Goal: Task Accomplishment & Management: Complete application form

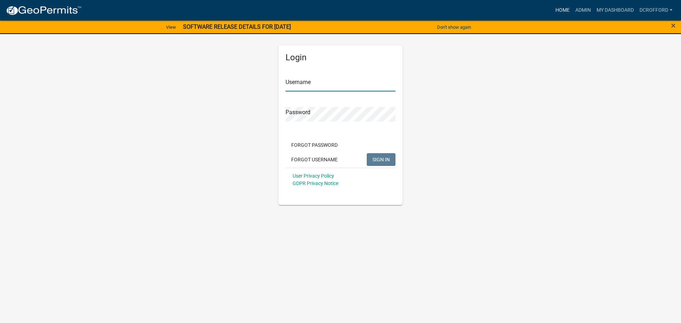
type input "dcrofford"
click at [563, 5] on link "Home" at bounding box center [563, 10] width 20 height 13
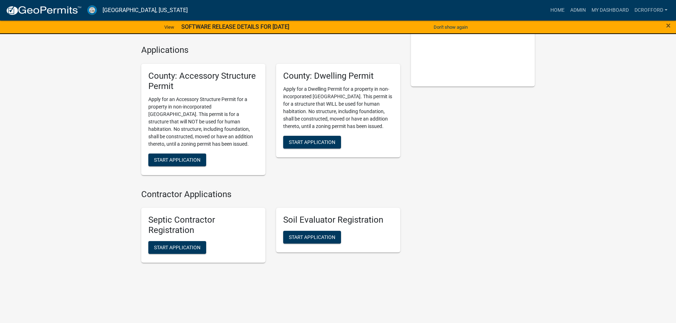
scroll to position [152, 0]
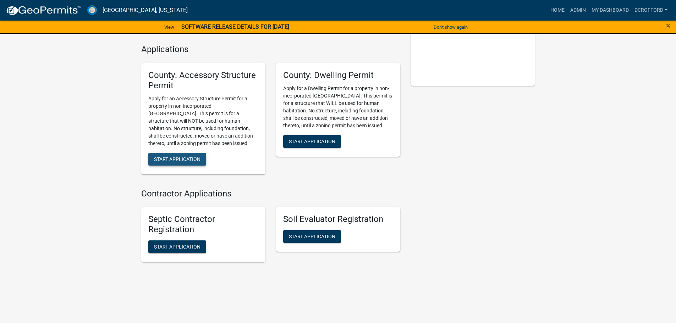
click at [179, 157] on span "Start Application" at bounding box center [177, 159] width 46 height 6
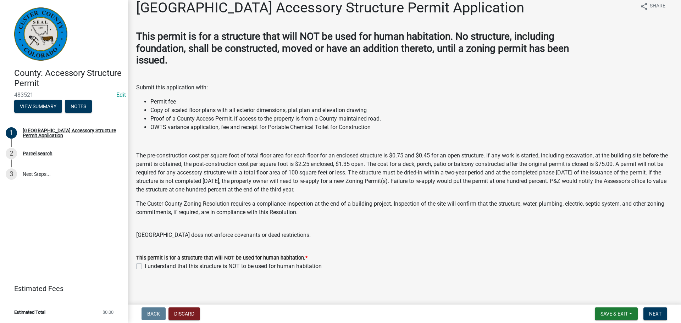
scroll to position [12, 0]
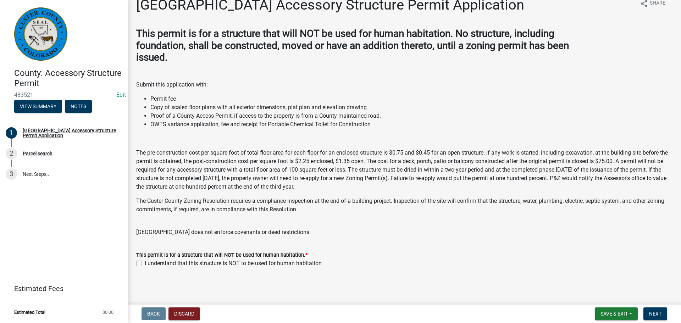
click at [145, 265] on label "I understand that this structure is NOT to be used for human habitation" at bounding box center [233, 263] width 177 height 9
click at [145, 264] on input "I understand that this structure is NOT to be used for human habitation" at bounding box center [147, 261] width 5 height 5
checkbox input "true"
click at [662, 314] on span "Next" at bounding box center [655, 314] width 12 height 6
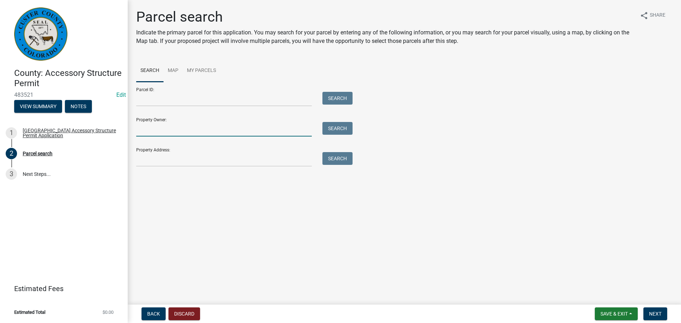
click at [183, 128] on input "Property Owner:" at bounding box center [224, 129] width 176 height 15
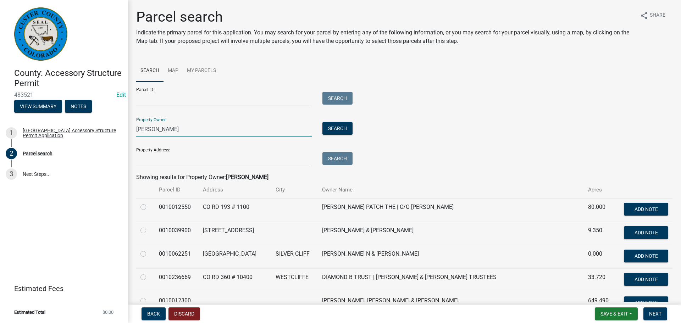
click at [189, 126] on input "berry" at bounding box center [224, 129] width 176 height 15
type input "b"
click at [182, 157] on input "Property Address:" at bounding box center [224, 159] width 176 height 15
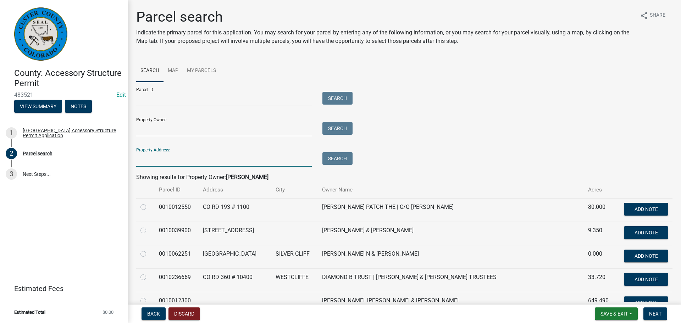
click at [182, 157] on input "Property Address:" at bounding box center [224, 159] width 176 height 15
click at [172, 103] on input "Parcel ID:" at bounding box center [224, 99] width 176 height 15
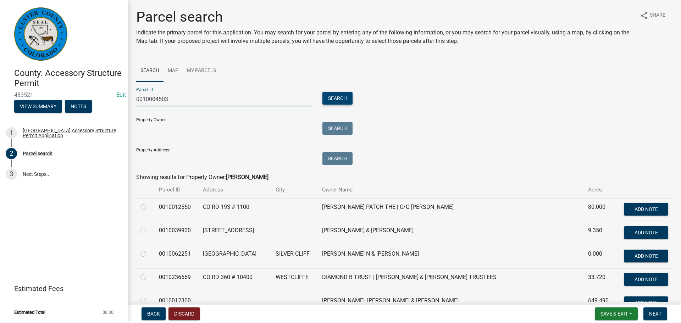
type input "0010004503"
click at [345, 103] on button "Search" at bounding box center [338, 98] width 30 height 13
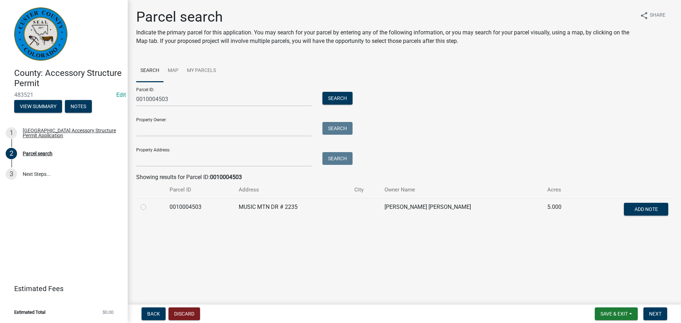
click at [149, 203] on label at bounding box center [149, 203] width 0 height 0
click at [149, 208] on input "radio" at bounding box center [151, 205] width 5 height 5
radio input "true"
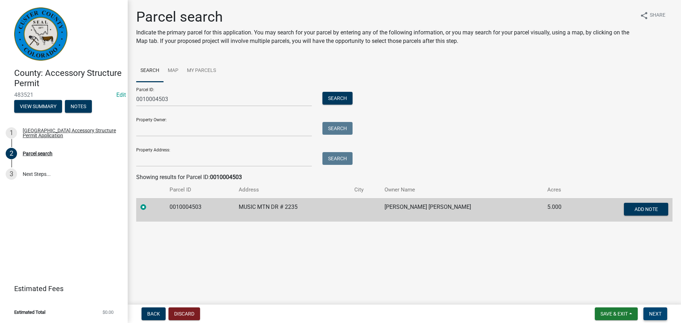
click at [654, 317] on span "Next" at bounding box center [655, 314] width 12 height 6
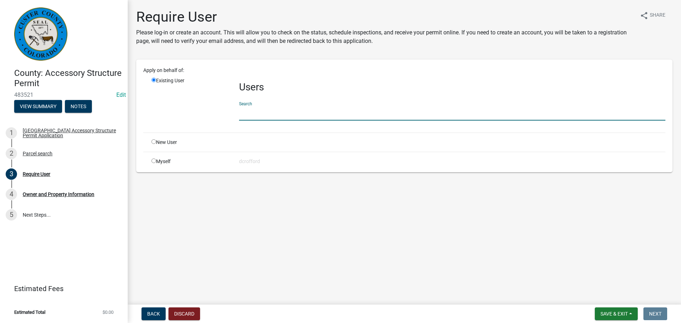
click at [260, 114] on input "text" at bounding box center [452, 113] width 427 height 15
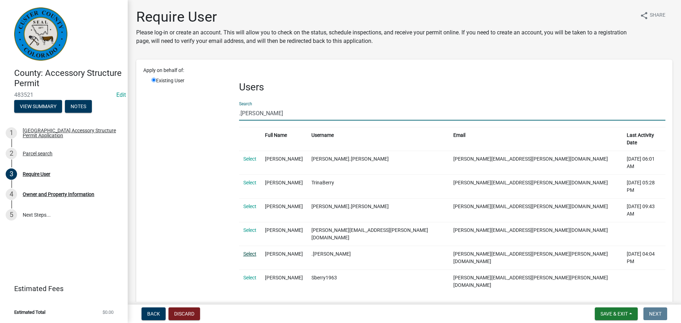
type input ".[PERSON_NAME]"
click at [251, 251] on link "Select" at bounding box center [249, 254] width 13 height 6
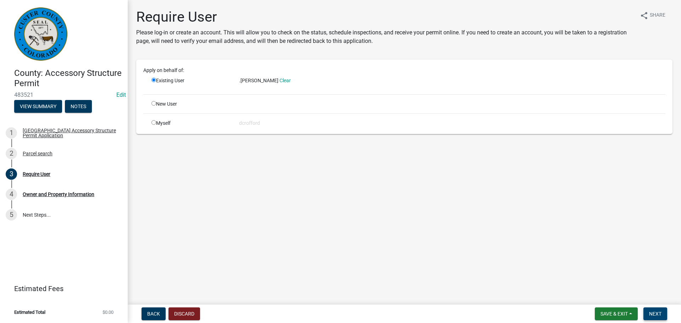
click at [652, 315] on span "Next" at bounding box center [655, 314] width 12 height 6
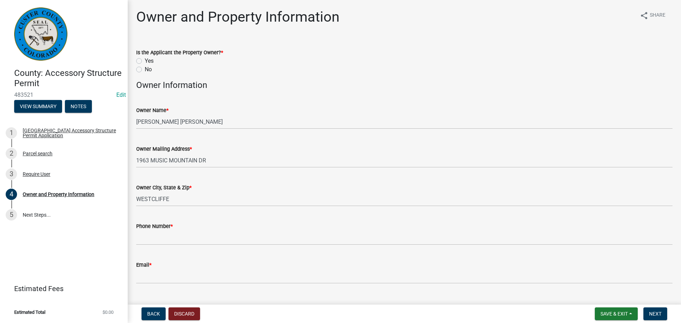
click at [145, 60] on label "Yes" at bounding box center [149, 61] width 9 height 9
click at [145, 60] on input "Yes" at bounding box center [147, 59] width 5 height 5
radio input "true"
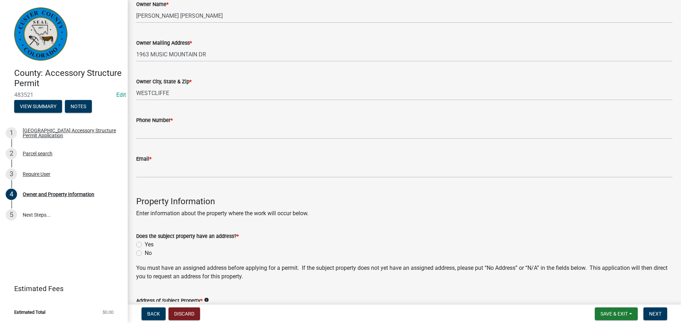
scroll to position [106, 0]
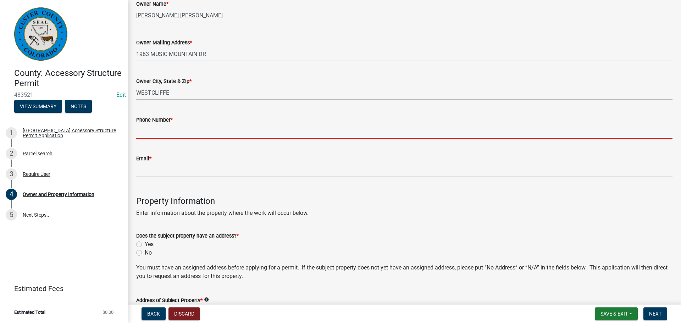
click at [172, 132] on input "Phone Number *" at bounding box center [404, 131] width 537 height 15
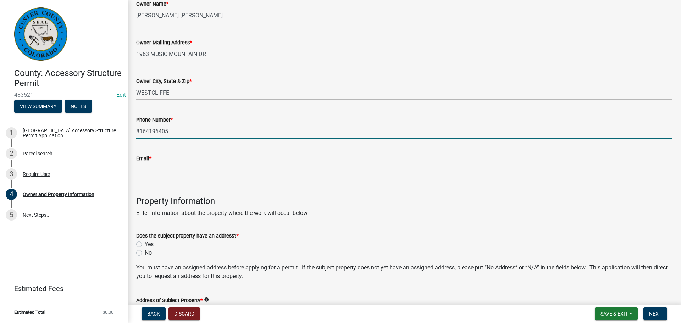
type input "8164196405"
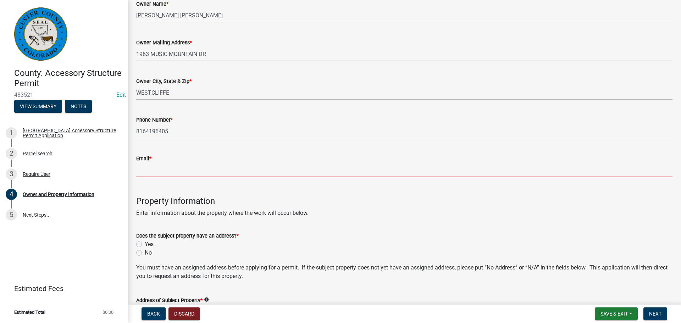
click at [174, 172] on input "Email *" at bounding box center [404, 170] width 537 height 15
click at [163, 169] on input "Email *" at bounding box center [404, 170] width 537 height 15
click at [164, 169] on input "Email *" at bounding box center [404, 170] width 537 height 15
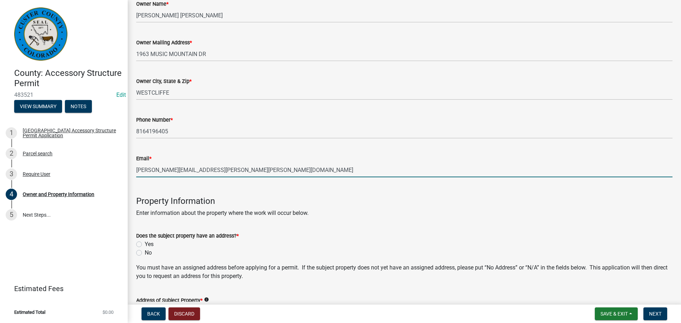
click at [234, 175] on input "[PERSON_NAME][EMAIL_ADDRESS][PERSON_NAME][PERSON_NAME][DOMAIN_NAME]" at bounding box center [404, 170] width 537 height 15
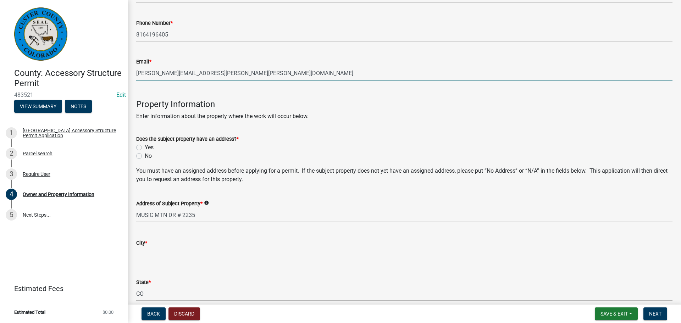
scroll to position [213, 0]
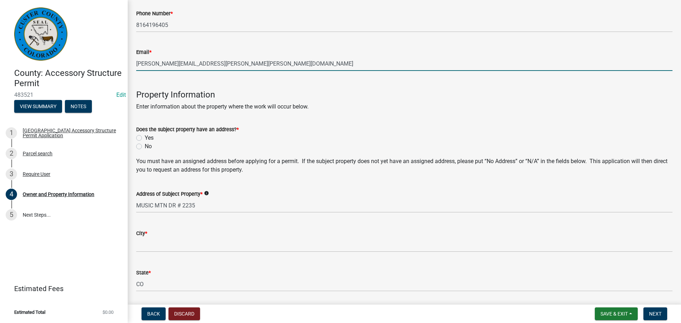
type input "[PERSON_NAME][EMAIL_ADDRESS][PERSON_NAME][PERSON_NAME][DOMAIN_NAME]"
click at [145, 139] on label "Yes" at bounding box center [149, 138] width 9 height 9
click at [145, 138] on input "Yes" at bounding box center [147, 136] width 5 height 5
radio input "true"
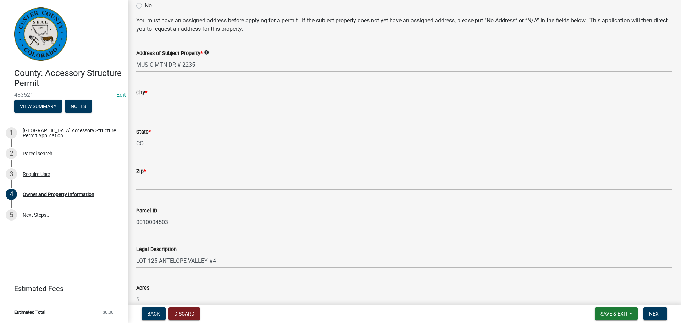
scroll to position [355, 0]
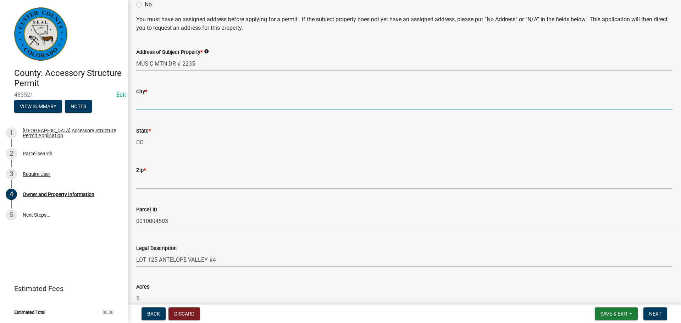
click at [172, 102] on input "City *" at bounding box center [404, 103] width 537 height 15
type input "Westcliffe"
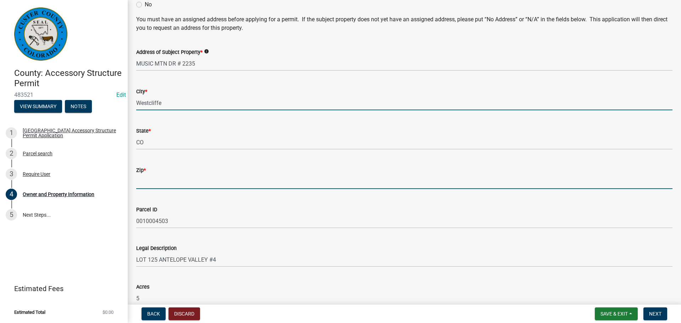
type input "81252"
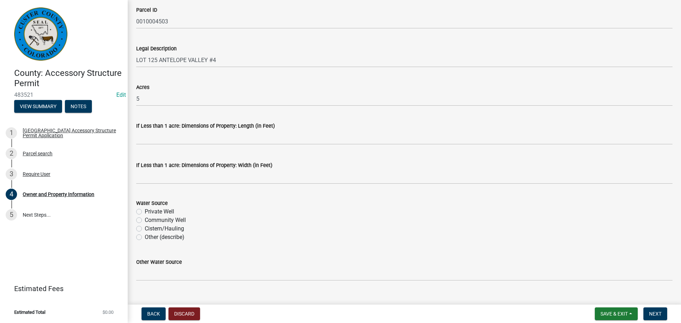
scroll to position [567, 0]
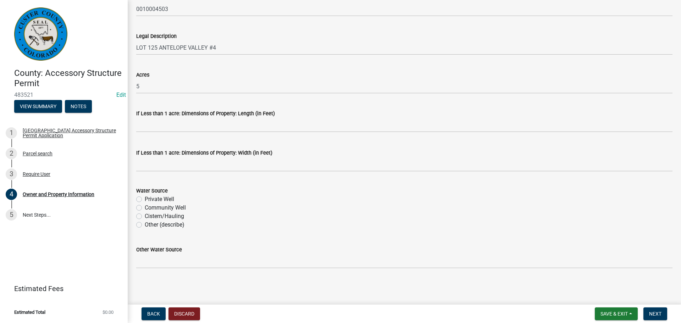
click at [145, 199] on label "Private Well" at bounding box center [159, 199] width 29 height 9
click at [145, 199] on input "Private Well" at bounding box center [147, 197] width 5 height 5
radio input "true"
click at [663, 314] on button "Next" at bounding box center [656, 314] width 24 height 13
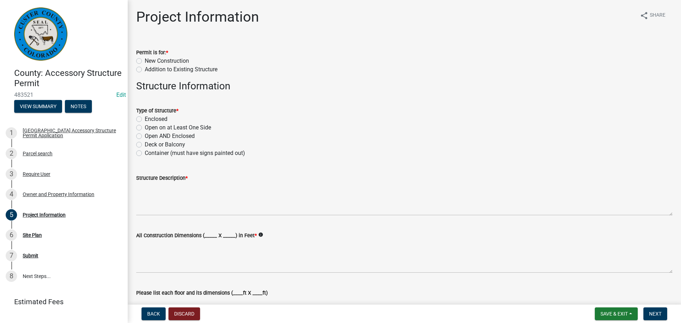
click at [145, 61] on label "New Construction" at bounding box center [167, 61] width 44 height 9
click at [145, 61] on input "New Construction" at bounding box center [147, 59] width 5 height 5
radio input "true"
click at [145, 153] on label "Container (must have signs painted out)" at bounding box center [195, 153] width 100 height 9
click at [145, 153] on input "Container (must have signs painted out)" at bounding box center [147, 151] width 5 height 5
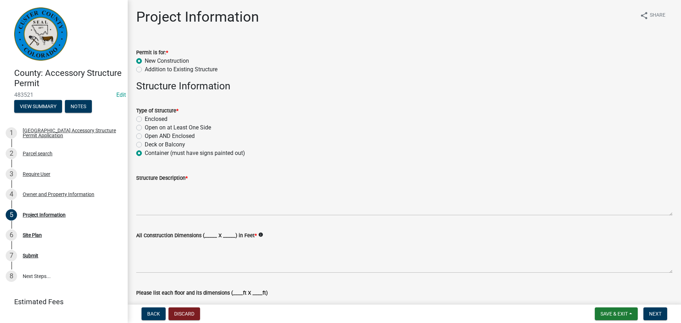
radio input "true"
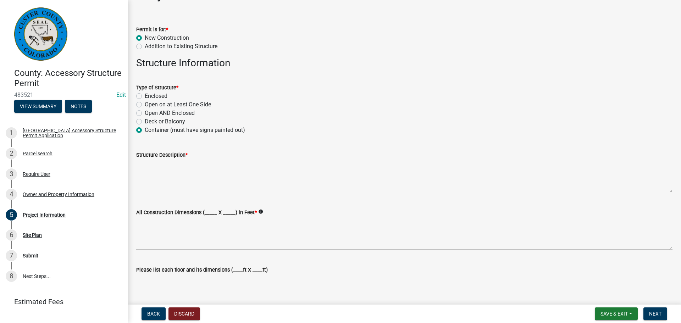
scroll to position [35, 0]
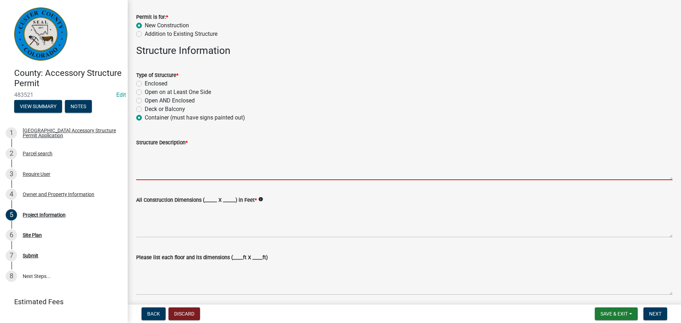
click at [169, 165] on textarea "Structure Description *" at bounding box center [404, 163] width 537 height 33
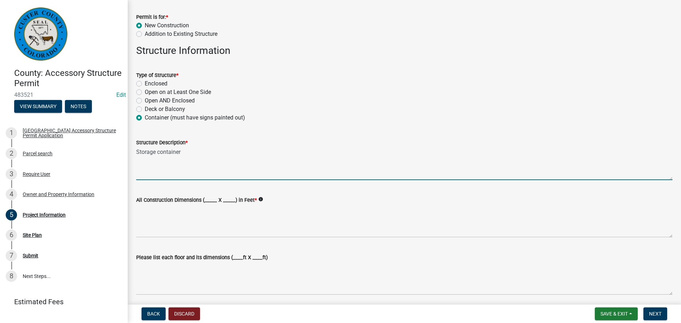
click at [169, 165] on textarea "Storage container" at bounding box center [404, 163] width 537 height 33
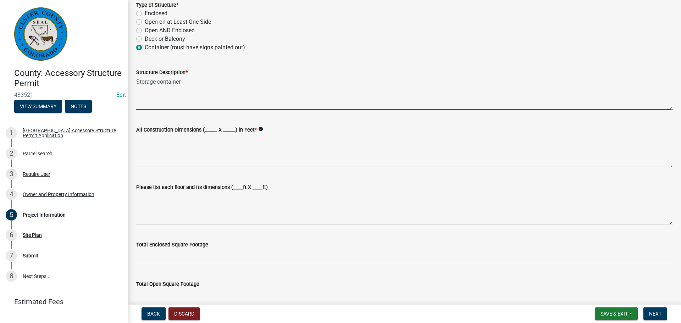
scroll to position [106, 0]
type textarea "Storage container"
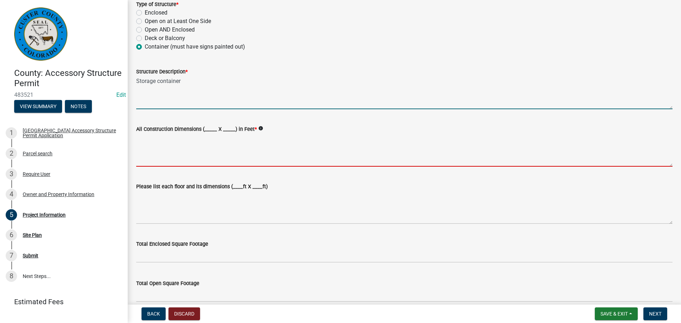
click at [172, 163] on textarea "All Construction Dimensions (_____ X _____) in Feet *" at bounding box center [404, 149] width 537 height 33
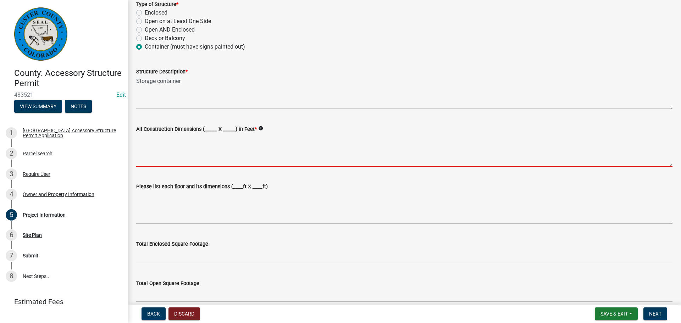
scroll to position [142, 0]
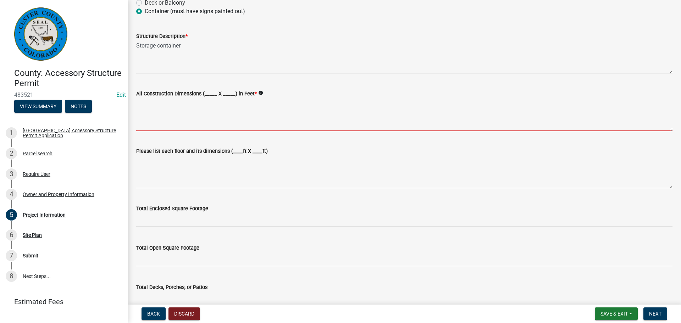
click at [151, 117] on textarea "All Construction Dimensions (_____ X _____) in Feet *" at bounding box center [404, 114] width 537 height 33
click at [153, 122] on textarea "All Construction Dimensions (_____ X _____) in Feet *" at bounding box center [404, 114] width 537 height 33
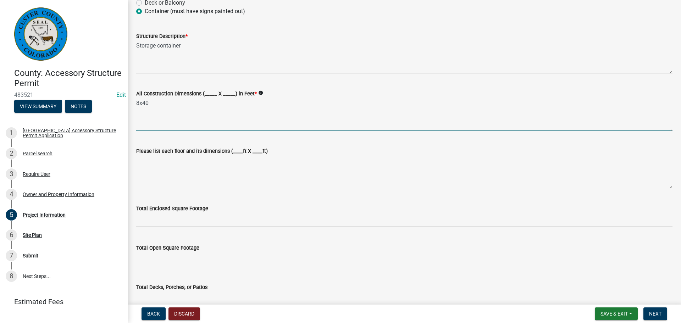
click at [154, 122] on textarea "8x40" at bounding box center [404, 114] width 537 height 33
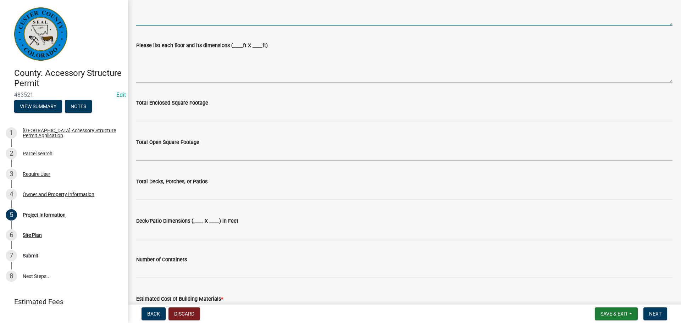
scroll to position [248, 0]
type textarea "8x40"
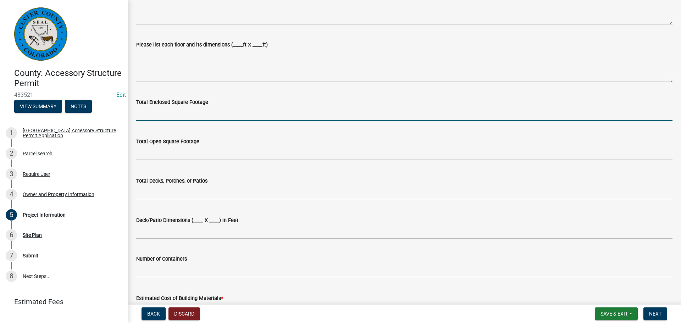
click at [170, 116] on input "text" at bounding box center [404, 113] width 537 height 15
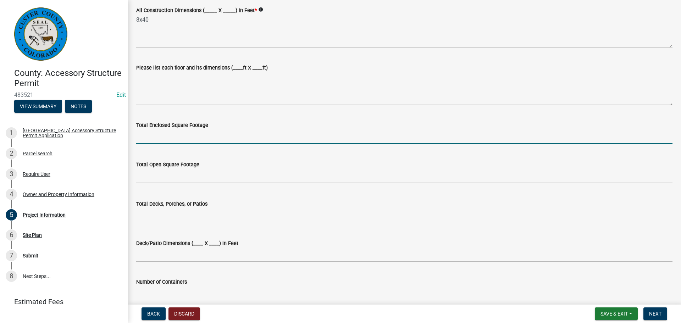
scroll to position [213, 0]
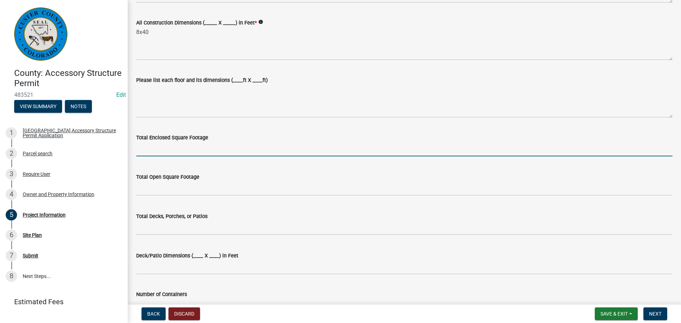
click at [153, 148] on input "text" at bounding box center [404, 149] width 537 height 15
type input "320"
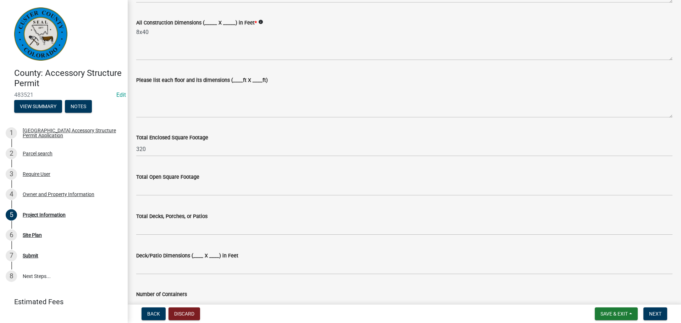
click at [165, 137] on label "Total Enclosed Square Footage" at bounding box center [172, 138] width 72 height 5
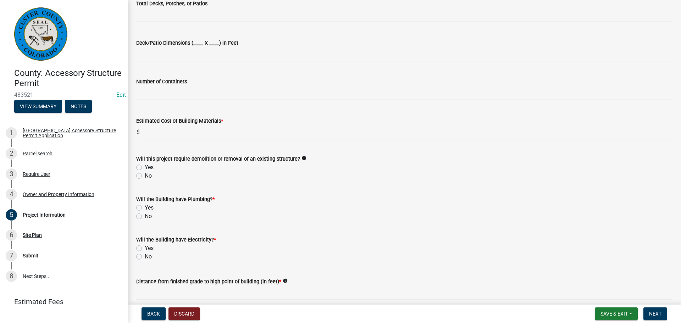
scroll to position [461, 0]
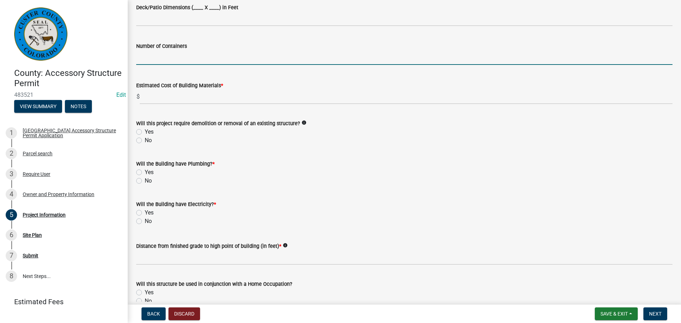
click at [166, 55] on input "text" at bounding box center [404, 57] width 537 height 15
click at [166, 55] on input "1" at bounding box center [404, 57] width 537 height 15
type input "1"
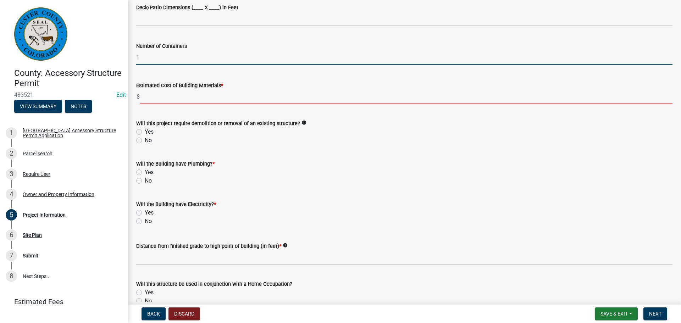
click at [216, 95] on input "text" at bounding box center [406, 97] width 533 height 15
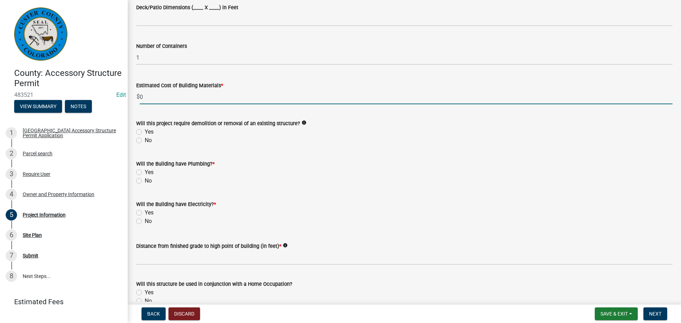
click at [217, 93] on input "0" at bounding box center [406, 97] width 533 height 15
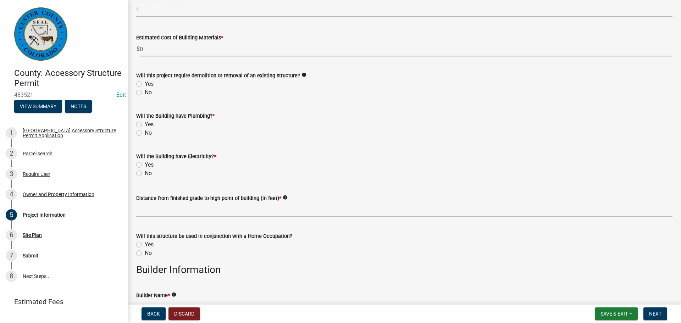
scroll to position [532, 0]
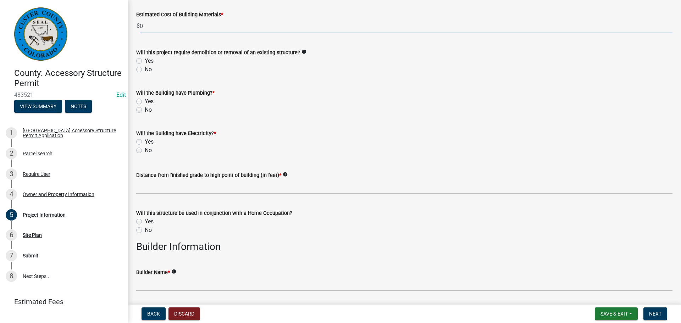
type input "0"
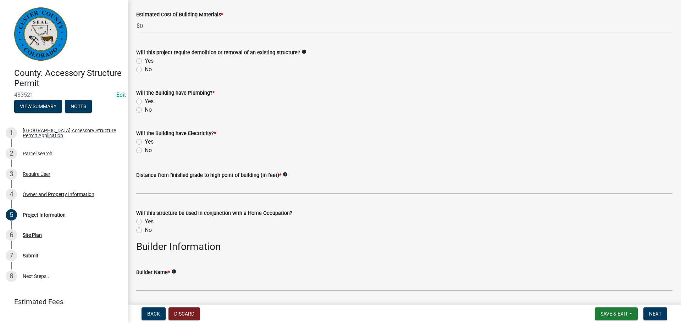
click at [145, 70] on label "No" at bounding box center [148, 69] width 7 height 9
click at [145, 70] on input "No" at bounding box center [147, 67] width 5 height 5
radio input "true"
click at [145, 107] on label "No" at bounding box center [148, 110] width 7 height 9
click at [145, 107] on input "No" at bounding box center [147, 108] width 5 height 5
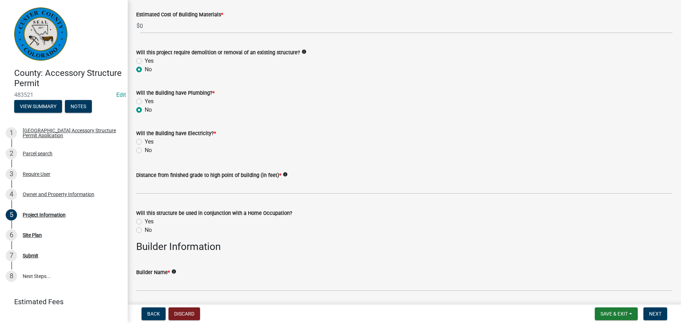
radio input "true"
click at [145, 151] on label "No" at bounding box center [148, 150] width 7 height 9
click at [145, 151] on input "No" at bounding box center [147, 148] width 5 height 5
radio input "true"
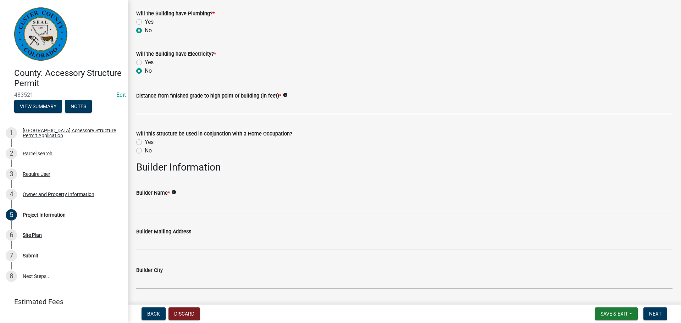
scroll to position [639, 0]
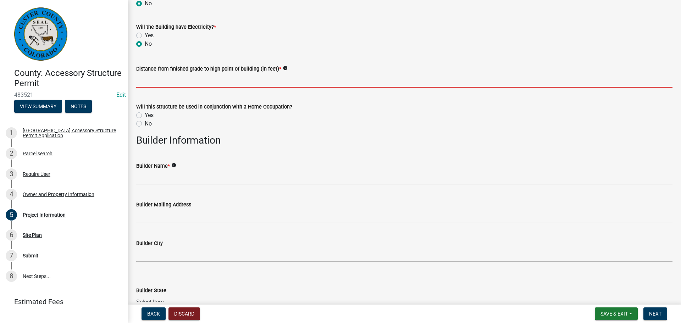
click at [182, 84] on input "text" at bounding box center [404, 80] width 537 height 15
click at [181, 84] on input "text" at bounding box center [404, 80] width 537 height 15
click at [328, 81] on input "text" at bounding box center [404, 80] width 537 height 15
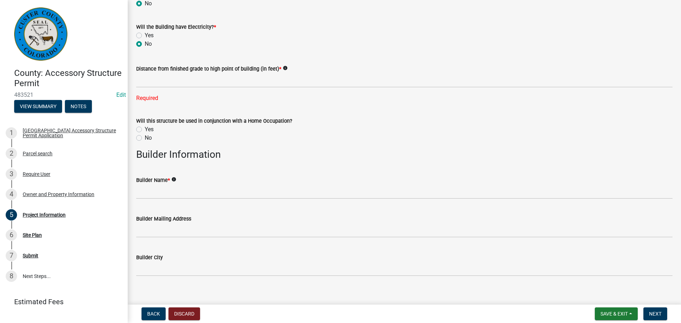
click at [335, 109] on form "Will this structure be used in conjunction with a Home Occupation? Yes No" at bounding box center [404, 125] width 537 height 34
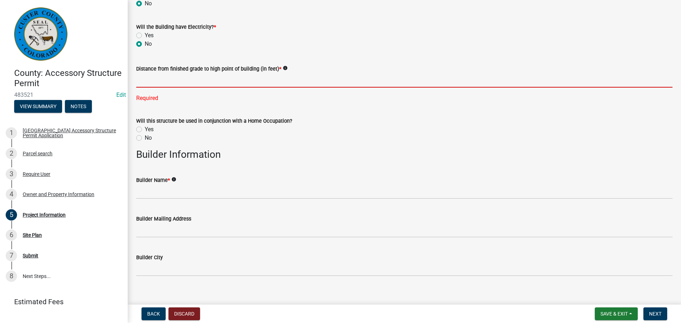
click at [155, 85] on input "text" at bounding box center [404, 80] width 537 height 15
click at [159, 90] on div "Distance from finished grade to high point of building (in feet) * info Required" at bounding box center [404, 79] width 537 height 48
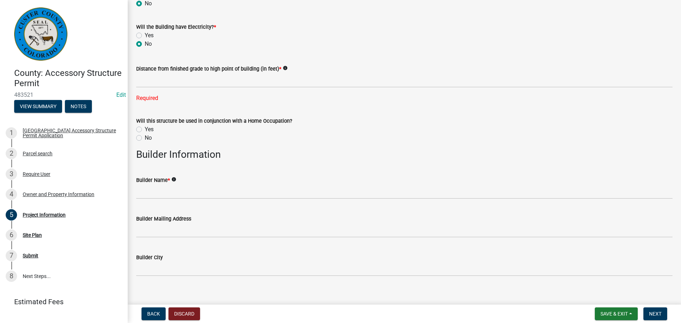
click at [145, 138] on label "No" at bounding box center [148, 138] width 7 height 9
click at [145, 138] on input "No" at bounding box center [147, 136] width 5 height 5
radio input "true"
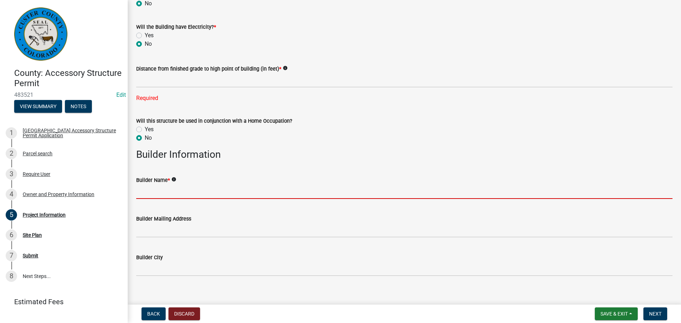
click at [163, 194] on input "Builder Name *" at bounding box center [404, 192] width 537 height 15
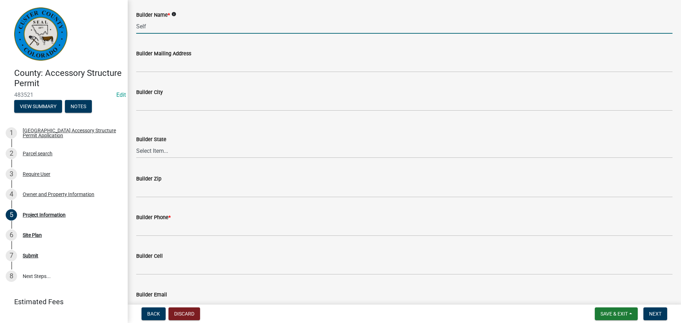
scroll to position [816, 0]
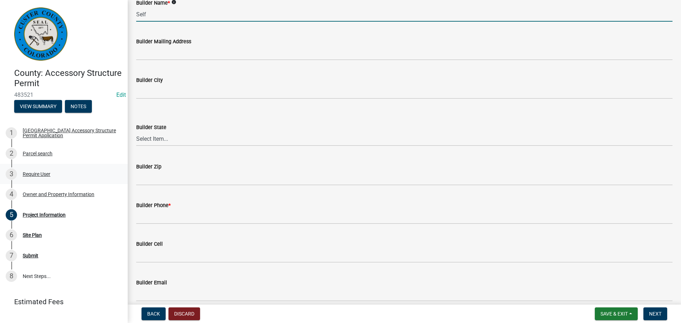
type input "Self"
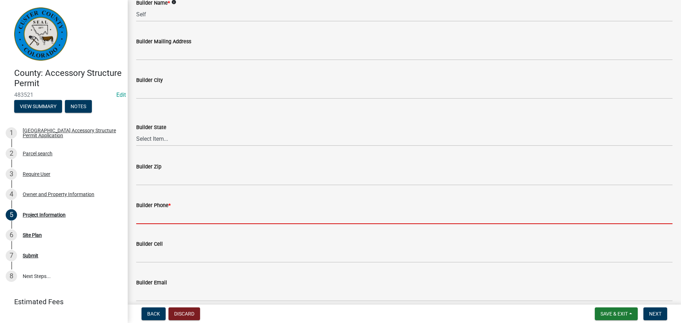
click at [142, 219] on input "Builder Phone *" at bounding box center [404, 217] width 537 height 15
paste input "8164196405"
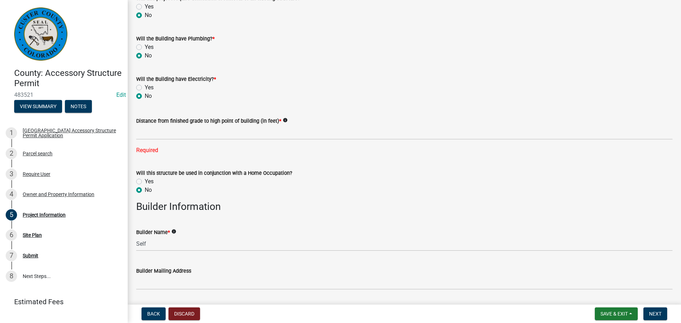
scroll to position [568, 0]
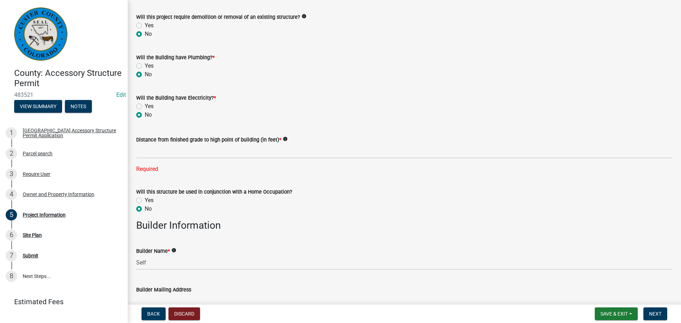
type input "8164196405"
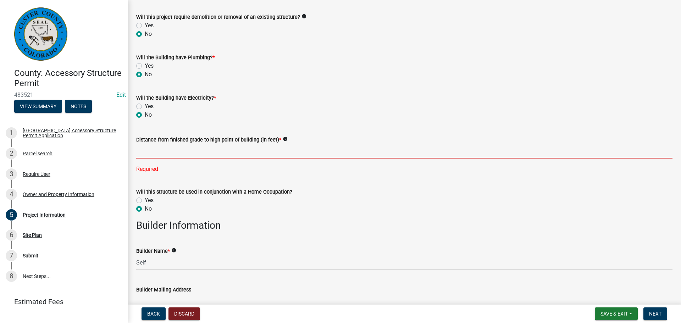
click at [186, 156] on input "text" at bounding box center [404, 151] width 537 height 15
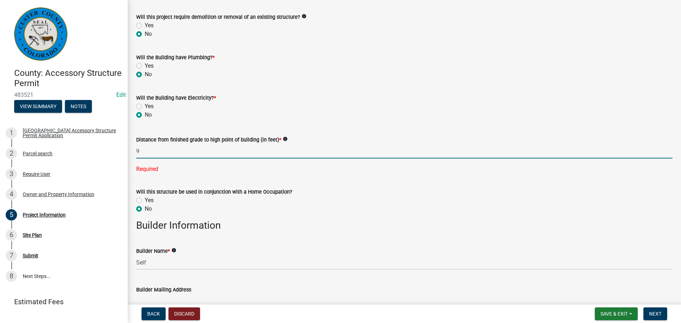
type input "9"
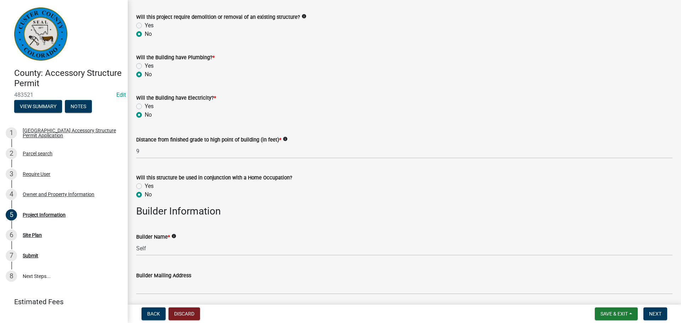
drag, startPoint x: 259, startPoint y: 131, endPoint x: 262, endPoint y: 133, distance: 3.7
click at [262, 126] on div "Distance from finished grade to high point of building (in feet) * info 9" at bounding box center [404, 142] width 537 height 33
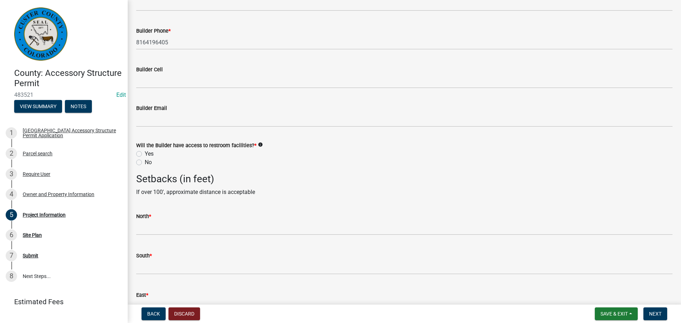
scroll to position [994, 0]
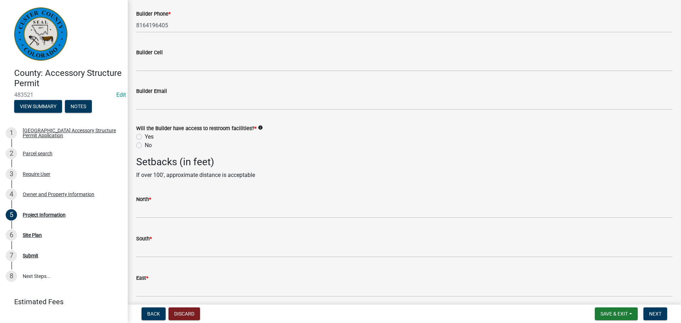
click at [145, 136] on label "Yes" at bounding box center [149, 137] width 9 height 9
click at [145, 136] on input "Yes" at bounding box center [147, 135] width 5 height 5
radio input "true"
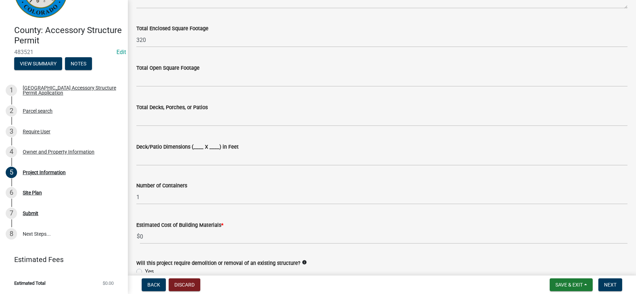
scroll to position [204, 0]
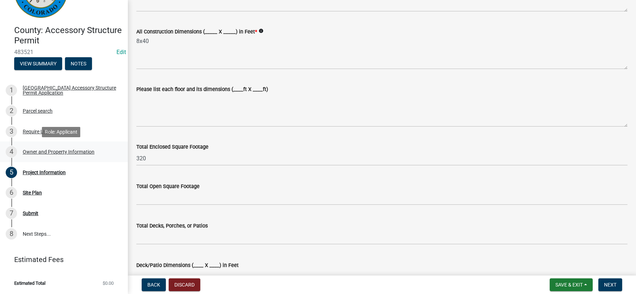
drag, startPoint x: 43, startPoint y: 149, endPoint x: 54, endPoint y: 151, distance: 10.8
click at [43, 149] on div "Owner and Property Information" at bounding box center [59, 151] width 72 height 5
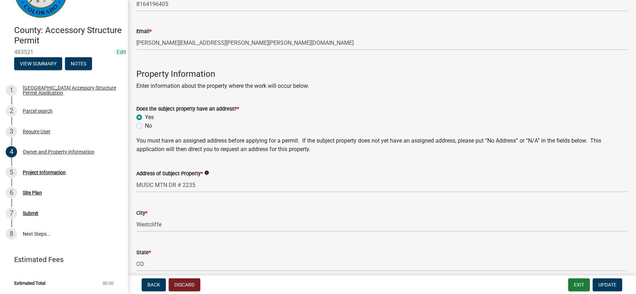
scroll to position [319, 0]
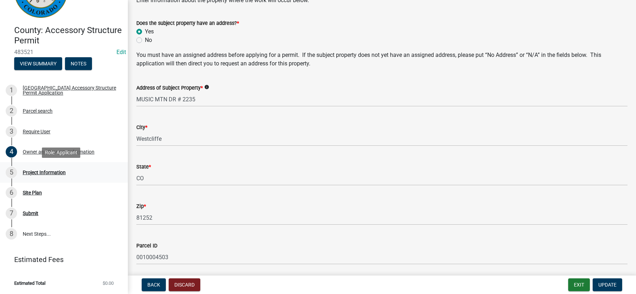
click at [29, 174] on div "Project Information" at bounding box center [44, 172] width 43 height 5
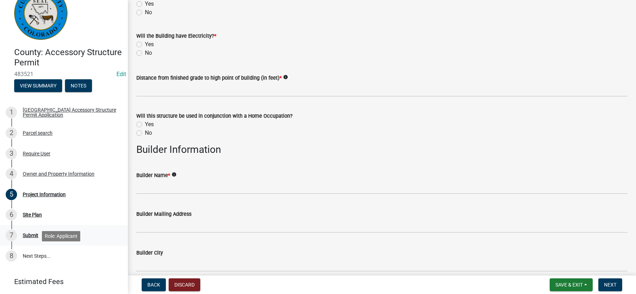
scroll to position [0, 0]
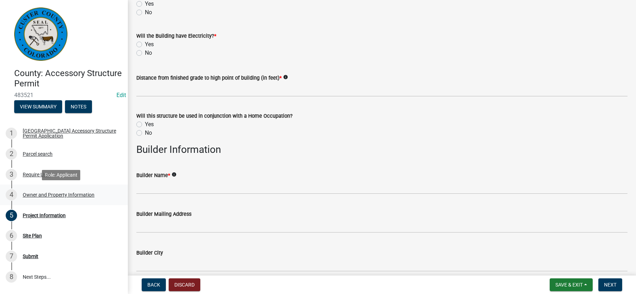
click at [56, 197] on div "4 Owner and Property Information" at bounding box center [61, 194] width 111 height 11
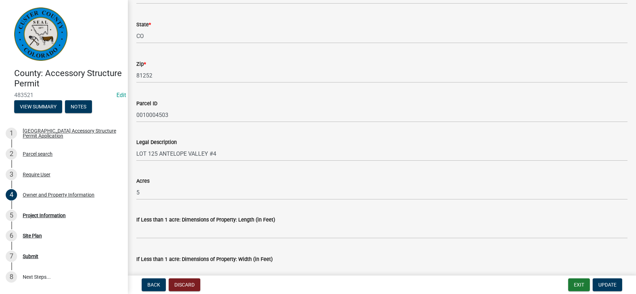
scroll to position [597, 0]
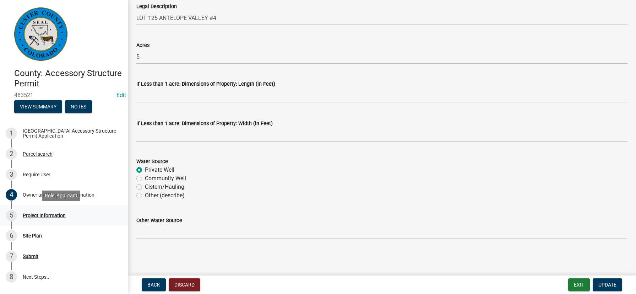
click at [30, 215] on div "Project Information" at bounding box center [44, 215] width 43 height 5
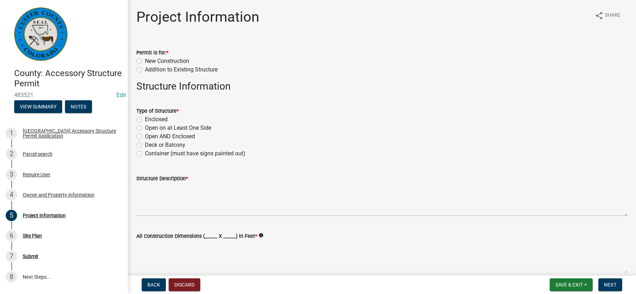
click at [145, 61] on label "New Construction" at bounding box center [167, 61] width 44 height 9
click at [145, 61] on input "New Construction" at bounding box center [147, 59] width 5 height 5
radio input "true"
click at [145, 150] on label "Container (must have signs painted out)" at bounding box center [195, 153] width 100 height 9
click at [145, 150] on input "Container (must have signs painted out)" at bounding box center [147, 151] width 5 height 5
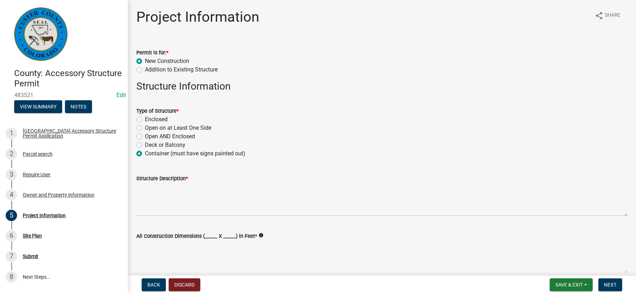
radio input "true"
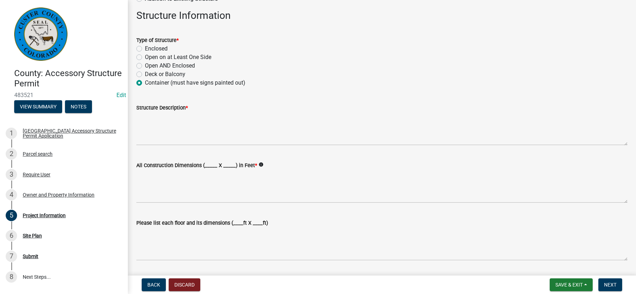
scroll to position [71, 0]
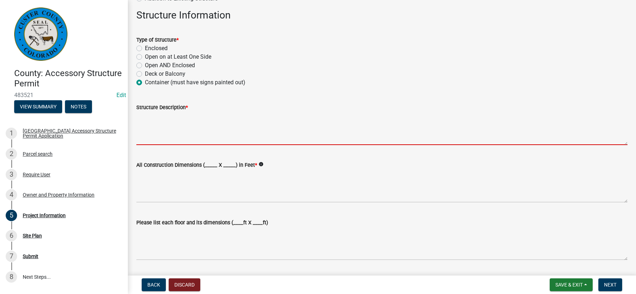
click at [207, 130] on textarea "Structure Description *" at bounding box center [381, 127] width 491 height 33
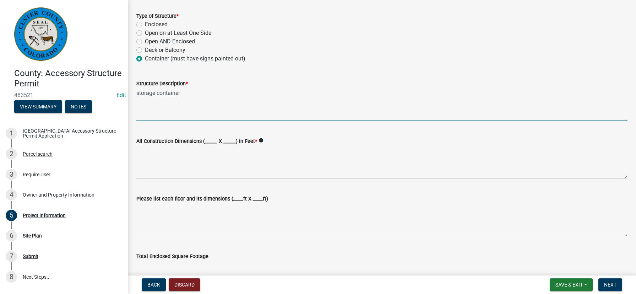
scroll to position [106, 0]
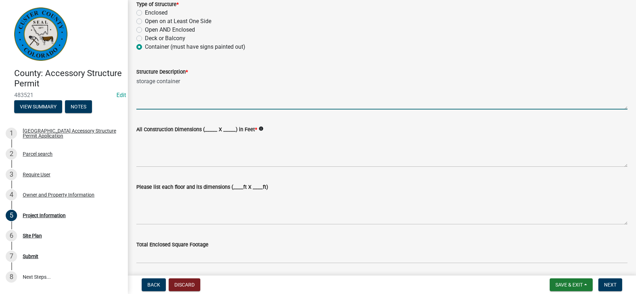
type textarea "storage container"
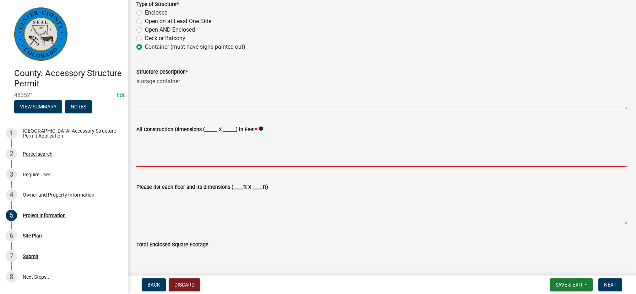
click at [161, 150] on textarea "All Construction Dimensions (_____ X _____) in Feet *" at bounding box center [381, 149] width 491 height 33
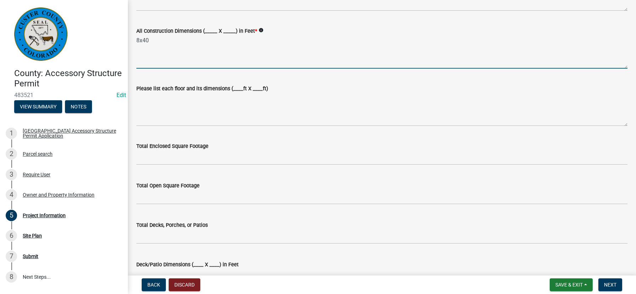
scroll to position [213, 0]
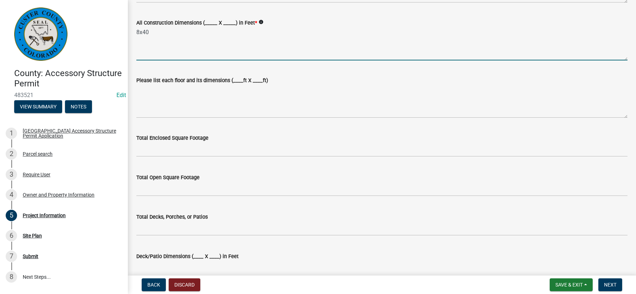
type textarea "8x40"
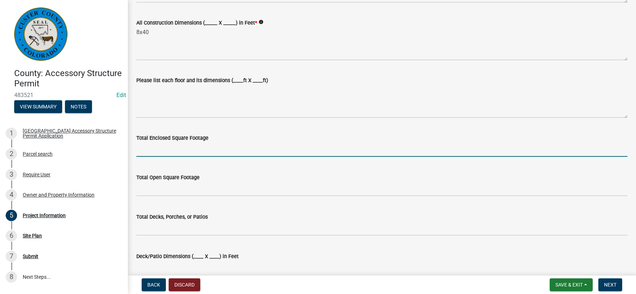
click at [161, 150] on input "text" at bounding box center [381, 149] width 491 height 15
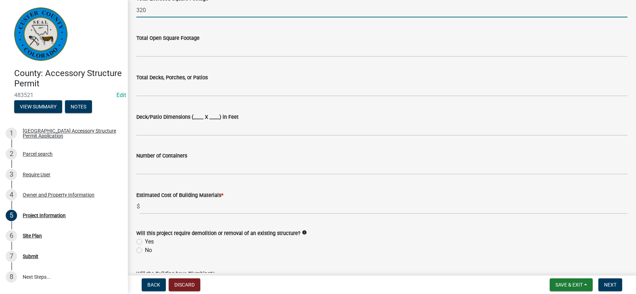
scroll to position [355, 0]
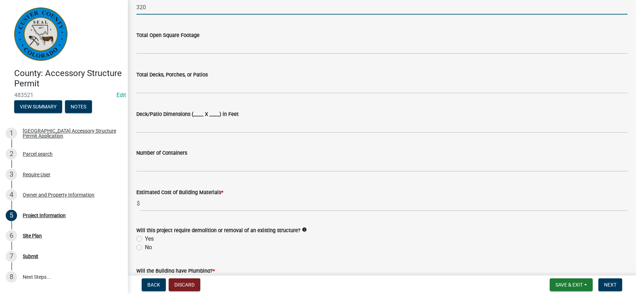
type input "320"
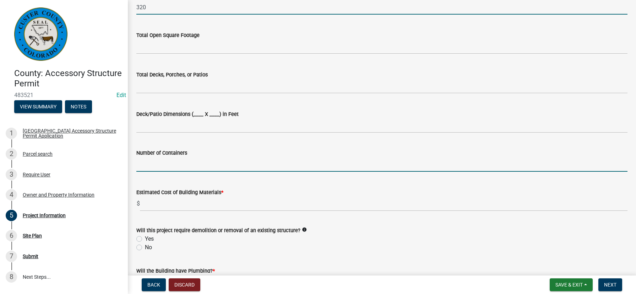
click at [148, 165] on input "text" at bounding box center [381, 164] width 491 height 15
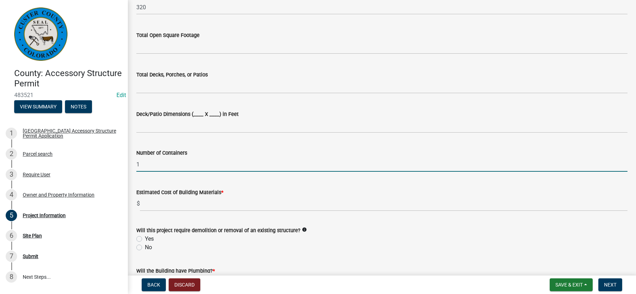
type input "1"
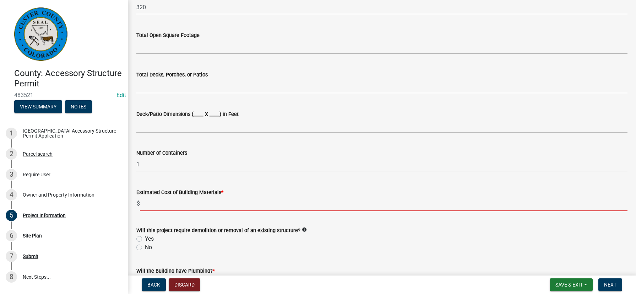
click at [145, 206] on input "text" at bounding box center [383, 203] width 487 height 15
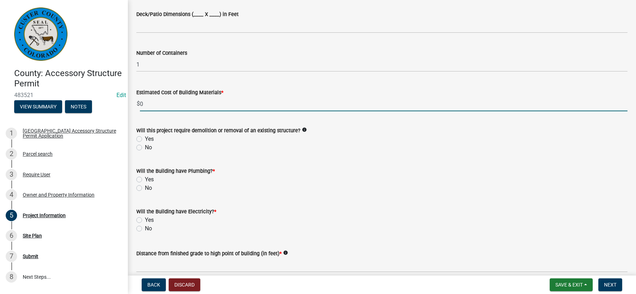
scroll to position [461, 0]
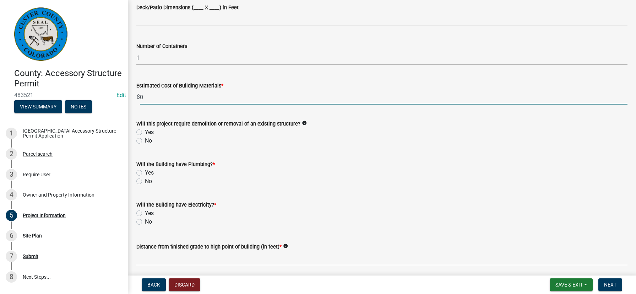
type input "0"
click at [145, 141] on label "No" at bounding box center [148, 140] width 7 height 9
click at [145, 141] on input "No" at bounding box center [147, 138] width 5 height 5
radio input "true"
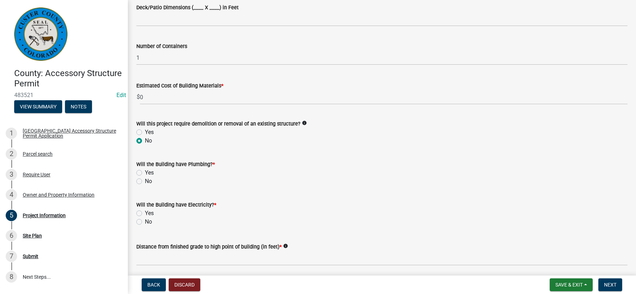
click at [145, 180] on label "No" at bounding box center [148, 181] width 7 height 9
click at [145, 180] on input "No" at bounding box center [147, 179] width 5 height 5
radio input "true"
click at [145, 219] on label "No" at bounding box center [148, 221] width 7 height 9
click at [145, 219] on input "No" at bounding box center [147, 219] width 5 height 5
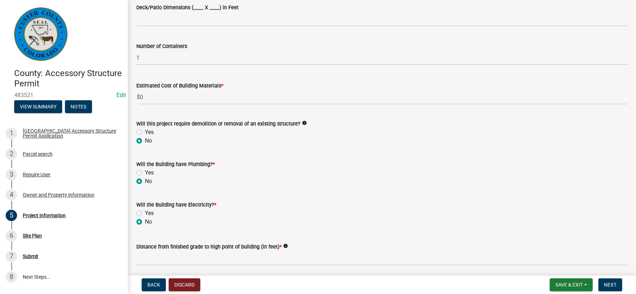
radio input "true"
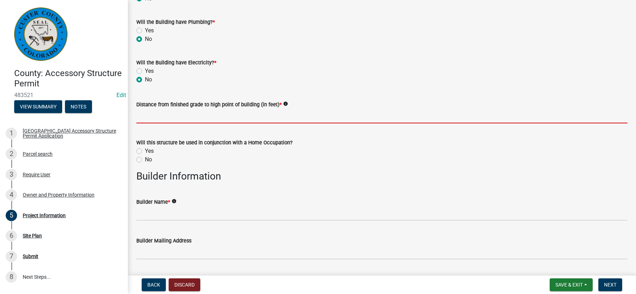
click at [183, 117] on input "text" at bounding box center [381, 116] width 491 height 15
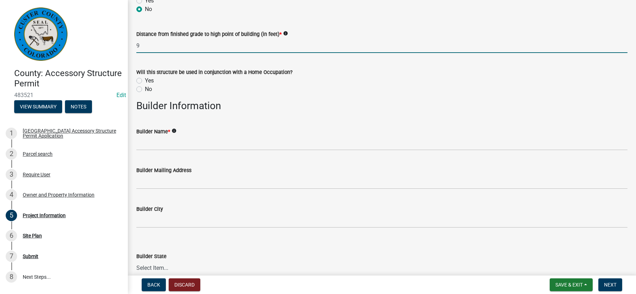
scroll to position [674, 0]
type input "9"
drag, startPoint x: 140, startPoint y: 89, endPoint x: 144, endPoint y: 88, distance: 4.0
click at [145, 89] on label "No" at bounding box center [148, 88] width 7 height 9
click at [145, 89] on input "No" at bounding box center [147, 86] width 5 height 5
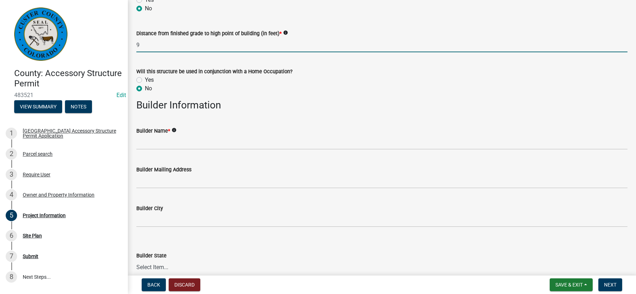
radio input "true"
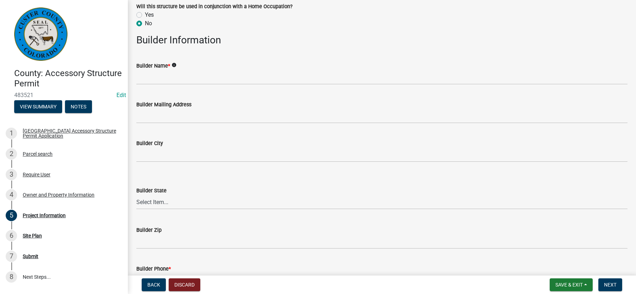
scroll to position [745, 0]
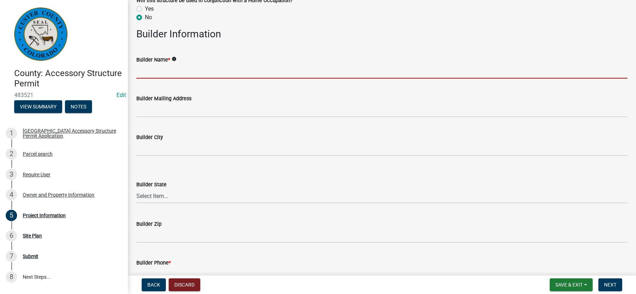
click at [173, 74] on input "Builder Name *" at bounding box center [381, 71] width 491 height 15
type input "self"
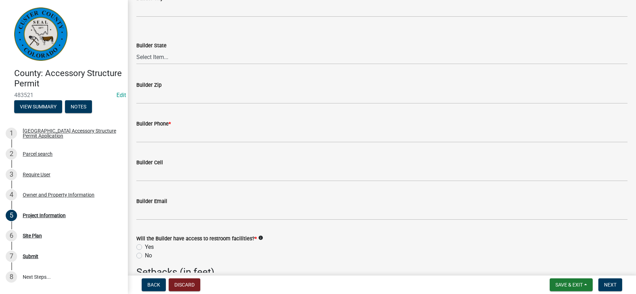
scroll to position [887, 0]
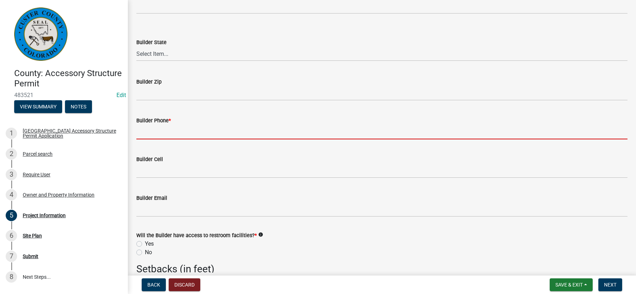
click at [160, 133] on input "Builder Phone *" at bounding box center [381, 132] width 491 height 15
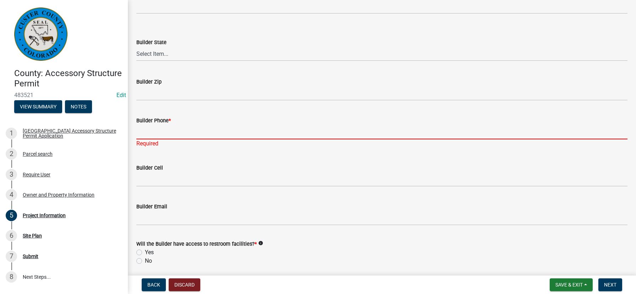
click at [191, 133] on input "Builder Phone *" at bounding box center [381, 132] width 491 height 15
paste input "8164196405"
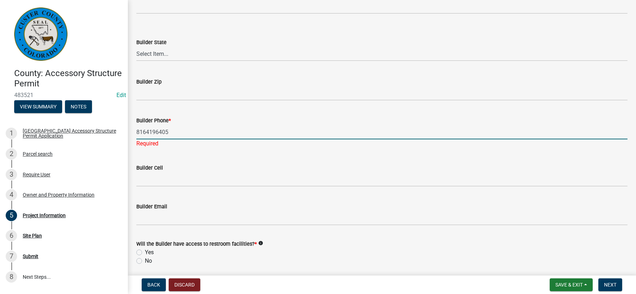
click at [191, 135] on input "8164196405" at bounding box center [381, 132] width 491 height 15
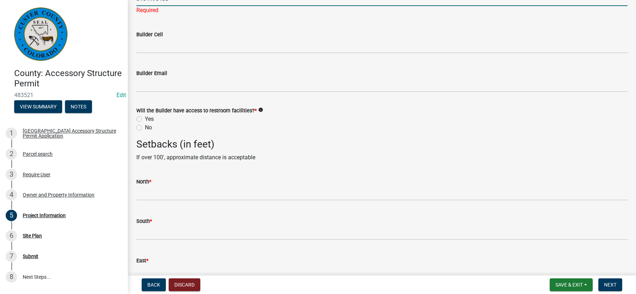
scroll to position [1029, 0]
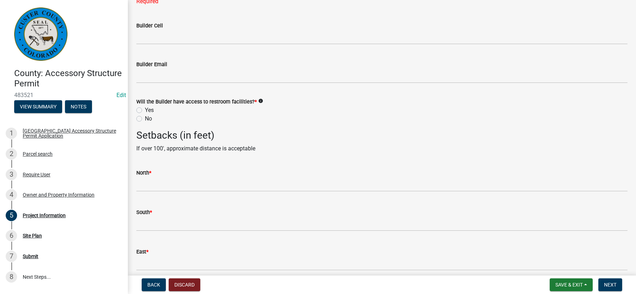
type input "8164196405"
click at [141, 110] on div "Will the Builder have access to restroom facilities? * info Yes No" at bounding box center [381, 110] width 491 height 26
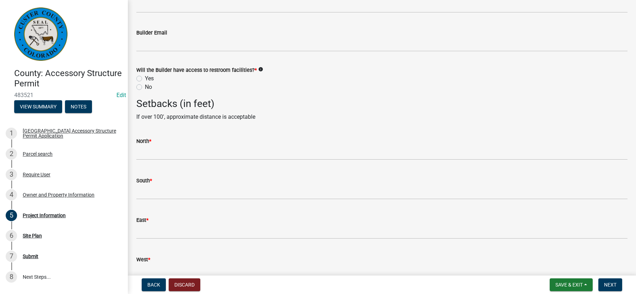
scroll to position [1065, 0]
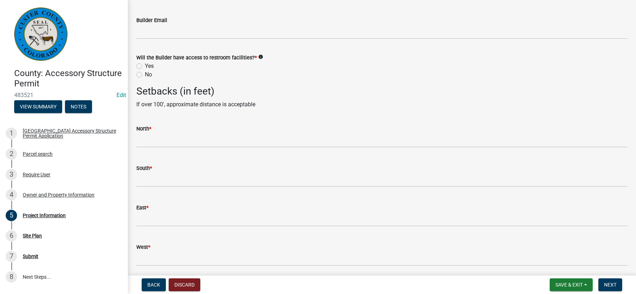
click at [145, 66] on label "Yes" at bounding box center [149, 66] width 9 height 9
click at [145, 66] on input "Yes" at bounding box center [147, 64] width 5 height 5
radio input "true"
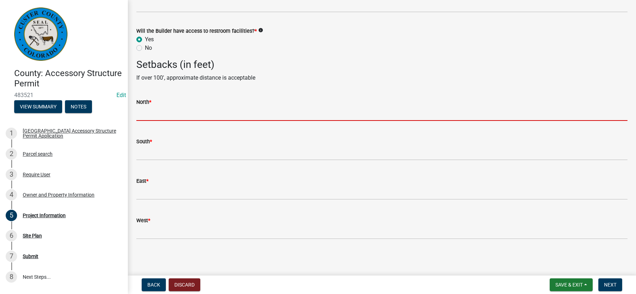
click at [159, 118] on input "text" at bounding box center [381, 113] width 491 height 15
click at [161, 116] on input "text" at bounding box center [381, 113] width 491 height 15
click at [159, 117] on input "text" at bounding box center [381, 113] width 491 height 15
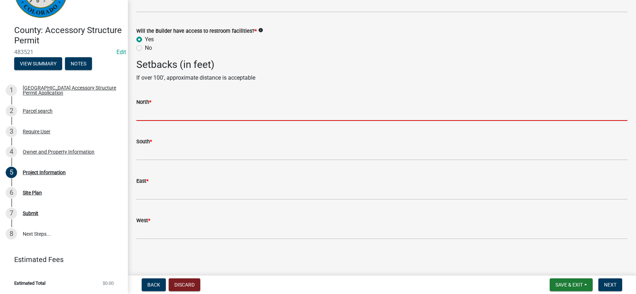
click at [210, 108] on input "text" at bounding box center [381, 113] width 491 height 15
click at [203, 111] on input "text" at bounding box center [381, 113] width 491 height 15
click at [197, 113] on input "text" at bounding box center [381, 113] width 491 height 15
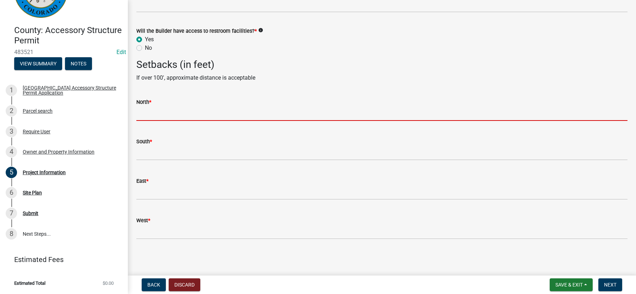
click at [170, 113] on input "text" at bounding box center [381, 113] width 491 height 15
click at [169, 115] on input "text" at bounding box center [381, 113] width 491 height 15
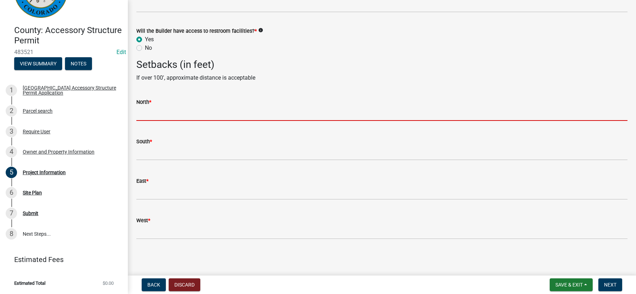
click at [160, 115] on input "text" at bounding box center [381, 113] width 491 height 15
click at [159, 116] on input "text" at bounding box center [381, 113] width 491 height 15
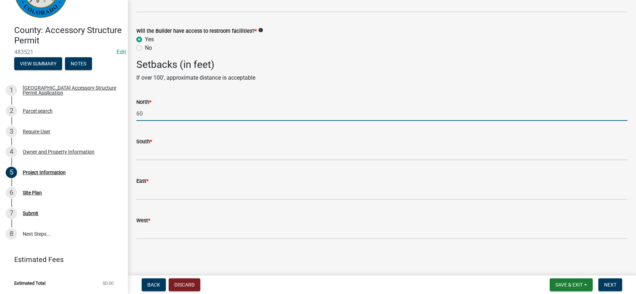
type input "60"
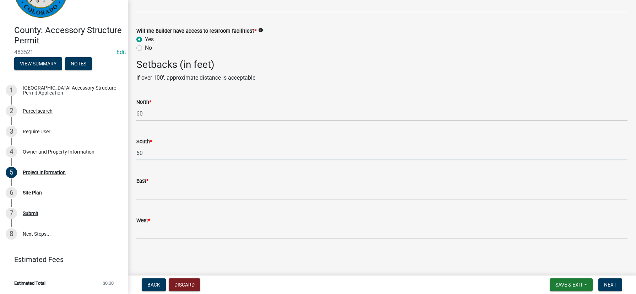
type input "60"
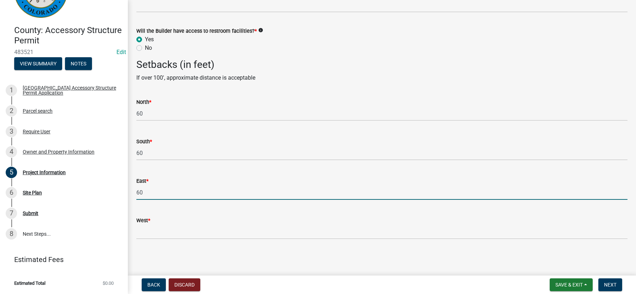
type input "60"
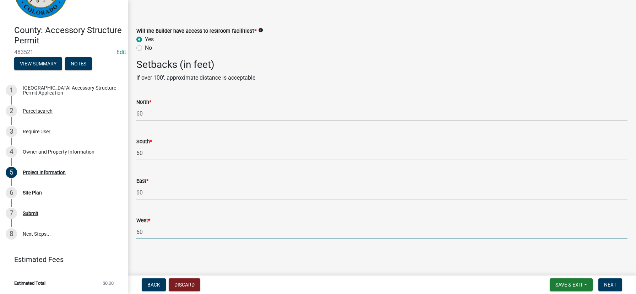
type input "60"
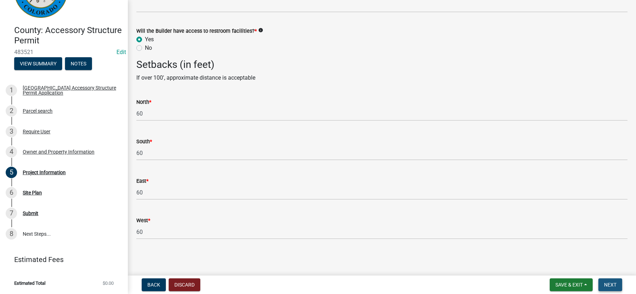
click at [616, 286] on span "Next" at bounding box center [610, 284] width 12 height 6
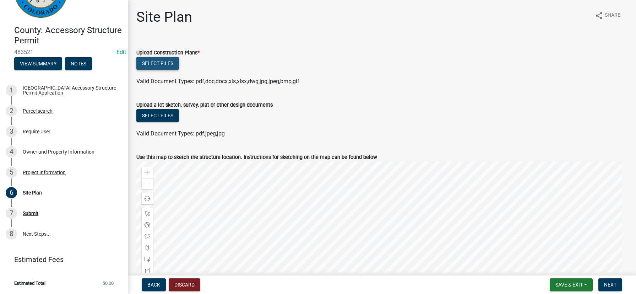
click at [161, 64] on button "Select files" at bounding box center [157, 63] width 43 height 13
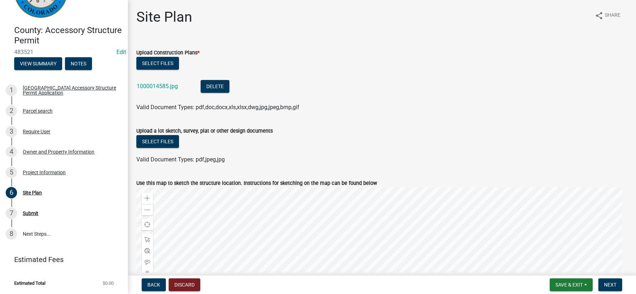
click at [323, 56] on div "Upload Construction Plans *" at bounding box center [381, 52] width 491 height 9
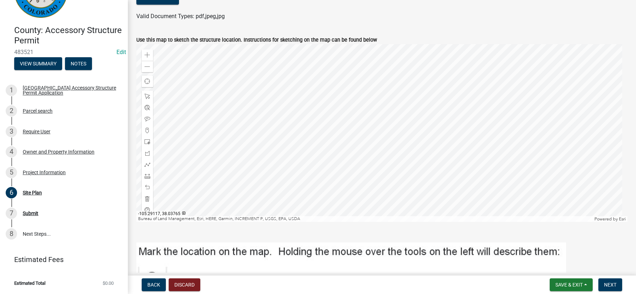
scroll to position [37, 0]
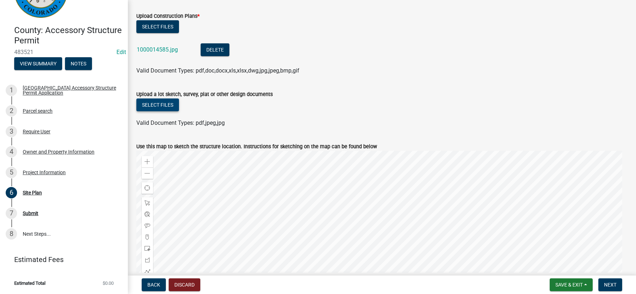
click at [163, 105] on button "Select files" at bounding box center [157, 104] width 43 height 13
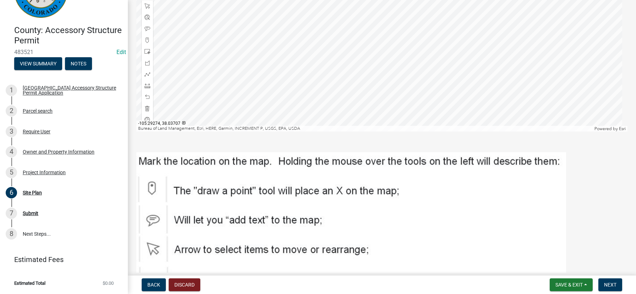
scroll to position [311, 0]
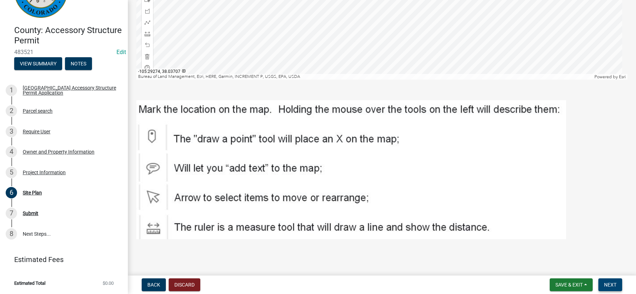
click at [609, 285] on span "Next" at bounding box center [610, 284] width 12 height 6
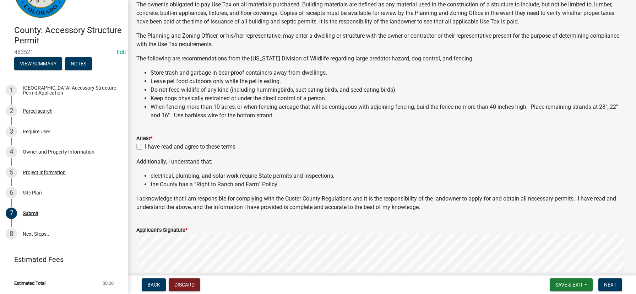
scroll to position [71, 0]
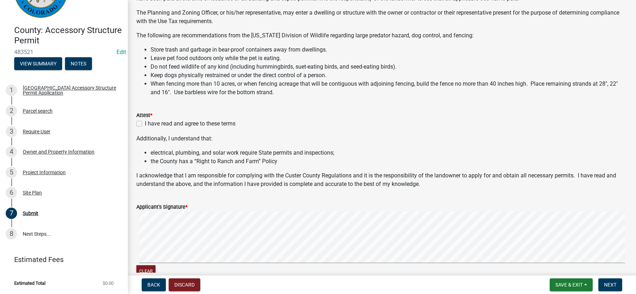
click at [145, 123] on label "I have read and agree to these terms" at bounding box center [190, 123] width 90 height 9
click at [145, 123] on input "I have read and agree to these terms" at bounding box center [147, 121] width 5 height 5
checkbox input "true"
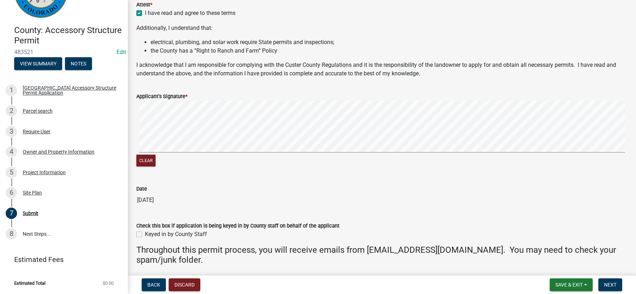
scroll to position [213, 0]
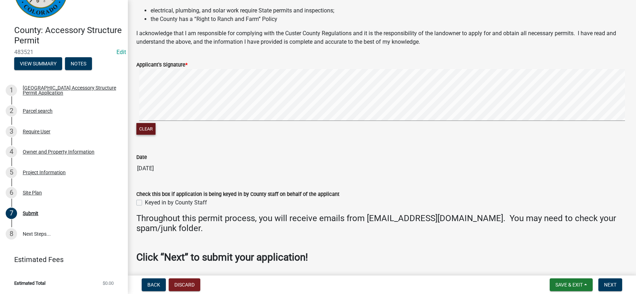
click at [159, 125] on div "Clear" at bounding box center [381, 102] width 491 height 67
click at [145, 204] on label "Keyed in by County Staff" at bounding box center [176, 202] width 62 height 9
click at [145, 203] on input "Keyed in by County Staff" at bounding box center [147, 200] width 5 height 5
checkbox input "true"
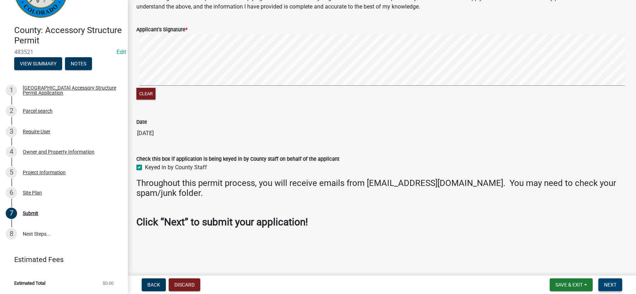
click at [615, 285] on span "Next" at bounding box center [610, 284] width 12 height 6
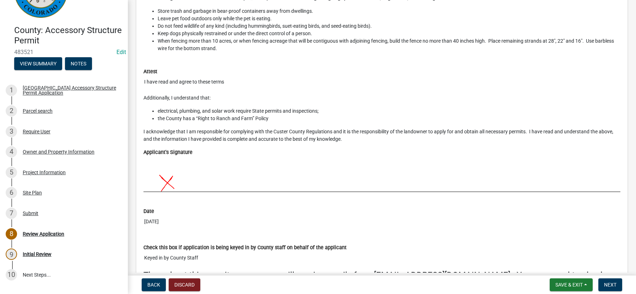
scroll to position [3240, 0]
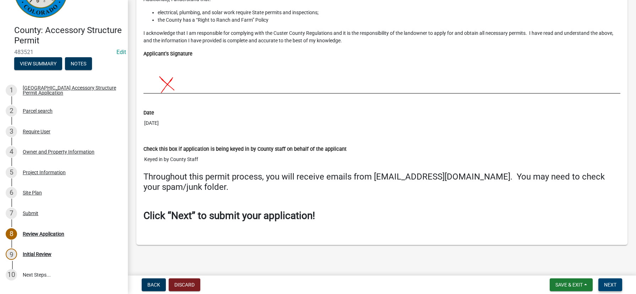
click at [609, 287] on button "Next" at bounding box center [610, 284] width 24 height 13
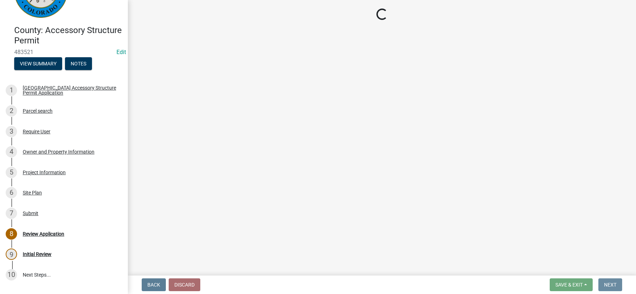
scroll to position [0, 0]
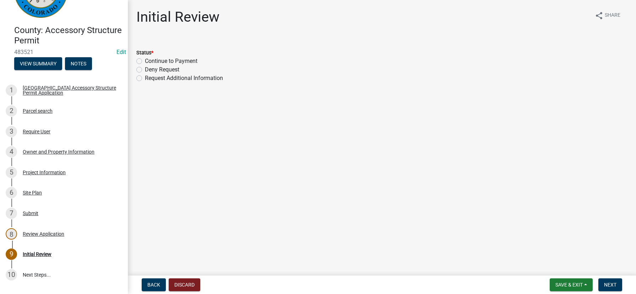
click at [145, 62] on label "Continue to Payment" at bounding box center [171, 61] width 53 height 9
click at [145, 61] on input "Continue to Payment" at bounding box center [147, 59] width 5 height 5
radio input "true"
click at [611, 284] on span "Next" at bounding box center [610, 284] width 12 height 6
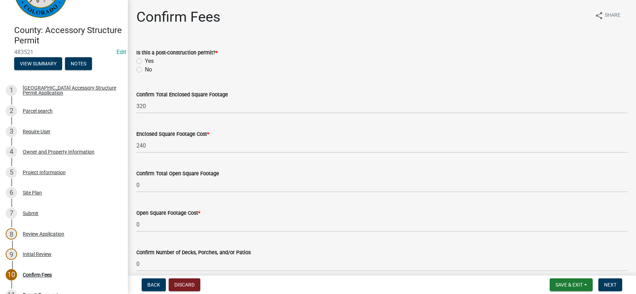
click at [145, 70] on label "No" at bounding box center [148, 69] width 7 height 9
click at [145, 70] on input "No" at bounding box center [147, 67] width 5 height 5
radio input "true"
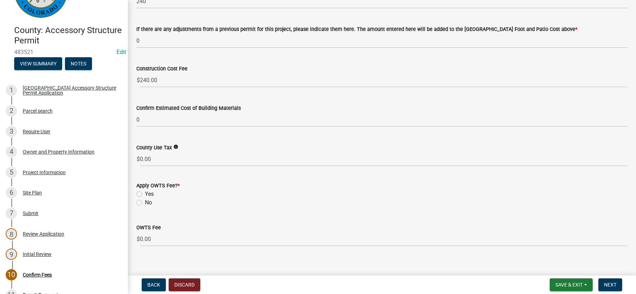
scroll to position [349, 0]
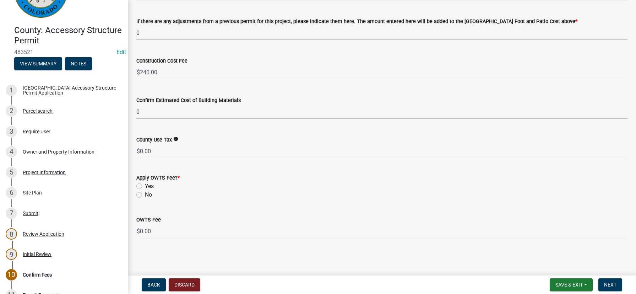
click at [145, 194] on label "No" at bounding box center [148, 194] width 7 height 9
click at [145, 194] on input "No" at bounding box center [147, 192] width 5 height 5
radio input "true"
click at [607, 289] on button "Next" at bounding box center [610, 284] width 24 height 13
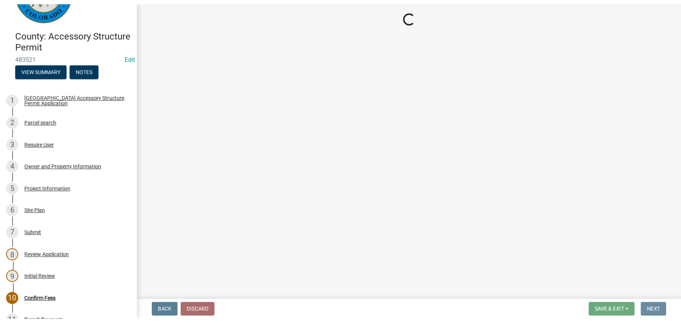
scroll to position [0, 0]
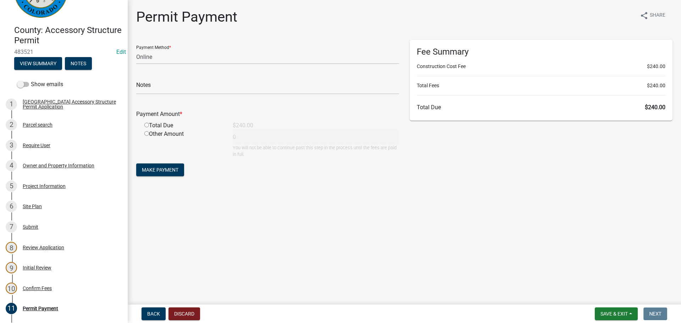
click at [275, 235] on main "Permit Payment share Share Payment Method * Credit Card POS Check Cash Online N…" at bounding box center [405, 151] width 554 height 302
click at [300, 219] on main "Permit Payment share Share Payment Method * Credit Card POS Check Cash Online N…" at bounding box center [405, 151] width 554 height 302
click at [511, 197] on main "Permit Payment share Share Payment Method * Credit Card POS Check Cash Online N…" at bounding box center [405, 151] width 554 height 302
click at [373, 197] on main "Permit Payment share Share Payment Method * Credit Card POS Check Cash Online N…" at bounding box center [405, 151] width 554 height 302
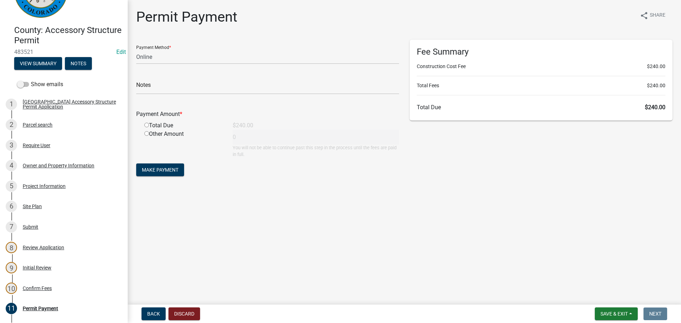
click at [396, 202] on main "Permit Payment share Share Payment Method * Credit Card POS Check Cash Online N…" at bounding box center [405, 151] width 554 height 302
click at [399, 194] on main "Permit Payment share Share Payment Method * Credit Card POS Check Cash Online N…" at bounding box center [405, 151] width 554 height 302
click at [330, 216] on main "Permit Payment share Share Payment Method * Credit Card POS Check Cash Online N…" at bounding box center [405, 151] width 554 height 302
click at [352, 183] on div "Payment Method * Credit Card POS Check Cash Online Notes Payment Amount * Total…" at bounding box center [268, 112] width 274 height 145
click at [272, 213] on main "Permit Payment share Share Payment Method * Credit Card POS Check Cash Online N…" at bounding box center [405, 151] width 554 height 302
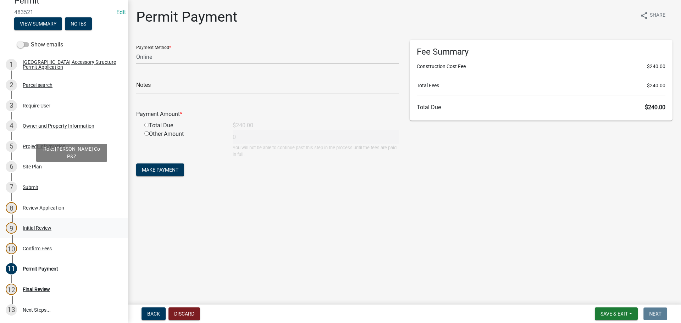
scroll to position [146, 0]
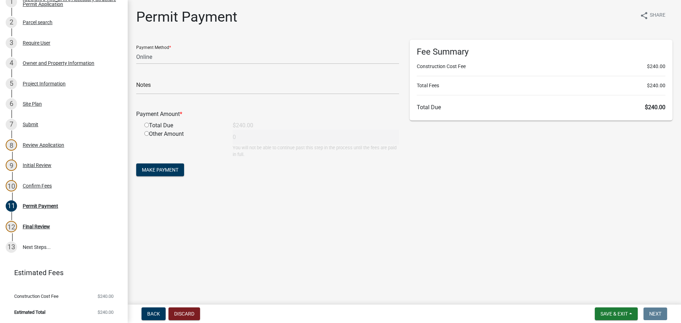
click at [333, 230] on main "Permit Payment share Share Payment Method * Credit Card POS Check Cash Online N…" at bounding box center [405, 151] width 554 height 302
click at [288, 231] on main "Permit Payment share Share Payment Method * Credit Card POS Check Cash Online N…" at bounding box center [405, 151] width 554 height 302
click at [243, 181] on div "Payment Method * Credit Card POS Check Cash Online Notes Payment Amount * Total…" at bounding box center [268, 112] width 274 height 145
click at [302, 245] on main "Permit Payment share Share Payment Method * Credit Card POS Check Cash Online N…" at bounding box center [405, 151] width 554 height 302
click at [436, 213] on main "Permit Payment share Share Payment Method * Credit Card POS Check Cash Online N…" at bounding box center [405, 151] width 554 height 302
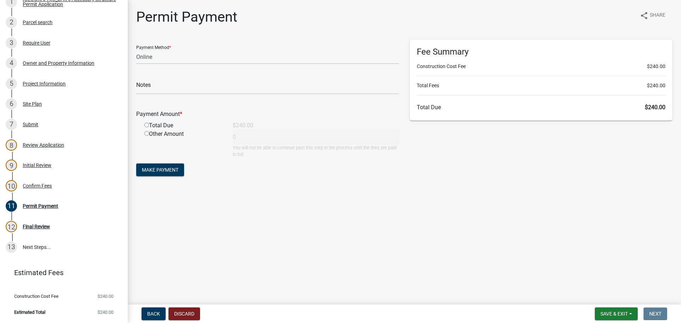
drag, startPoint x: 345, startPoint y: 280, endPoint x: 342, endPoint y: 271, distance: 10.0
click at [344, 275] on main "Permit Payment share Share Payment Method * Credit Card POS Check Cash Online N…" at bounding box center [405, 151] width 554 height 302
click at [357, 257] on main "Permit Payment share Share Payment Method * Credit Card POS Check Cash Online N…" at bounding box center [405, 151] width 554 height 302
click at [611, 137] on div "Fee Summary Construction Cost Fee $240.00 Total Fees $240.00 Total Due $240.00" at bounding box center [542, 112] width 274 height 145
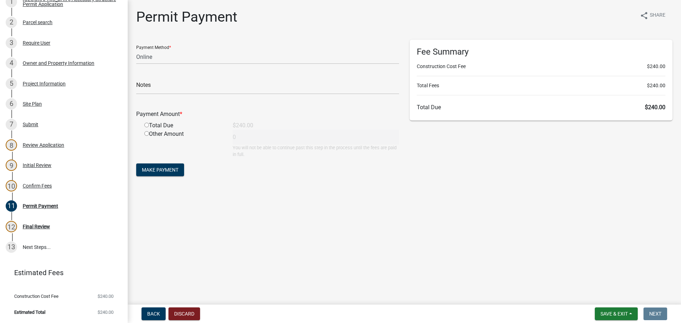
click at [637, 164] on div "Fee Summary Construction Cost Fee $240.00 Total Fees $240.00 Total Due $240.00" at bounding box center [542, 112] width 274 height 145
click at [205, 57] on select "Credit Card POS Check Cash Online" at bounding box center [267, 57] width 263 height 15
click at [136, 50] on select "Credit Card POS Check Cash Online" at bounding box center [267, 57] width 263 height 15
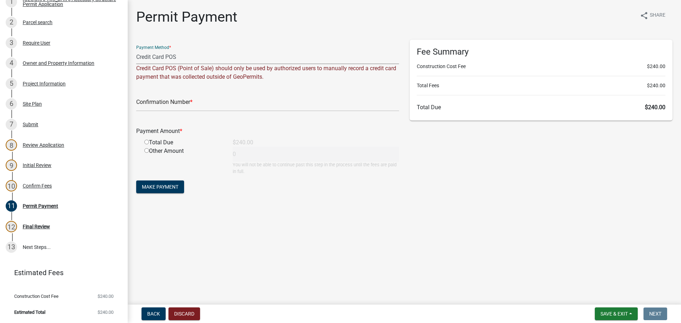
click at [187, 57] on select "Credit Card POS Check Cash Online" at bounding box center [267, 57] width 263 height 15
click at [136, 50] on select "Credit Card POS Check Cash Online" at bounding box center [267, 57] width 263 height 15
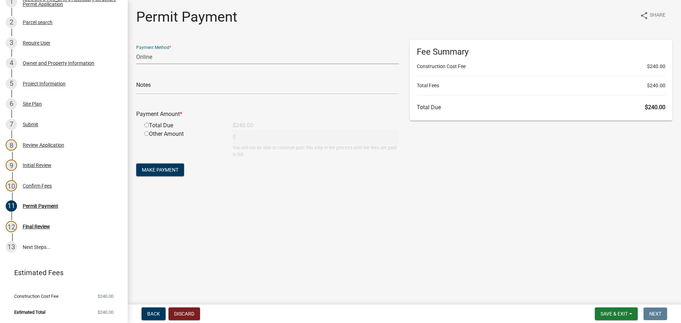
click at [192, 58] on select "Credit Card POS Check Cash Online" at bounding box center [267, 57] width 263 height 15
click at [136, 50] on select "Credit Card POS Check Cash Online" at bounding box center [267, 57] width 263 height 15
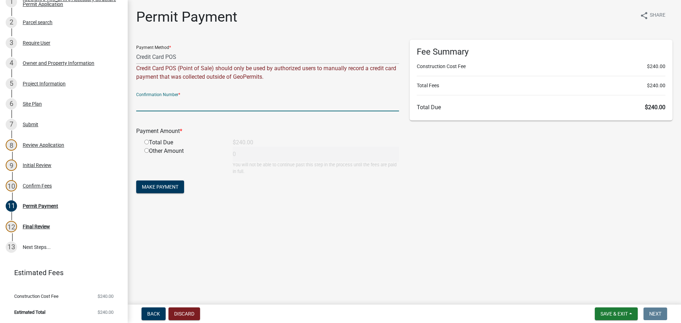
click at [202, 102] on input "text" at bounding box center [267, 104] width 263 height 15
click at [212, 59] on select "Credit Card POS Check Cash Online" at bounding box center [267, 57] width 263 height 15
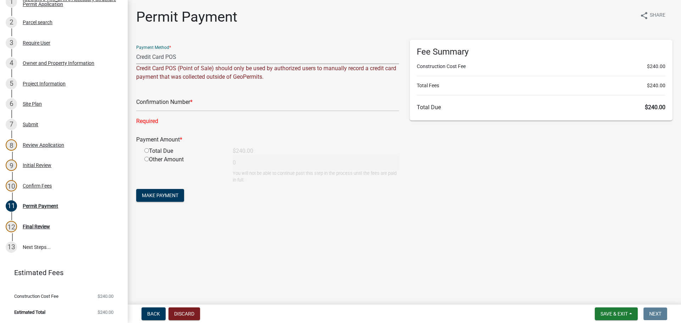
select select "3: 3"
click at [136, 50] on select "Credit Card POS Check Cash Online" at bounding box center [267, 57] width 263 height 15
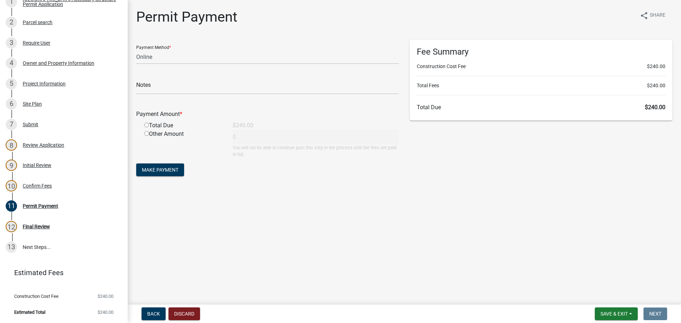
click at [146, 126] on input "radio" at bounding box center [146, 125] width 5 height 5
radio input "true"
type input "240"
click at [168, 168] on span "Make Payment" at bounding box center [160, 170] width 37 height 6
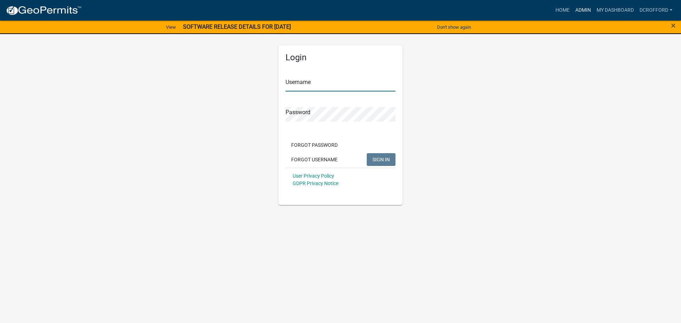
type input "dcrofford"
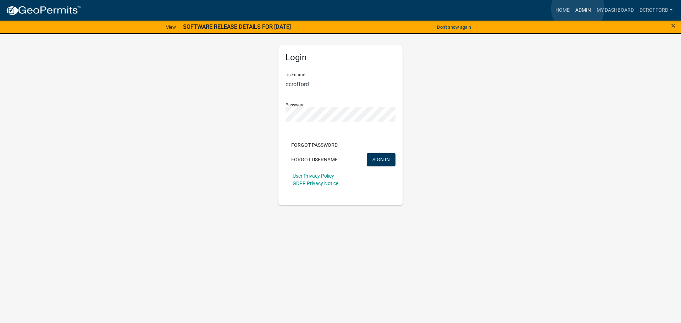
click at [578, 9] on link "Admin" at bounding box center [583, 10] width 21 height 13
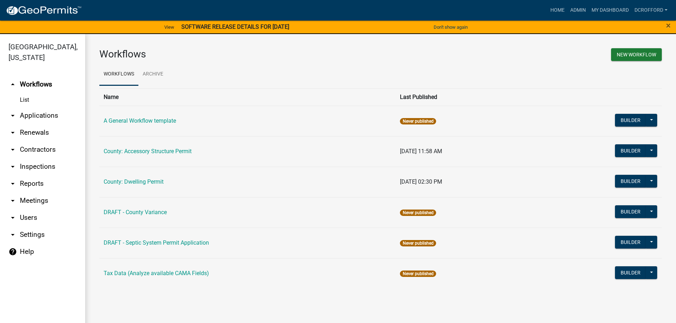
click at [39, 115] on link "arrow_drop_down Applications" at bounding box center [42, 115] width 85 height 17
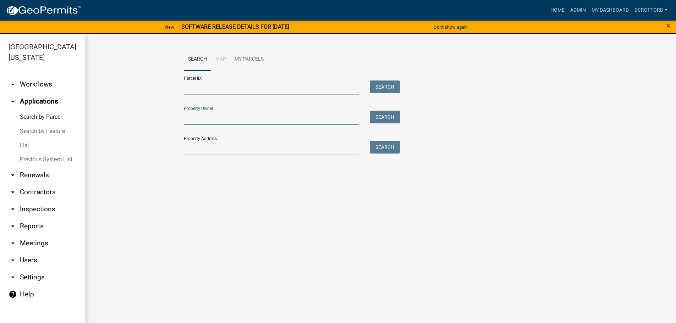
click at [241, 122] on input "Property Owner:" at bounding box center [272, 118] width 176 height 15
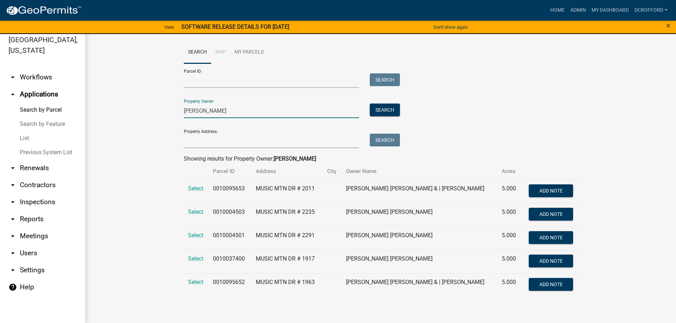
scroll to position [9, 0]
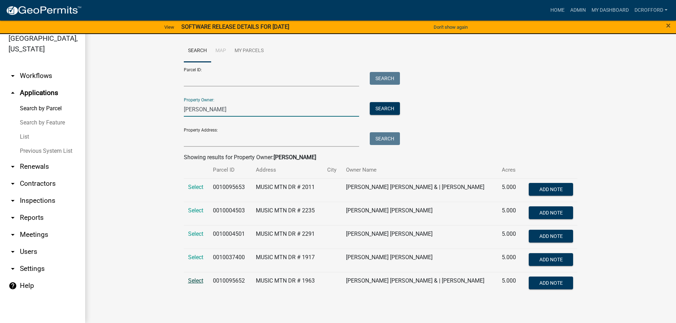
type input "stephanie berry"
click at [201, 280] on span "Select" at bounding box center [195, 281] width 15 height 7
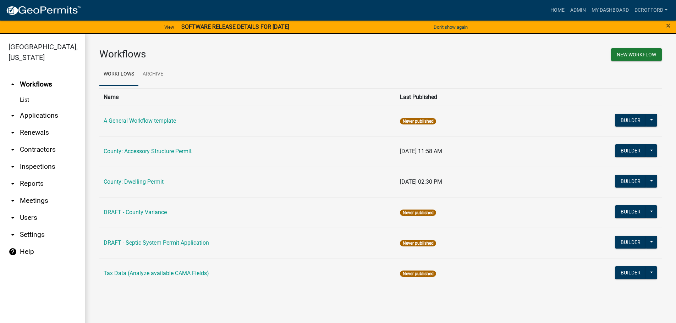
click at [44, 118] on link "arrow_drop_down Applications" at bounding box center [42, 115] width 85 height 17
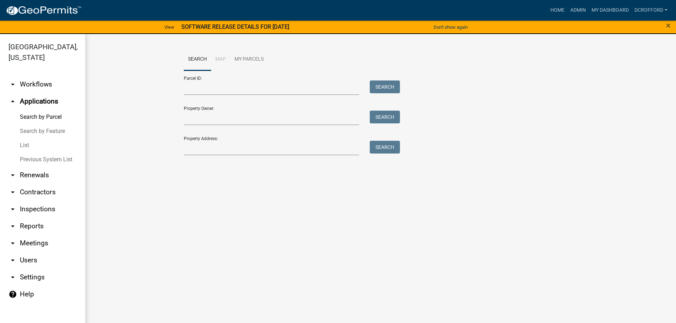
click at [26, 141] on link "List" at bounding box center [42, 145] width 85 height 14
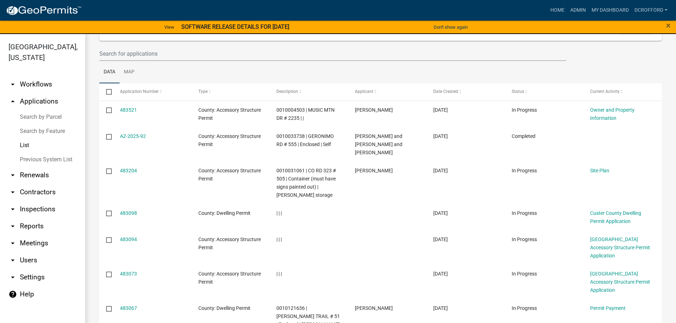
scroll to position [182, 0]
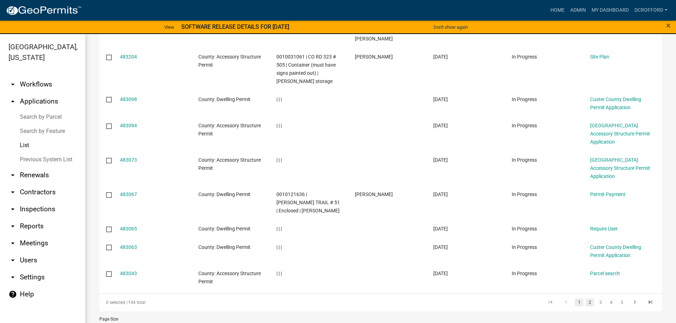
click at [586, 299] on link "2" at bounding box center [590, 303] width 9 height 8
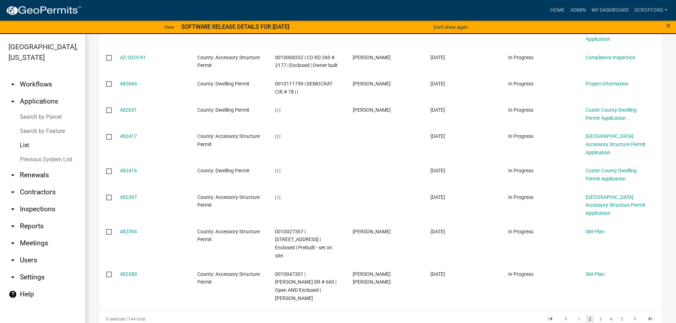
scroll to position [174, 0]
click at [595, 313] on li "3" at bounding box center [600, 319] width 11 height 12
click at [596, 315] on link "3" at bounding box center [600, 319] width 9 height 8
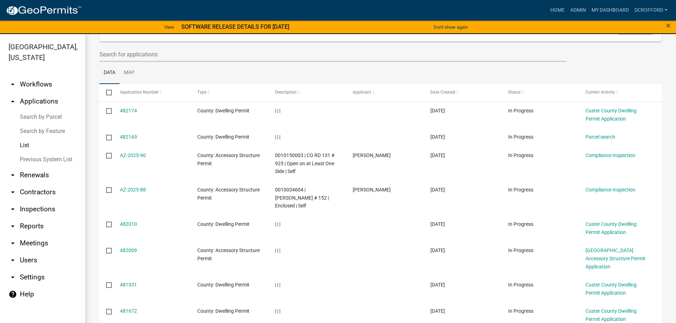
scroll to position [174, 0]
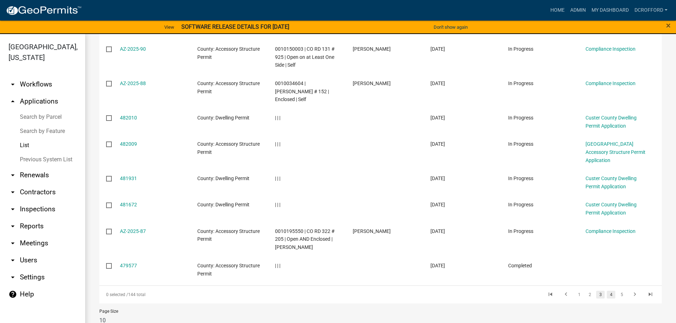
click at [607, 291] on link "4" at bounding box center [611, 295] width 9 height 8
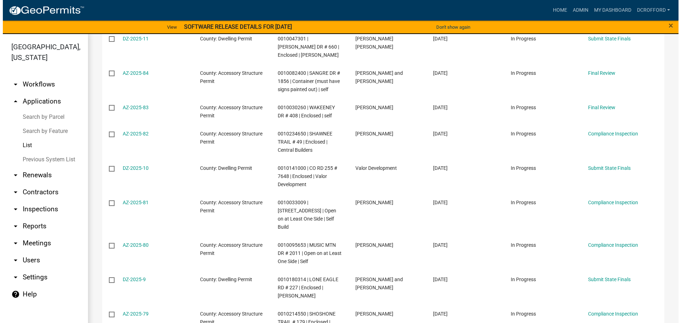
scroll to position [182, 0]
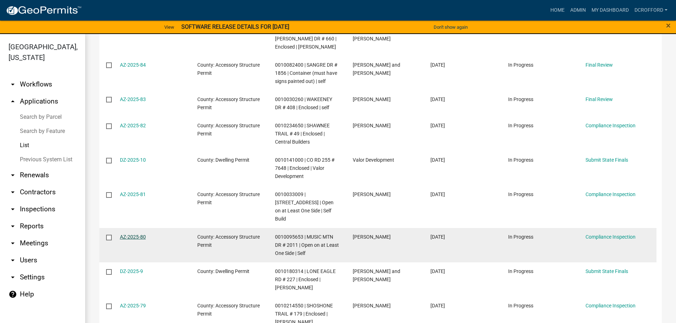
click at [127, 234] on link "AZ-2025-80" at bounding box center [133, 237] width 26 height 6
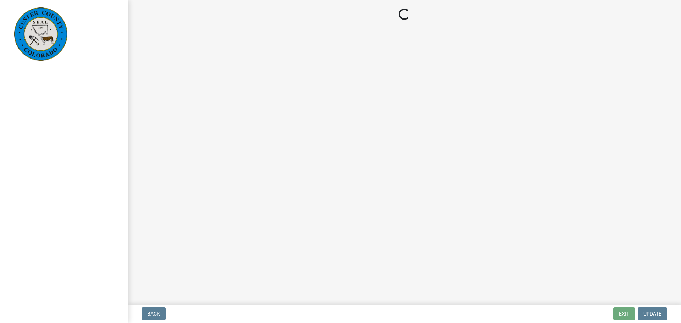
select select "cd09b013-b94f-4524-a046-a3f04ce1867e"
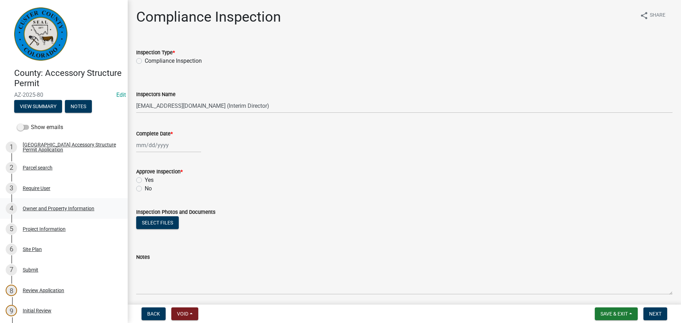
click at [43, 212] on div "4 Owner and Property Information" at bounding box center [61, 208] width 111 height 11
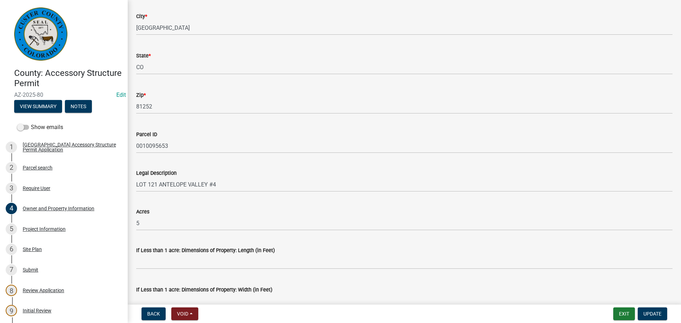
scroll to position [563, 0]
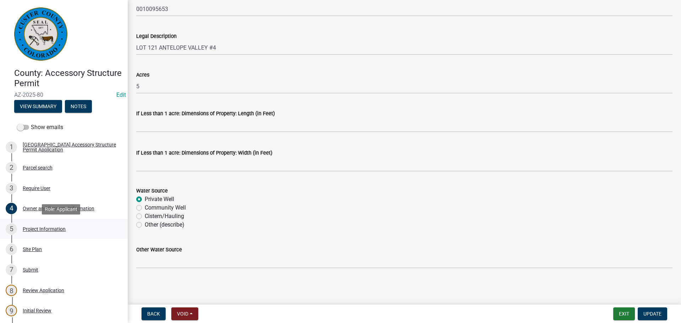
click at [41, 230] on div "Project Information" at bounding box center [44, 229] width 43 height 5
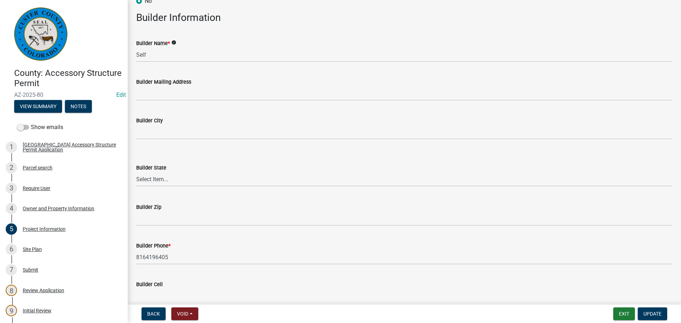
scroll to position [781, 0]
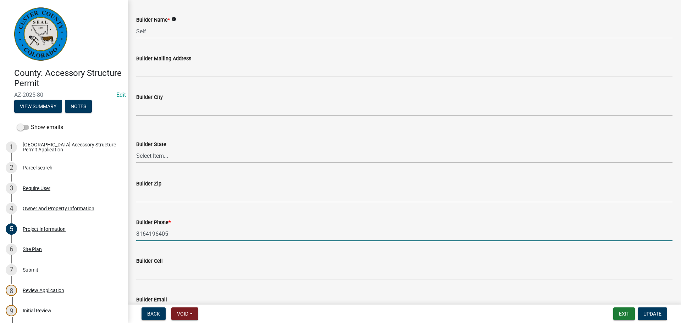
drag, startPoint x: 168, startPoint y: 236, endPoint x: 136, endPoint y: 236, distance: 31.9
click at [136, 236] on input "8164196405" at bounding box center [404, 234] width 537 height 15
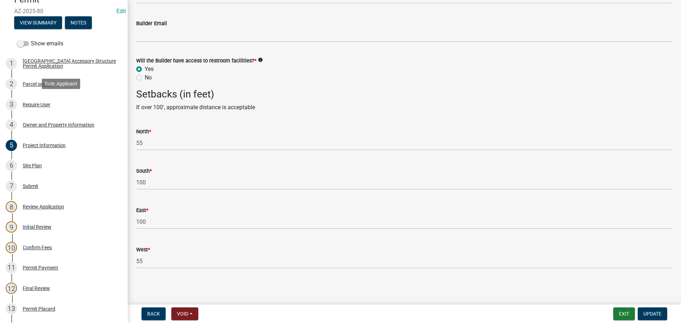
scroll to position [177, 0]
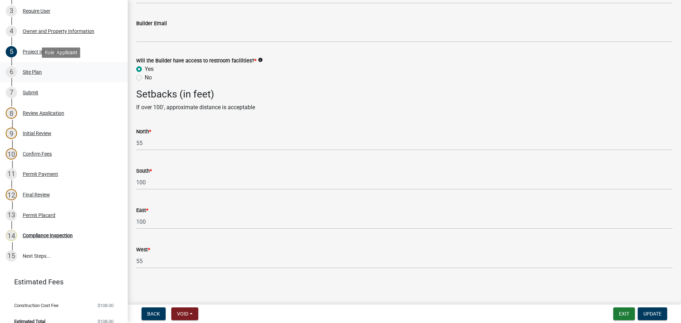
click at [32, 74] on div "Site Plan" at bounding box center [32, 72] width 19 height 5
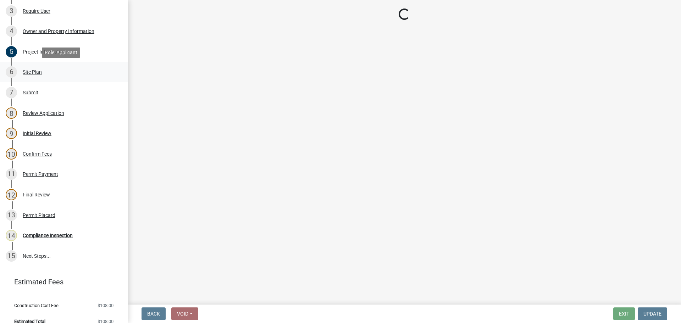
scroll to position [0, 0]
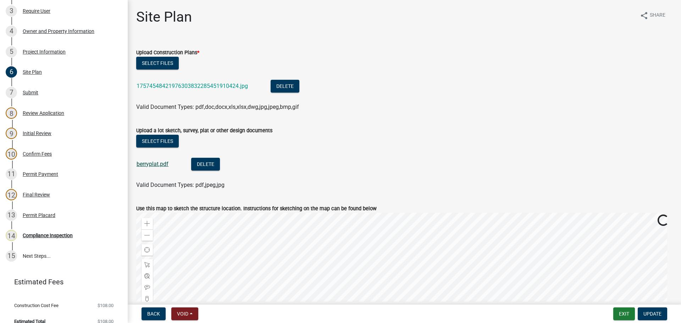
click at [159, 165] on link "berryplat.pdf" at bounding box center [153, 164] width 32 height 7
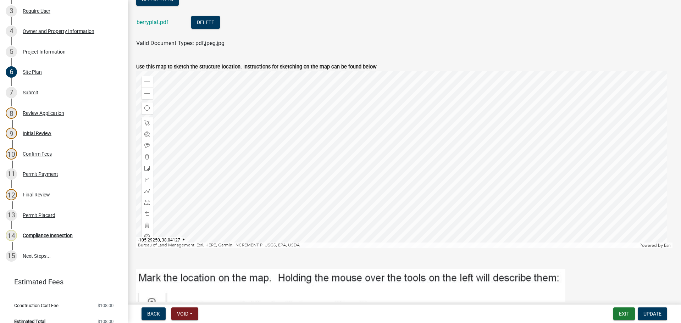
scroll to position [106, 0]
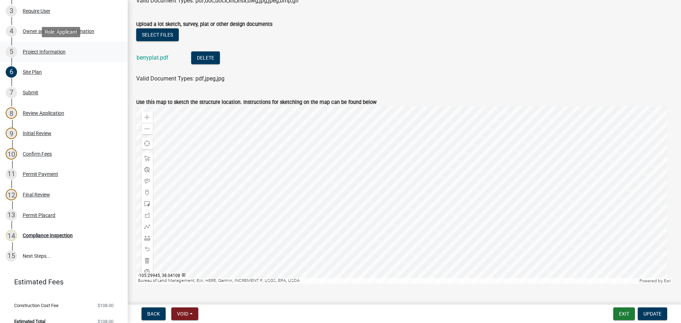
click at [33, 49] on div "Project Information" at bounding box center [44, 51] width 43 height 5
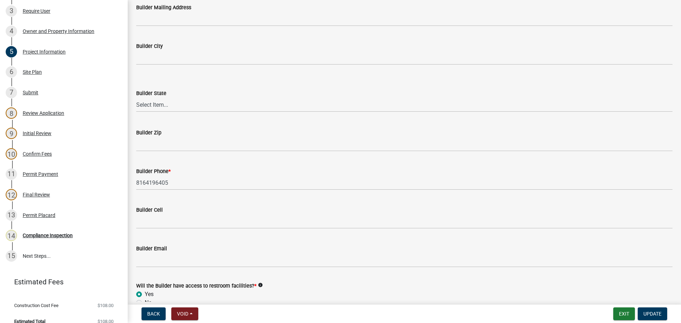
scroll to position [887, 0]
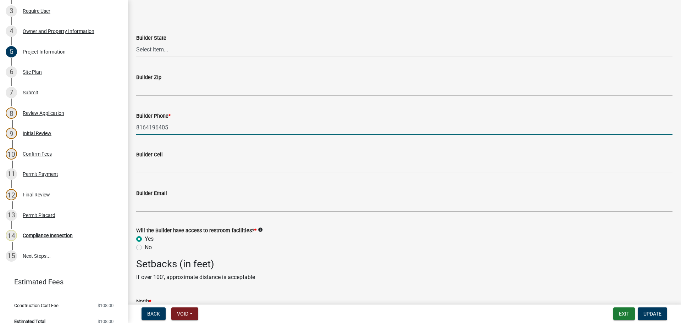
drag, startPoint x: 173, startPoint y: 130, endPoint x: 135, endPoint y: 134, distance: 38.5
click at [135, 134] on div "Builder Phone * 8164196405" at bounding box center [404, 118] width 547 height 33
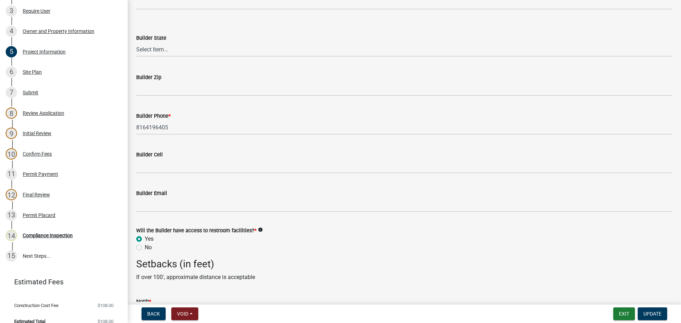
click at [376, 285] on wm-data-entity-input "Setbacks (in feet) If over 100', approximate distance is acceptable" at bounding box center [404, 272] width 537 height 29
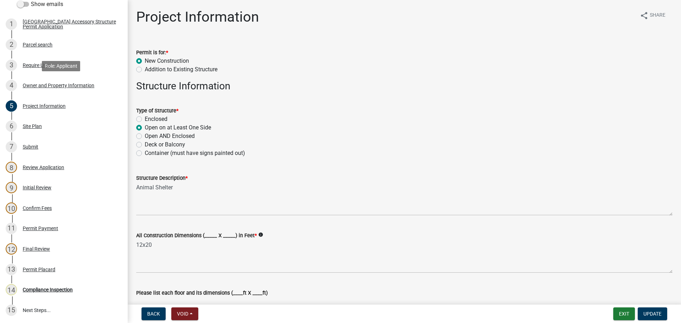
scroll to position [35, 0]
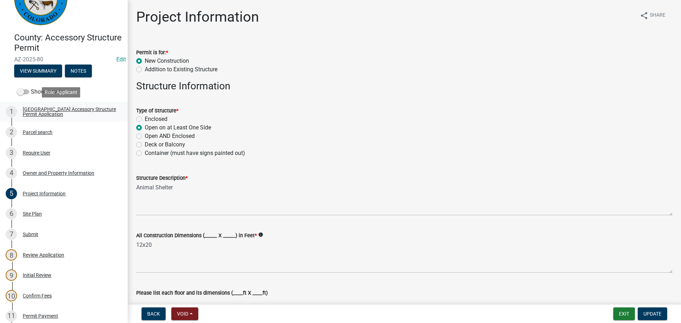
click at [39, 109] on div "[GEOGRAPHIC_DATA] Accessory Structure Permit Application" at bounding box center [70, 112] width 94 height 10
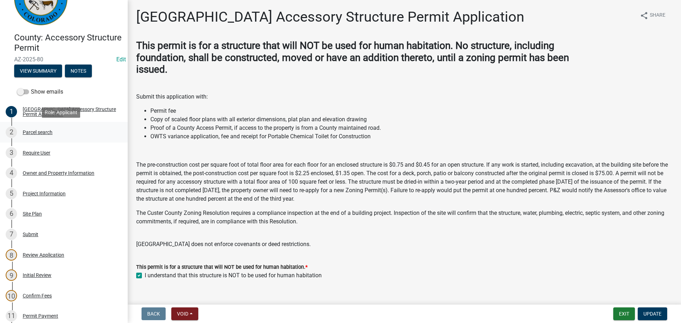
click at [42, 133] on div "Parcel search" at bounding box center [38, 132] width 30 height 5
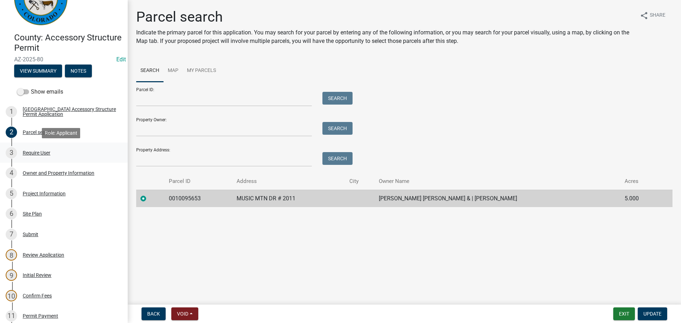
click at [37, 154] on div "Require User" at bounding box center [37, 152] width 28 height 5
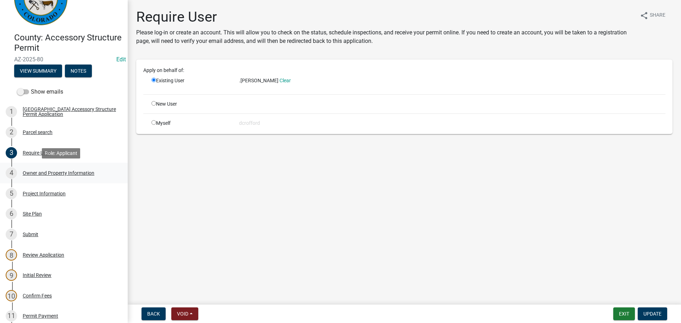
click at [24, 174] on div "Owner and Property Information" at bounding box center [59, 173] width 72 height 5
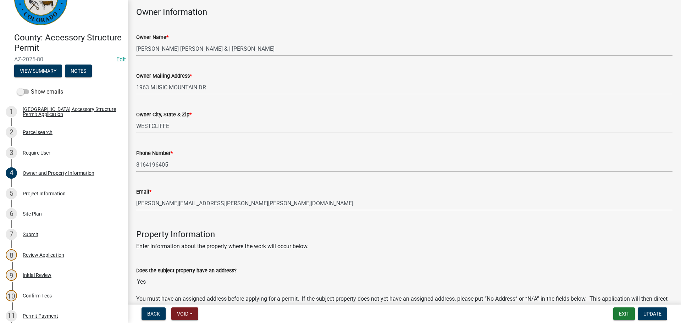
scroll to position [106, 0]
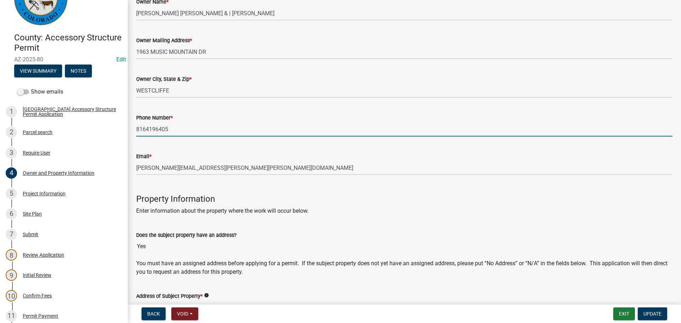
click at [168, 131] on input "8164196405" at bounding box center [404, 129] width 537 height 15
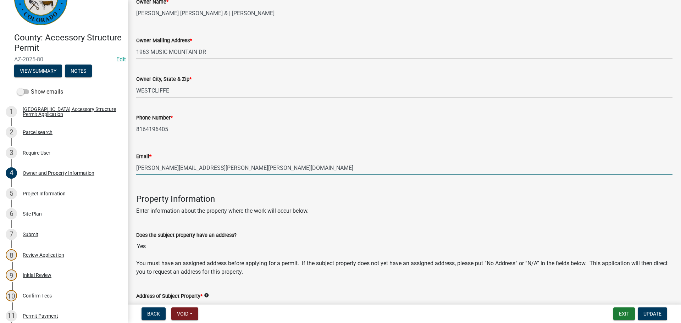
click at [240, 170] on input "[PERSON_NAME][EMAIL_ADDRESS][PERSON_NAME][PERSON_NAME][DOMAIN_NAME]" at bounding box center [404, 168] width 537 height 15
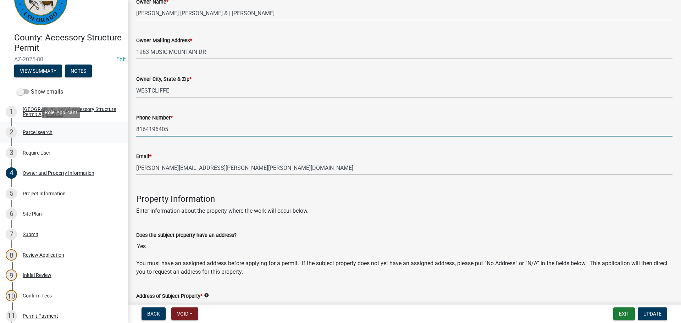
drag, startPoint x: 170, startPoint y: 127, endPoint x: 113, endPoint y: 132, distance: 57.0
click at [113, 132] on div "County: Accessory Structure Permit AZ-2025-80 Edit View Summary Notes Show emai…" at bounding box center [340, 161] width 681 height 323
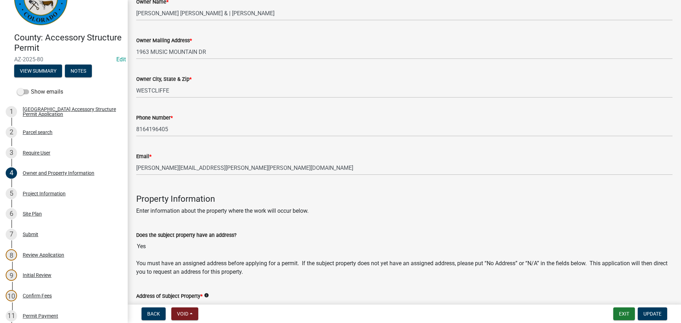
click at [266, 197] on h4 "Property Information" at bounding box center [404, 199] width 537 height 10
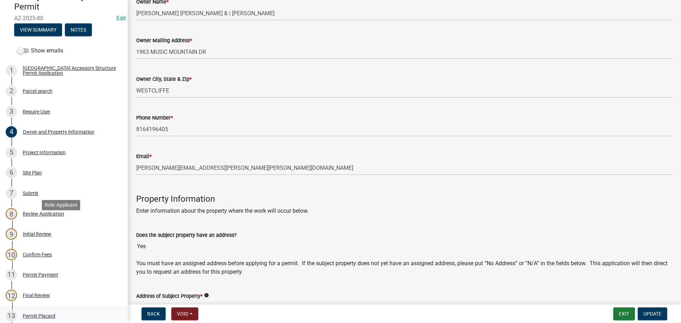
scroll to position [177, 0]
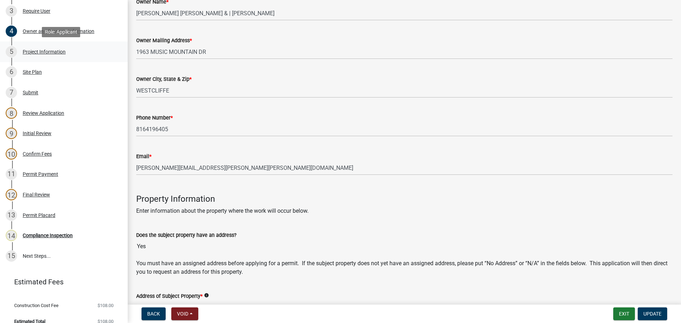
click at [29, 53] on div "Project Information" at bounding box center [44, 51] width 43 height 5
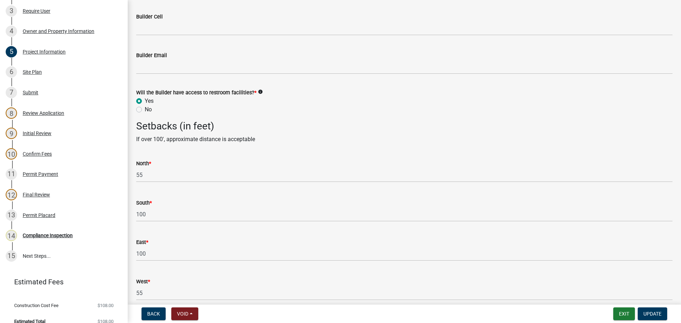
scroll to position [1057, 0]
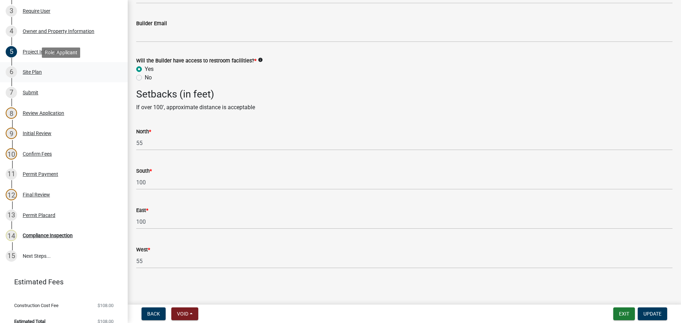
click at [34, 68] on div "6 Site Plan" at bounding box center [61, 71] width 111 height 11
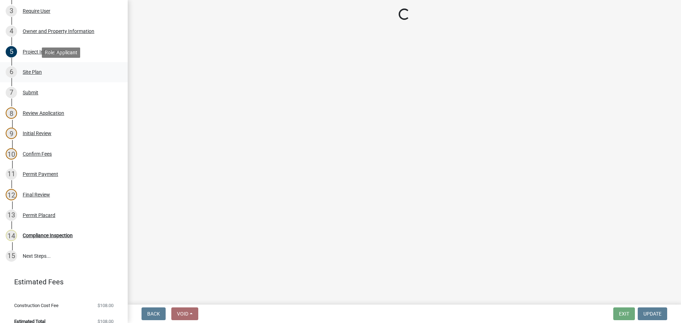
scroll to position [0, 0]
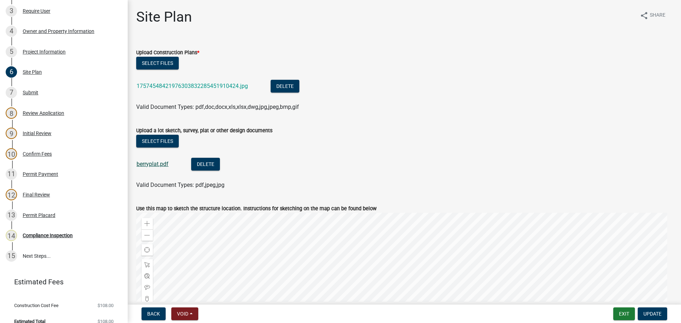
click at [149, 163] on link "berryplat.pdf" at bounding box center [153, 164] width 32 height 7
click at [462, 109] on div "Valid Document Types: pdf,doc,docx,xls,xlsx,dwg,jpg,jpeg,bmp,gif" at bounding box center [404, 107] width 547 height 9
click at [349, 101] on ul "17574548421976303832285451910424.jpg Delete" at bounding box center [404, 87] width 537 height 32
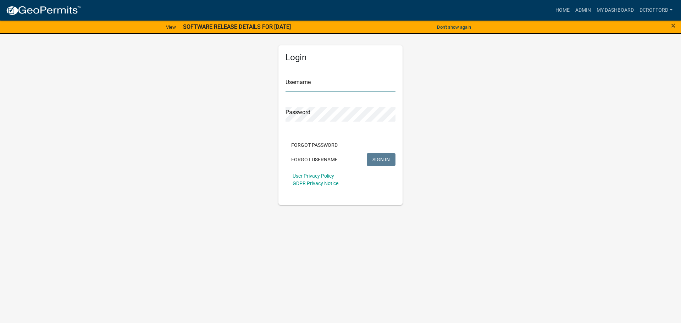
type input "dcrofford"
click at [380, 157] on span "SIGN IN" at bounding box center [381, 160] width 17 height 6
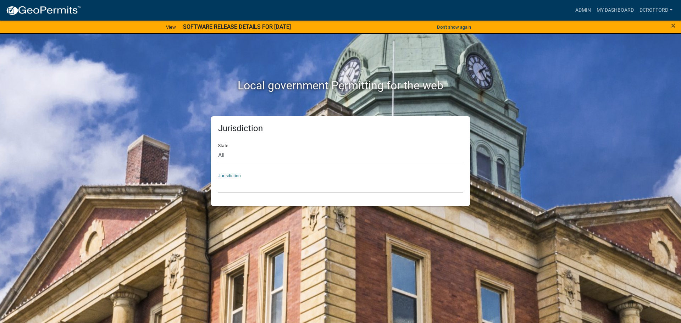
click at [341, 190] on select "[GEOGRAPHIC_DATA], [US_STATE] [GEOGRAPHIC_DATA], [US_STATE][PERSON_NAME][GEOGRA…" at bounding box center [340, 185] width 245 height 15
drag, startPoint x: 571, startPoint y: 167, endPoint x: 565, endPoint y: 122, distance: 44.8
click at [571, 167] on div "Local government Permitting for the web Jurisdiction State All [US_STATE] [US_S…" at bounding box center [340, 161] width 681 height 323
click at [584, 9] on link "Admin" at bounding box center [583, 10] width 21 height 13
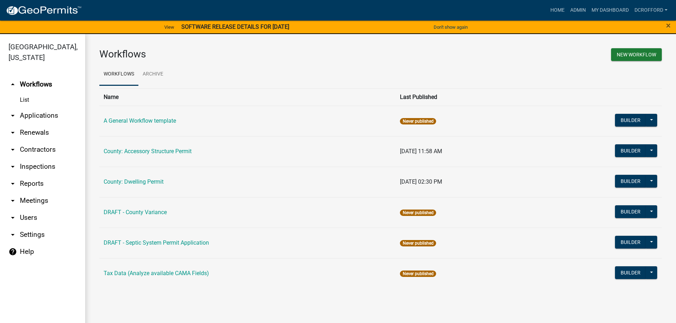
click at [44, 114] on link "arrow_drop_down Applications" at bounding box center [42, 115] width 85 height 17
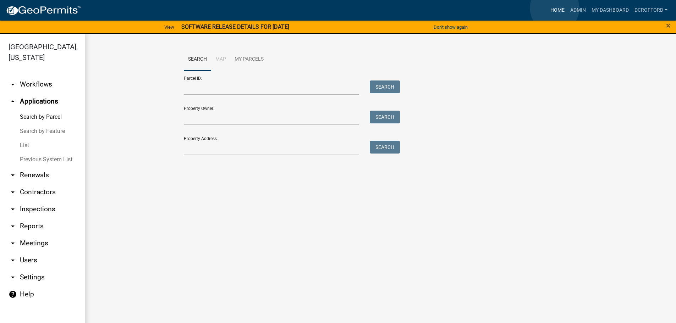
click at [555, 8] on link "Home" at bounding box center [558, 10] width 20 height 13
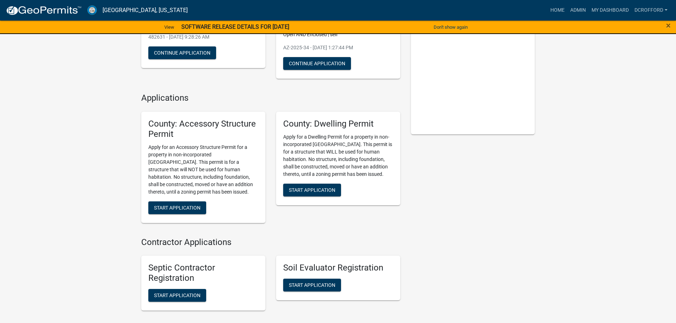
scroll to position [106, 0]
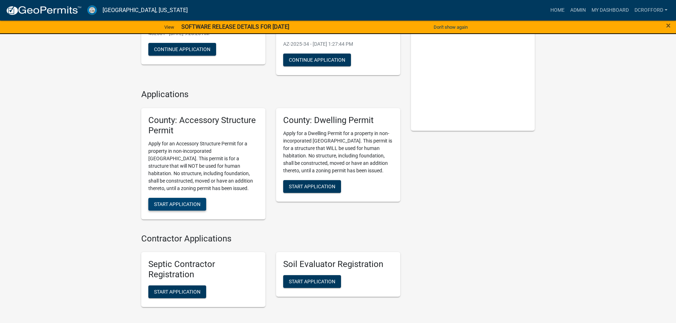
click at [182, 208] on button "Start Application" at bounding box center [177, 204] width 58 height 13
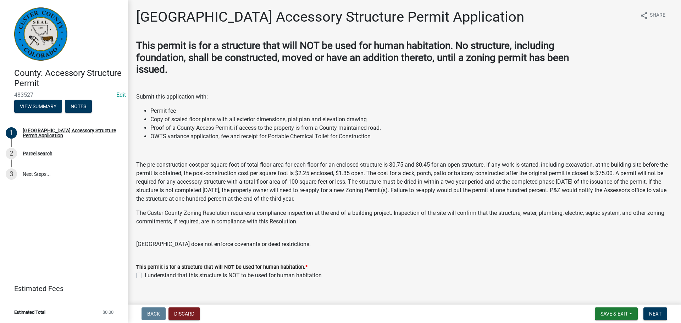
click at [145, 275] on label "I understand that this structure is NOT to be used for human habitation" at bounding box center [233, 275] width 177 height 9
click at [145, 275] on input "I understand that this structure is NOT to be used for human habitation" at bounding box center [147, 273] width 5 height 5
checkbox input "true"
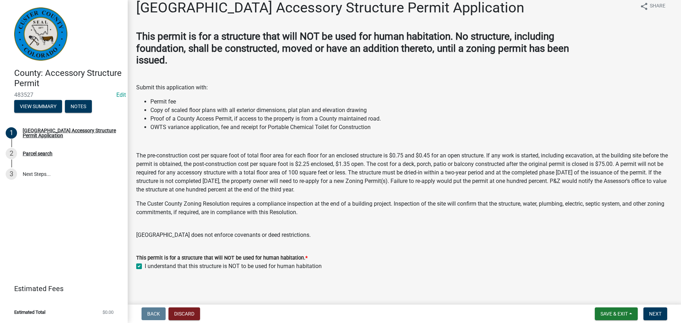
scroll to position [12, 0]
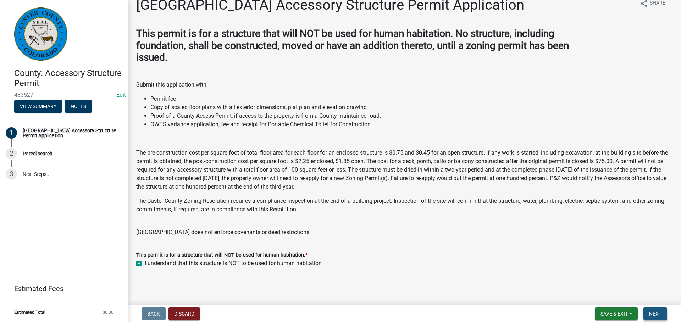
click at [653, 317] on span "Next" at bounding box center [655, 314] width 12 height 6
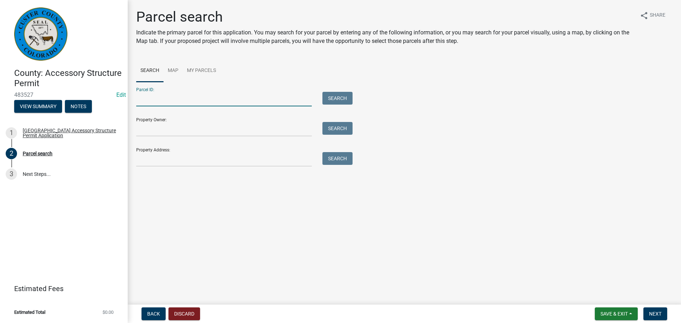
click at [176, 99] on input "Parcel ID:" at bounding box center [224, 99] width 176 height 15
type input "0010095653"
click at [328, 100] on button "Search" at bounding box center [338, 98] width 30 height 13
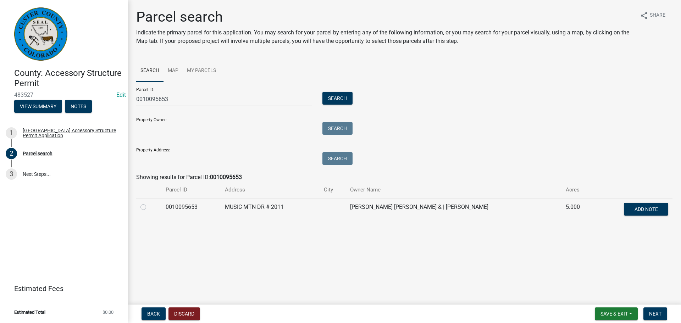
click at [149, 203] on label at bounding box center [149, 203] width 0 height 0
click at [149, 208] on input "radio" at bounding box center [151, 205] width 5 height 5
radio input "true"
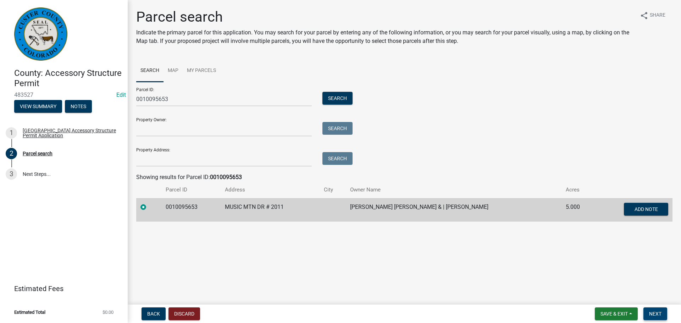
click at [659, 312] on span "Next" at bounding box center [655, 314] width 12 height 6
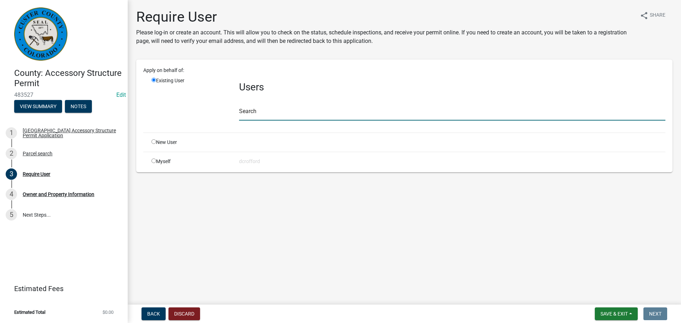
click at [266, 119] on input "text" at bounding box center [452, 113] width 427 height 15
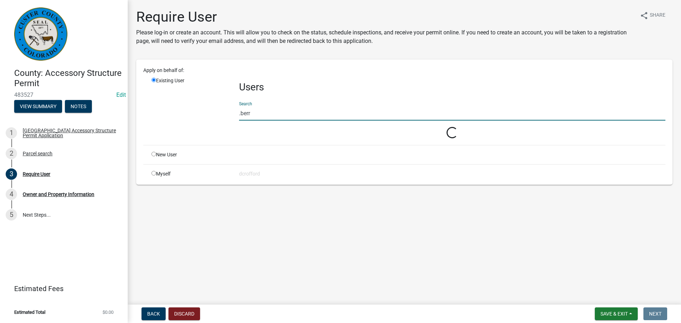
type input ".[PERSON_NAME]"
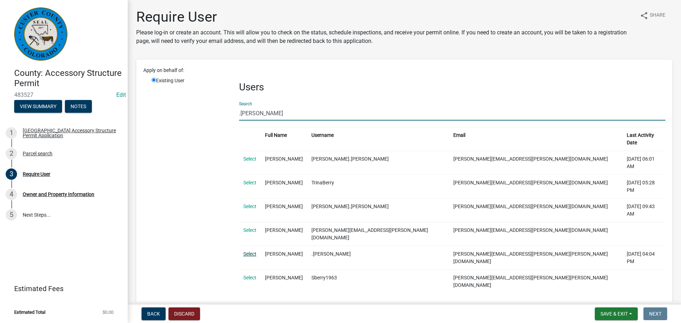
click at [249, 251] on link "Select" at bounding box center [249, 254] width 13 height 6
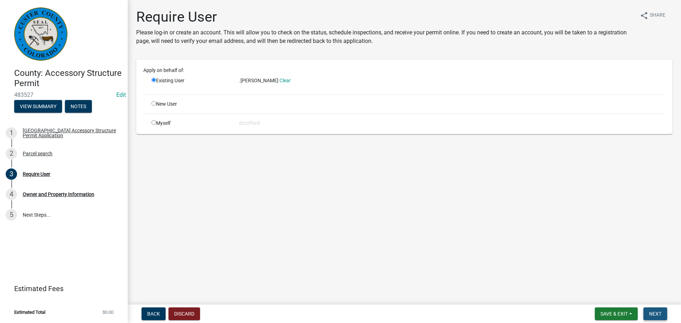
click at [653, 316] on span "Next" at bounding box center [655, 314] width 12 height 6
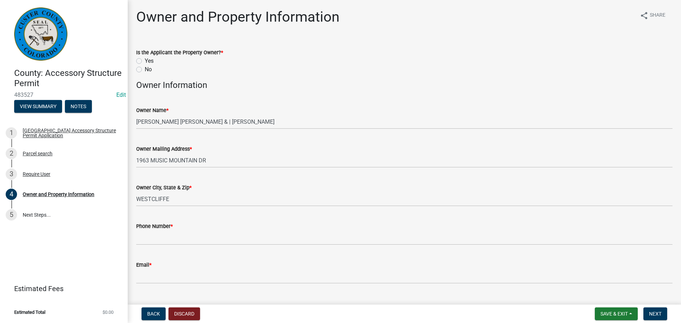
click at [145, 59] on label "Yes" at bounding box center [149, 61] width 9 height 9
click at [145, 59] on input "Yes" at bounding box center [147, 59] width 5 height 5
radio input "true"
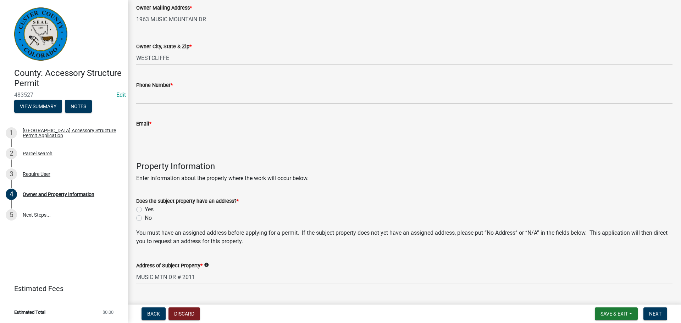
scroll to position [142, 0]
drag, startPoint x: 134, startPoint y: 98, endPoint x: 143, endPoint y: 98, distance: 8.9
click at [140, 98] on div "Phone Number *" at bounding box center [404, 86] width 547 height 33
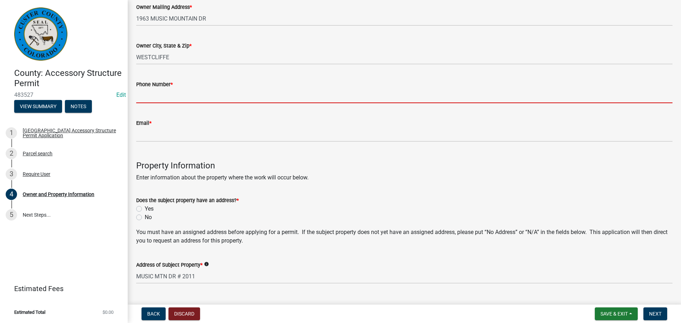
click at [143, 98] on input "Phone Number *" at bounding box center [404, 96] width 537 height 15
paste input "8164196405"
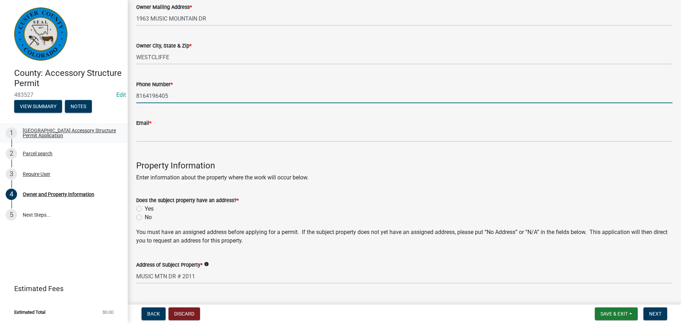
type input "8164196405"
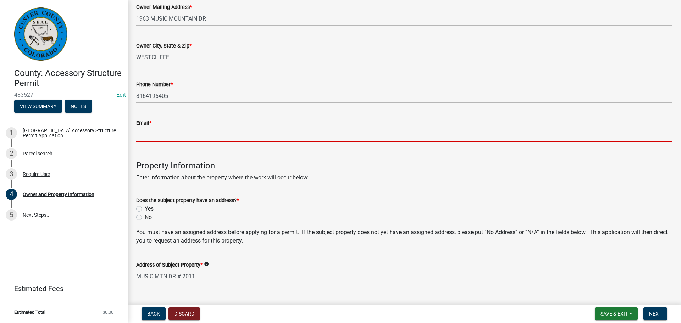
click at [172, 133] on input "Email *" at bounding box center [404, 134] width 537 height 15
paste input "[PERSON_NAME][EMAIL_ADDRESS][PERSON_NAME][PERSON_NAME][DOMAIN_NAME]"
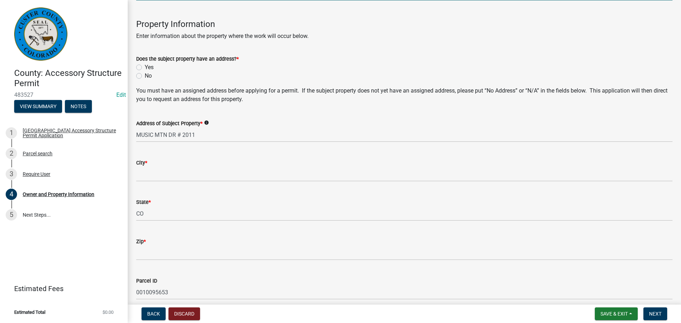
scroll to position [284, 0]
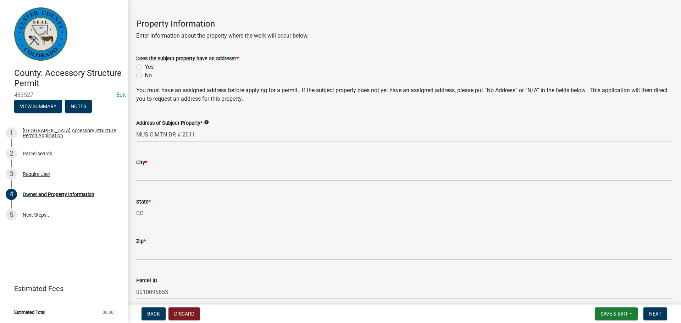
type input "[PERSON_NAME][EMAIL_ADDRESS][PERSON_NAME][PERSON_NAME][DOMAIN_NAME]"
click at [145, 66] on label "Yes" at bounding box center [149, 67] width 9 height 9
click at [145, 66] on input "Yes" at bounding box center [147, 65] width 5 height 5
radio input "true"
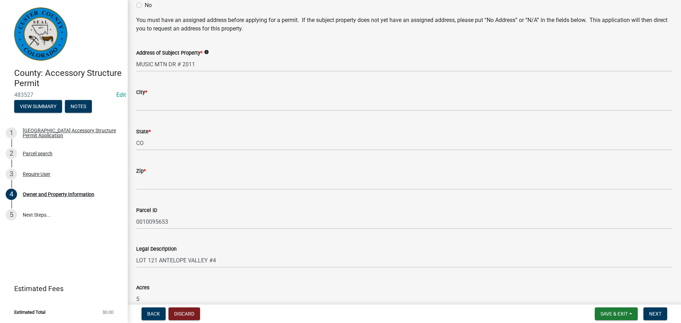
scroll to position [355, 0]
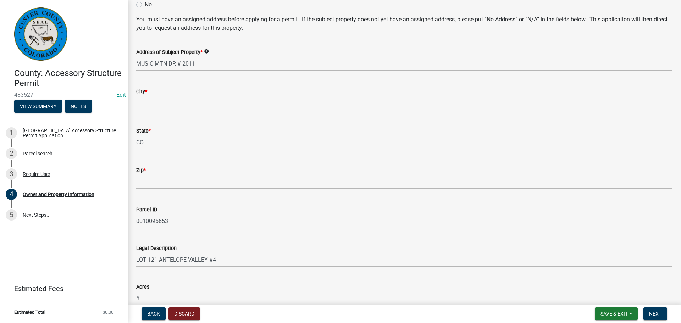
click at [178, 105] on input "City *" at bounding box center [404, 103] width 537 height 15
type input "Westcliffe"
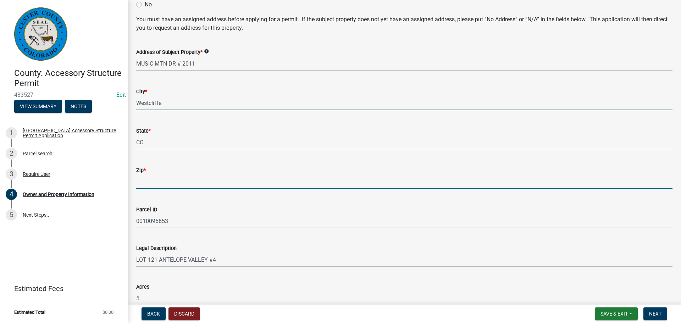
type input "81252"
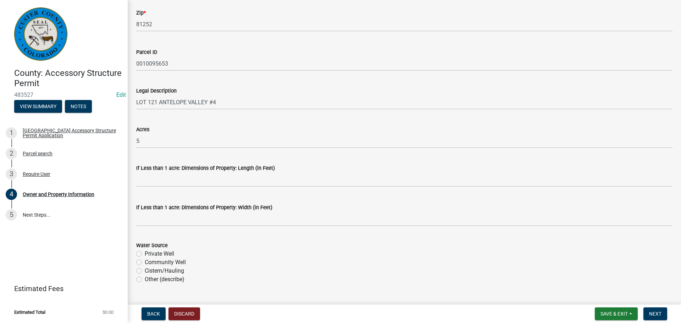
scroll to position [567, 0]
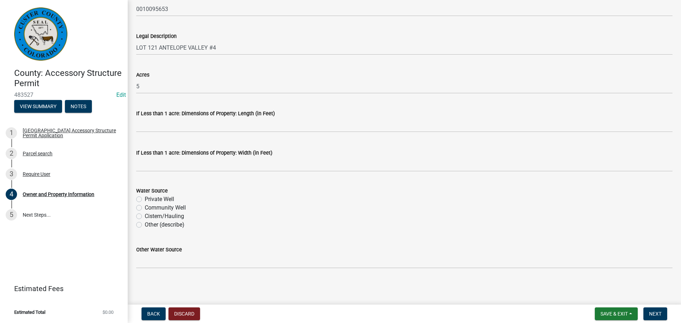
click at [145, 198] on label "Private Well" at bounding box center [159, 199] width 29 height 9
click at [145, 198] on input "Private Well" at bounding box center [147, 197] width 5 height 5
radio input "true"
click at [656, 312] on span "Next" at bounding box center [655, 314] width 12 height 6
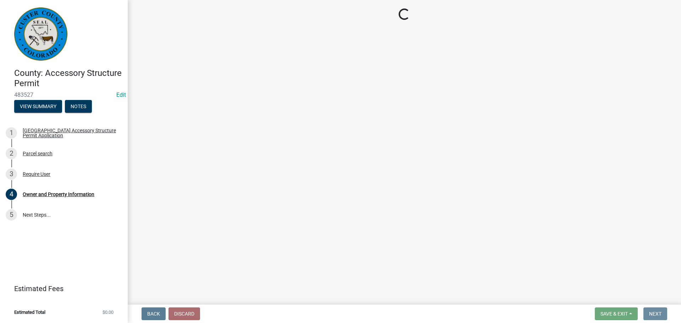
scroll to position [0, 0]
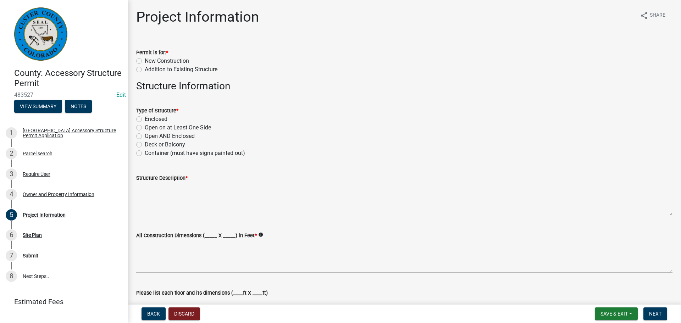
click at [145, 59] on label "New Construction" at bounding box center [167, 61] width 44 height 9
click at [145, 59] on input "New Construction" at bounding box center [147, 59] width 5 height 5
radio input "true"
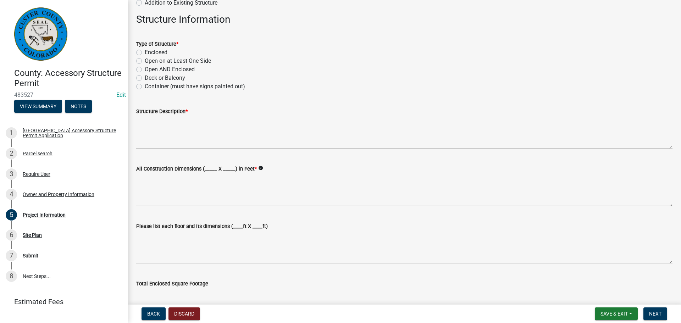
scroll to position [71, 0]
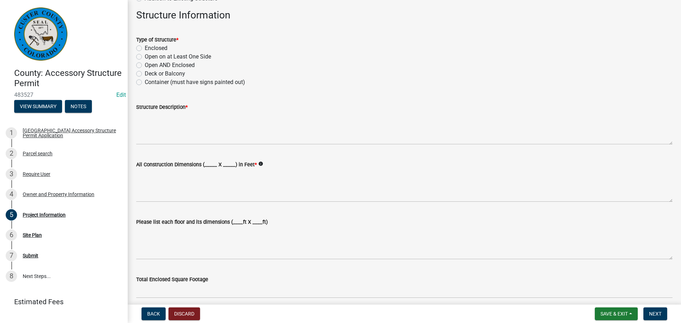
click at [145, 48] on label "Enclosed" at bounding box center [156, 48] width 23 height 9
click at [145, 48] on input "Enclosed" at bounding box center [147, 46] width 5 height 5
radio input "true"
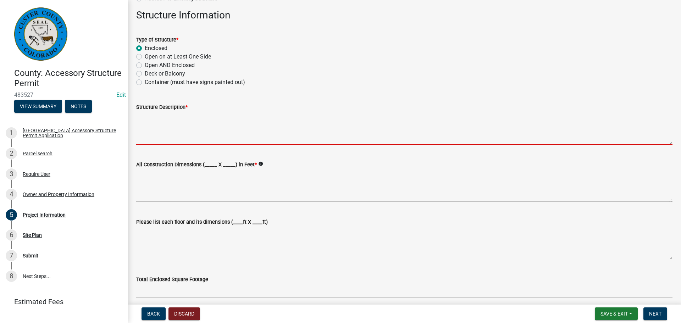
click at [188, 133] on textarea "Structure Description *" at bounding box center [404, 127] width 537 height 33
click at [167, 129] on textarea "Structure Description *" at bounding box center [404, 127] width 537 height 33
click at [169, 127] on textarea "Structure Description *" at bounding box center [404, 127] width 537 height 33
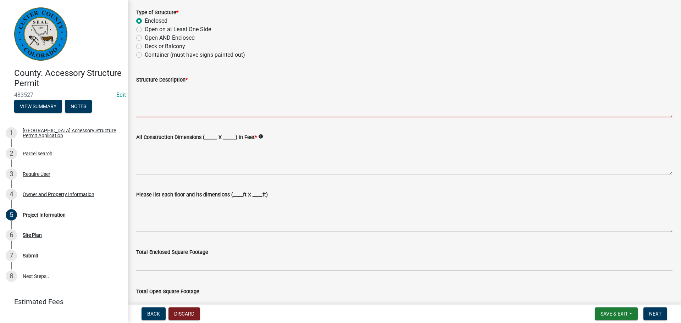
scroll to position [106, 0]
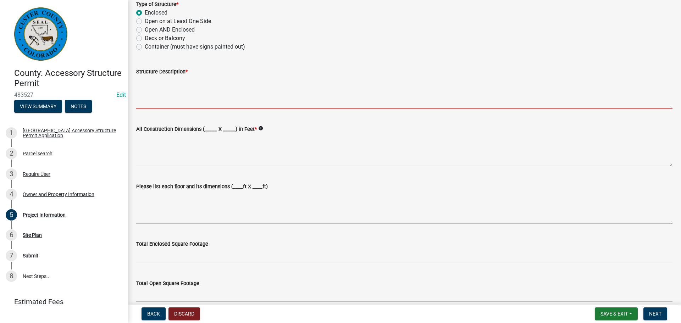
click at [186, 98] on textarea "Structure Description *" at bounding box center [404, 92] width 537 height 33
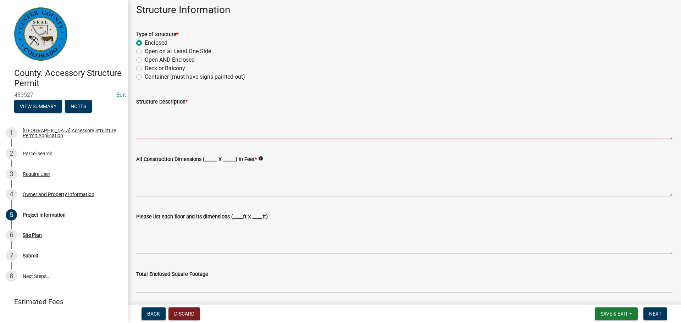
scroll to position [71, 0]
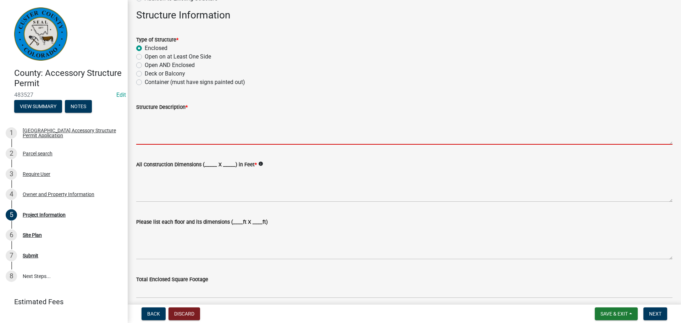
click at [232, 133] on textarea "Structure Description *" at bounding box center [404, 127] width 537 height 33
click at [232, 132] on textarea "Structure Description *" at bounding box center [404, 127] width 537 height 33
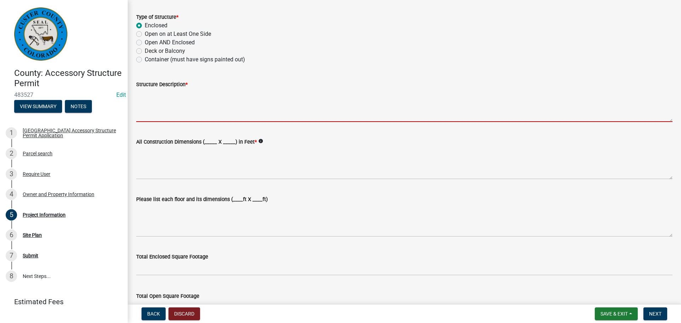
scroll to position [106, 0]
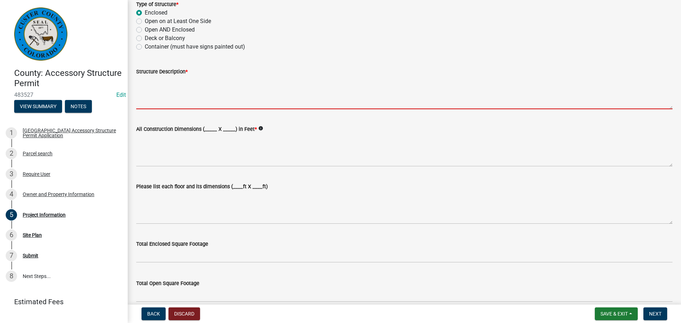
click at [181, 96] on textarea "Structure Description *" at bounding box center [404, 92] width 537 height 33
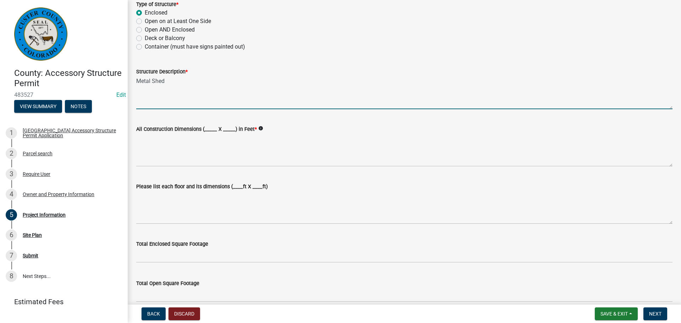
type textarea "Metal Shed"
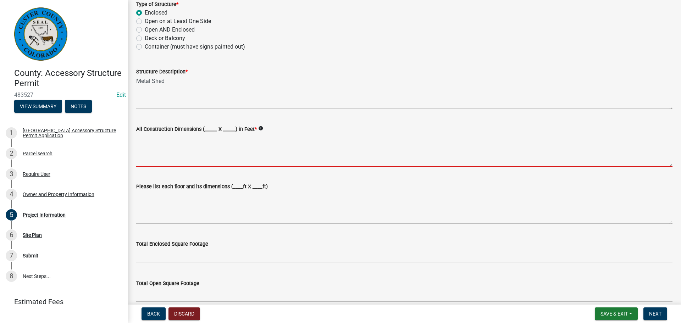
click at [176, 160] on textarea "All Construction Dimensions (_____ X _____) in Feet *" at bounding box center [404, 149] width 537 height 33
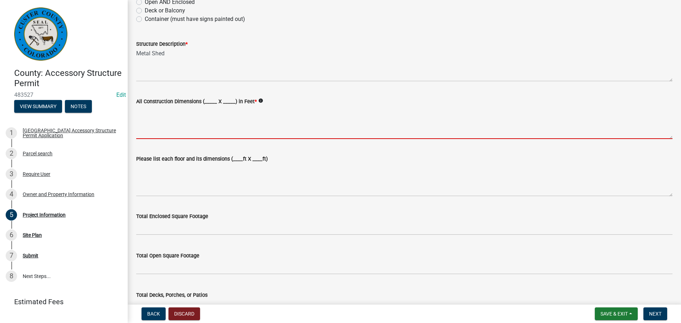
scroll to position [177, 0]
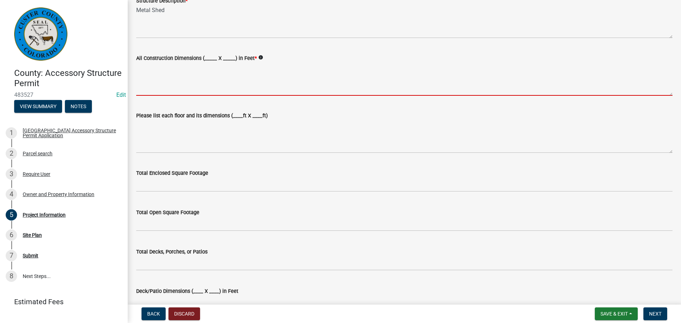
click at [187, 82] on textarea "All Construction Dimensions (_____ X _____) in Feet *" at bounding box center [404, 78] width 537 height 33
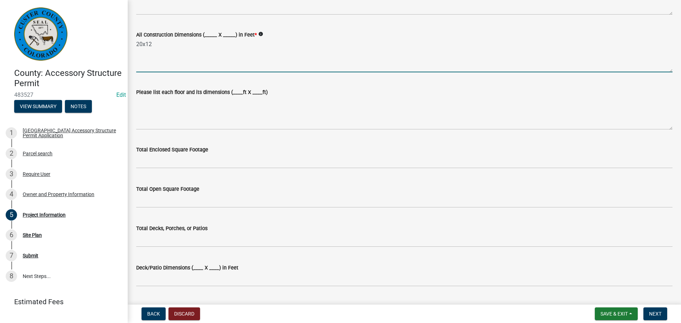
scroll to position [213, 0]
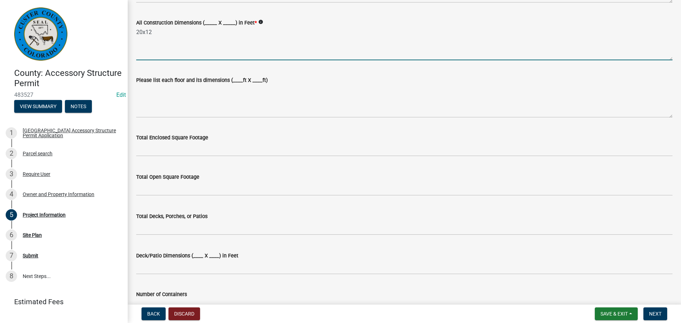
type textarea "20x12"
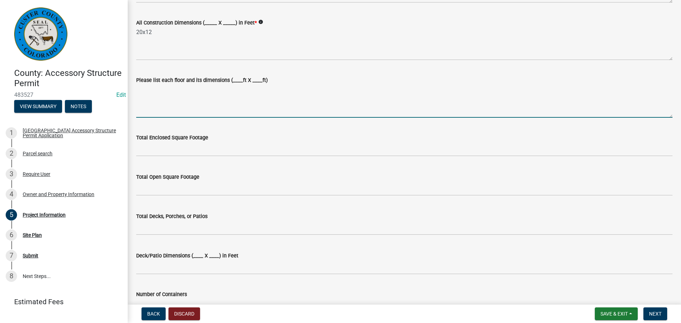
click at [180, 114] on textarea "Please list each floor and its dimensions (____ft X ____ft)" at bounding box center [404, 100] width 537 height 33
click at [185, 104] on textarea "Please list each floor and its dimensions (____ft X ____ft)" at bounding box center [404, 100] width 537 height 33
click at [192, 102] on textarea "Please list each floor and its dimensions (____ft X ____ft)" at bounding box center [404, 100] width 537 height 33
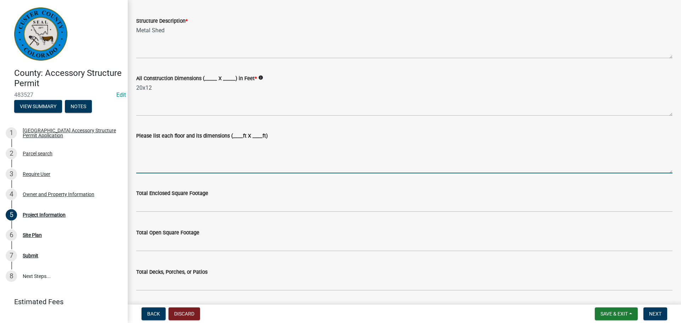
scroll to position [177, 0]
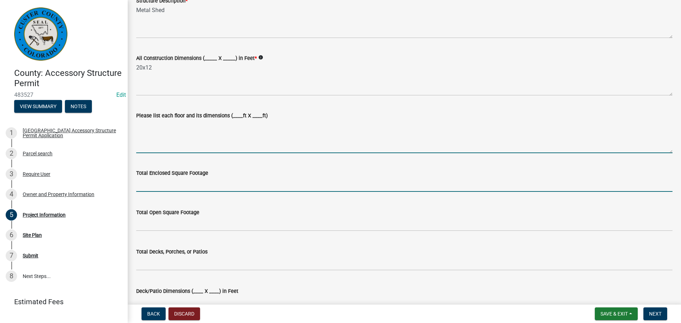
click at [180, 188] on input "text" at bounding box center [404, 184] width 537 height 15
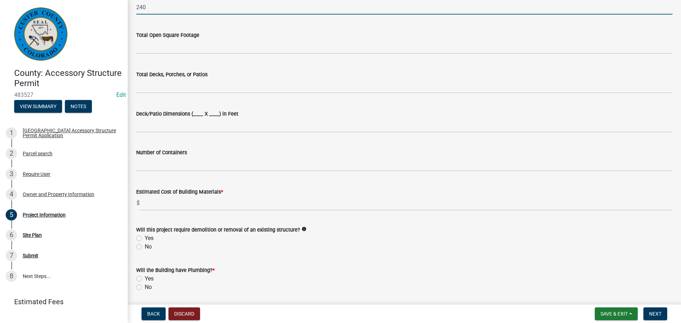
scroll to position [390, 0]
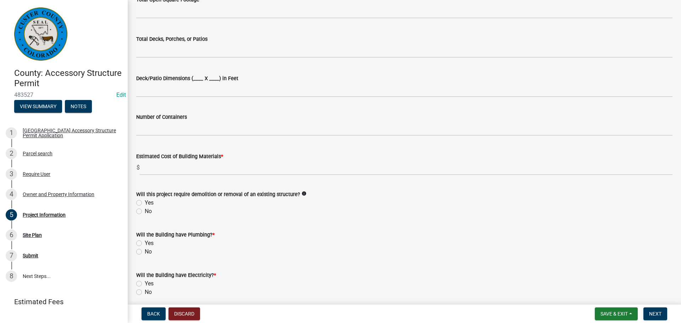
type input "240"
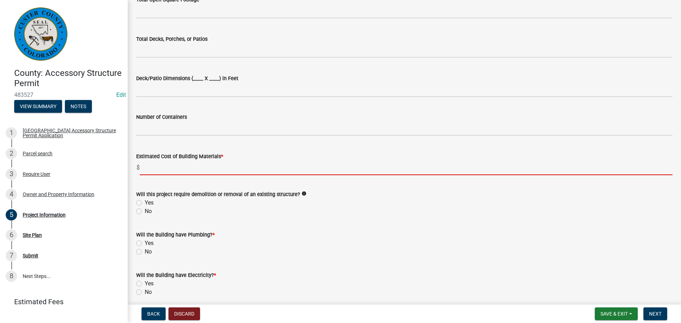
click at [175, 170] on input "text" at bounding box center [406, 168] width 533 height 15
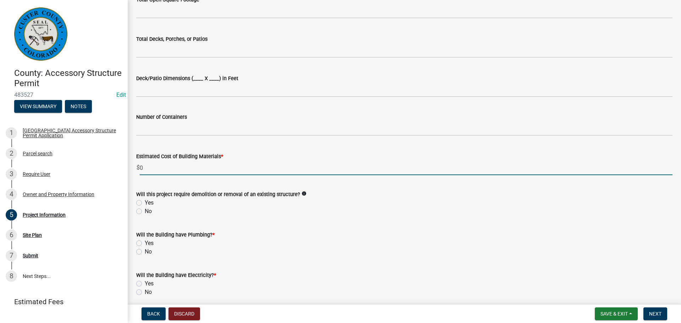
click at [164, 167] on input "0" at bounding box center [406, 168] width 533 height 15
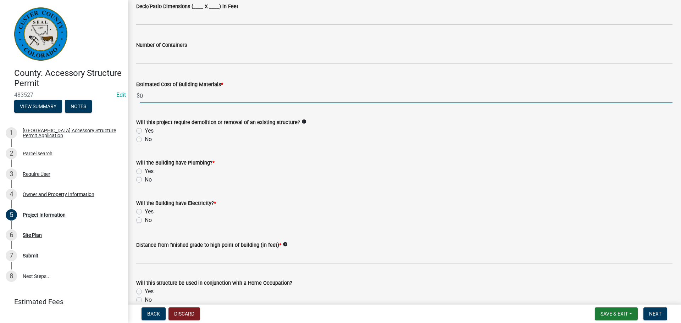
scroll to position [497, 0]
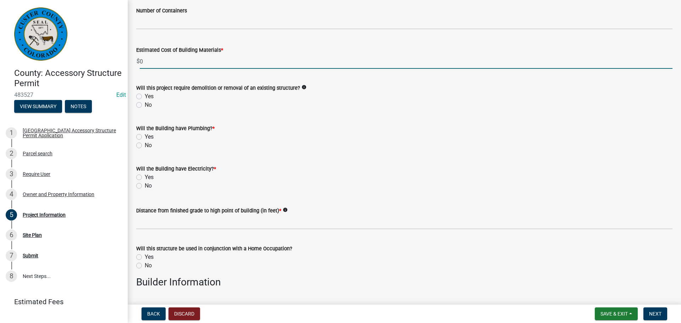
type input "0"
click at [145, 103] on label "No" at bounding box center [148, 105] width 7 height 9
click at [145, 103] on input "No" at bounding box center [147, 103] width 5 height 5
radio input "true"
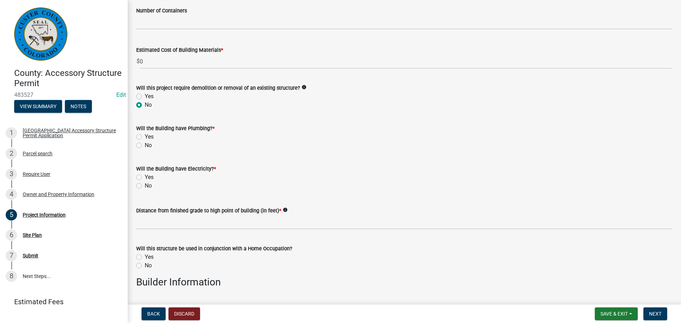
click at [145, 145] on label "No" at bounding box center [148, 145] width 7 height 9
click at [145, 145] on input "No" at bounding box center [147, 143] width 5 height 5
radio input "true"
click at [145, 185] on label "No" at bounding box center [148, 186] width 7 height 9
click at [145, 185] on input "No" at bounding box center [147, 184] width 5 height 5
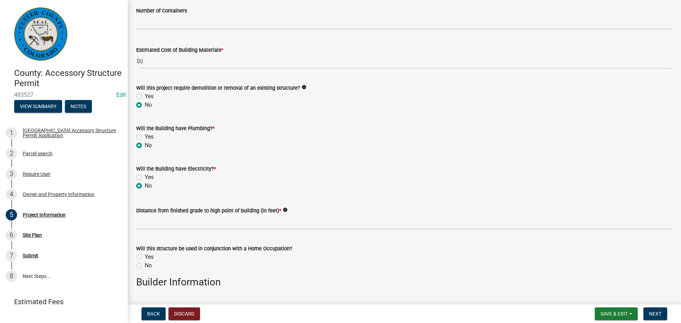
radio input "true"
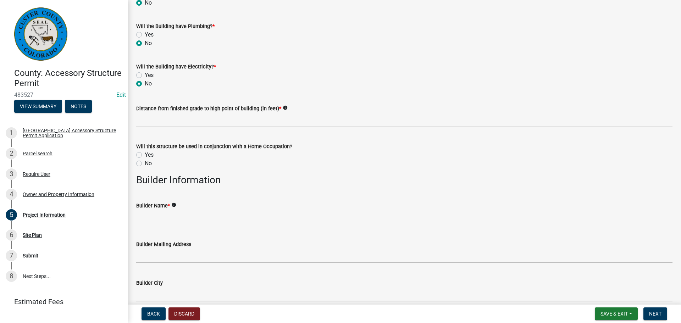
scroll to position [603, 0]
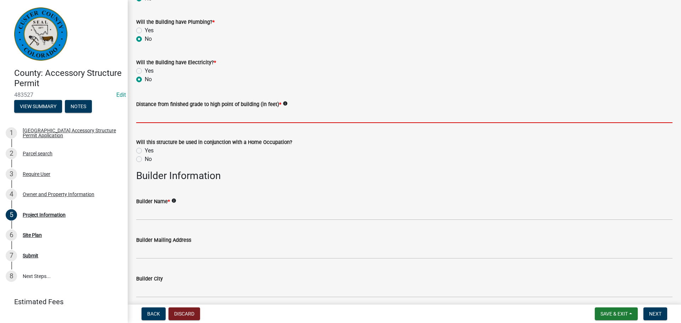
click at [180, 120] on input "text" at bounding box center [404, 116] width 537 height 15
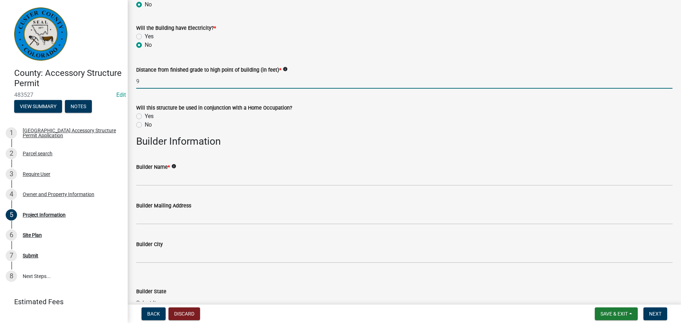
scroll to position [710, 0]
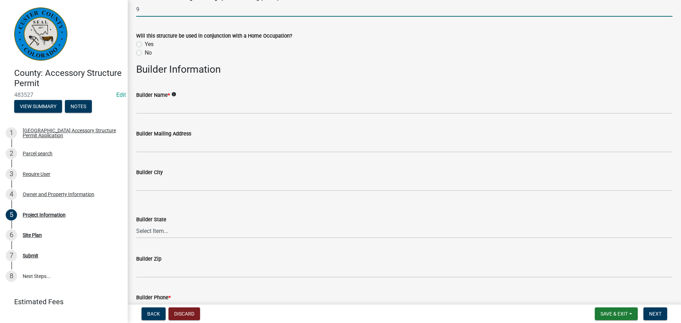
type input "9"
drag, startPoint x: 141, startPoint y: 54, endPoint x: 143, endPoint y: 68, distance: 15.1
click at [145, 54] on label "No" at bounding box center [148, 53] width 7 height 9
click at [145, 53] on input "No" at bounding box center [147, 51] width 5 height 5
radio input "true"
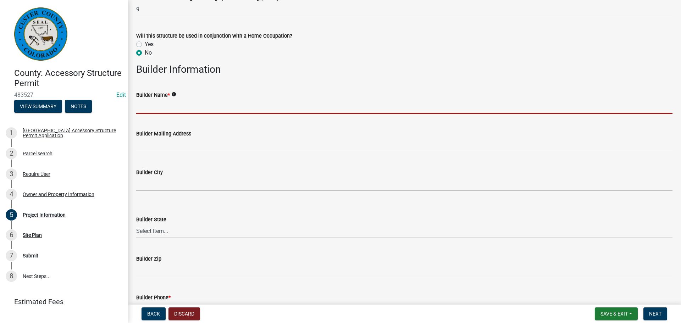
click at [157, 110] on input "Builder Name *" at bounding box center [404, 106] width 537 height 15
type input "self"
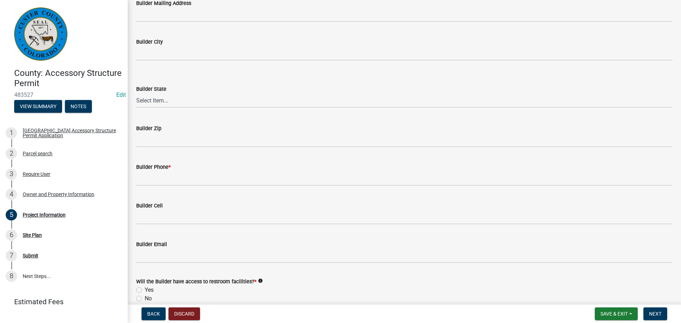
scroll to position [887, 0]
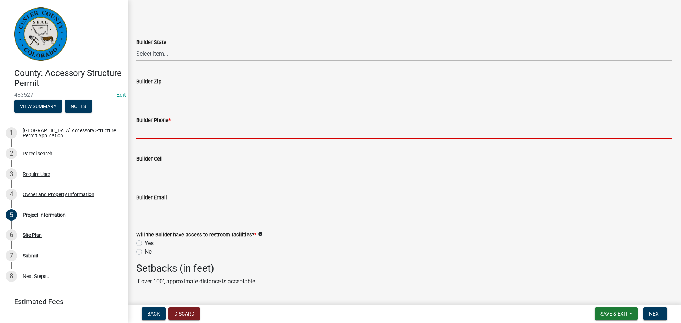
click at [176, 131] on input "Builder Phone *" at bounding box center [404, 132] width 537 height 15
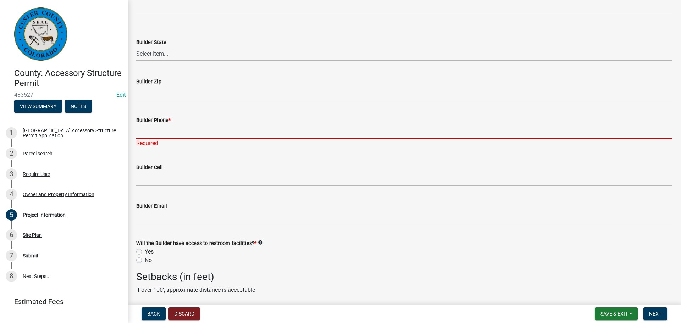
click at [175, 127] on input "Builder Phone *" at bounding box center [404, 132] width 537 height 15
paste input "8164196405"
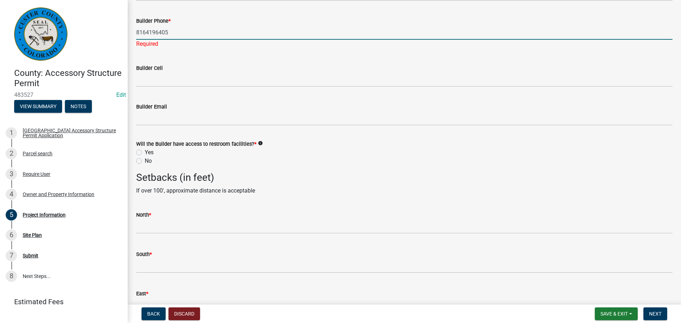
scroll to position [994, 0]
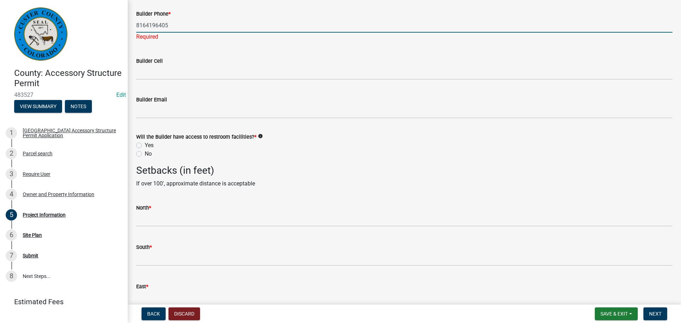
type input "8164196405"
click at [138, 147] on div "Will the Builder have access to restroom facilities? * info Yes No" at bounding box center [404, 146] width 537 height 26
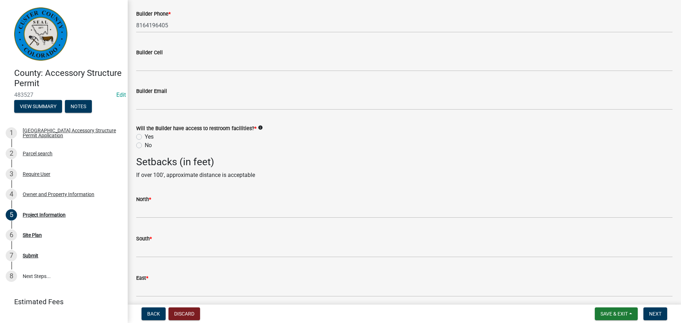
click at [145, 139] on label "Yes" at bounding box center [149, 137] width 9 height 9
click at [145, 137] on input "Yes" at bounding box center [147, 135] width 5 height 5
radio input "true"
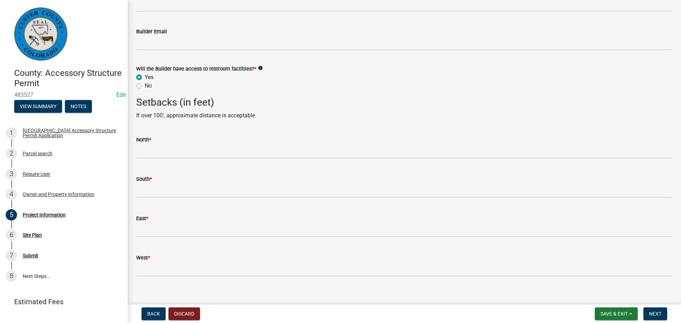
scroll to position [1062, 0]
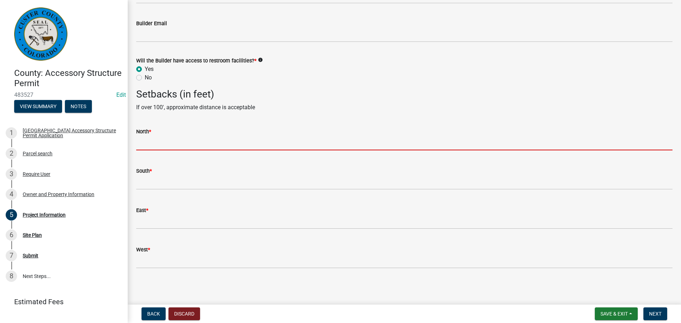
click at [174, 149] on input "text" at bounding box center [404, 143] width 537 height 15
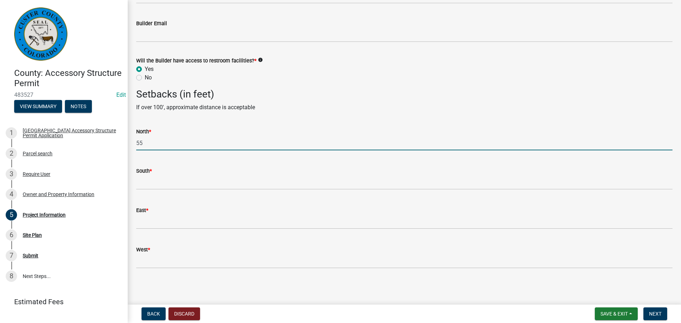
type input "5"
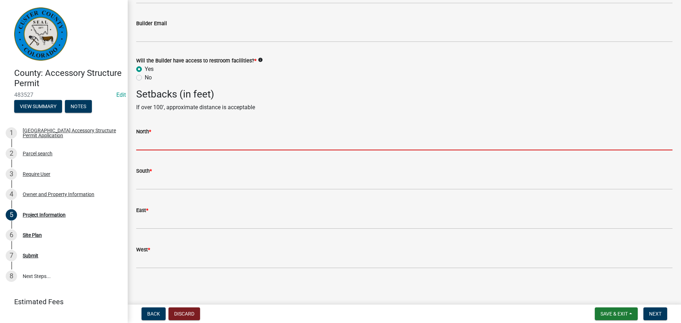
click at [174, 147] on input "text" at bounding box center [404, 143] width 537 height 15
click at [169, 141] on input "text" at bounding box center [404, 143] width 537 height 15
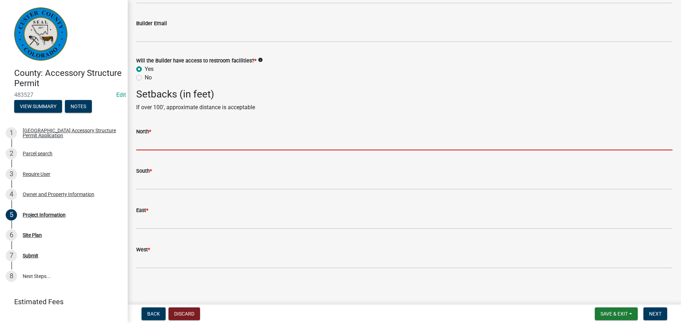
click at [169, 141] on input "text" at bounding box center [404, 143] width 537 height 15
click at [178, 139] on input "text" at bounding box center [404, 143] width 537 height 15
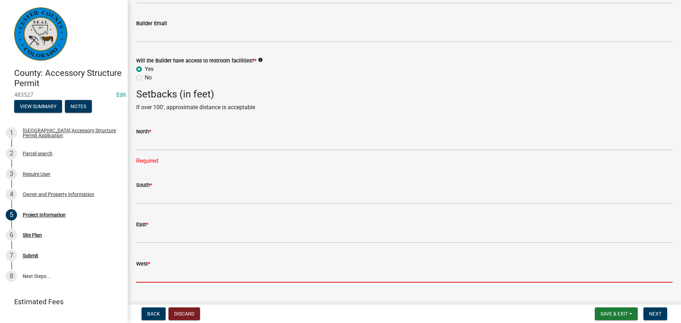
click at [147, 262] on form "West *" at bounding box center [404, 271] width 537 height 23
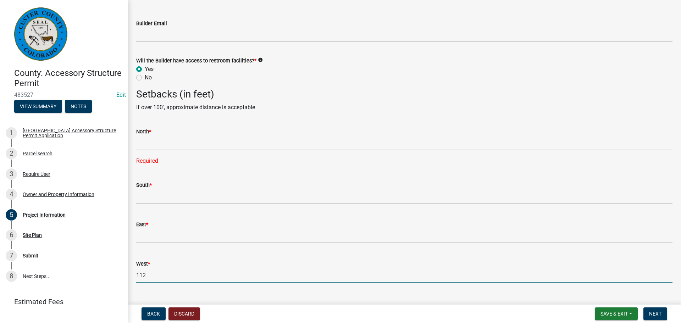
type input "112"
click at [179, 189] on div "South *" at bounding box center [404, 185] width 537 height 9
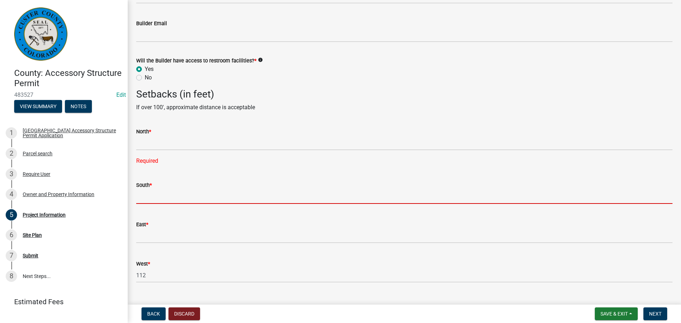
click at [179, 196] on input "text" at bounding box center [404, 197] width 537 height 15
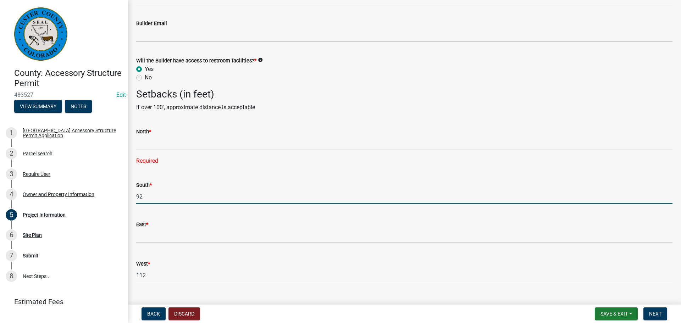
click at [179, 196] on input "92" at bounding box center [404, 197] width 537 height 15
type input "92"
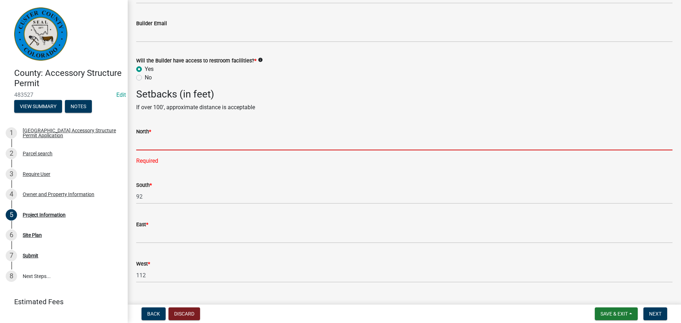
click at [186, 146] on input "text" at bounding box center [404, 143] width 537 height 15
click at [226, 139] on input "text" at bounding box center [404, 143] width 537 height 15
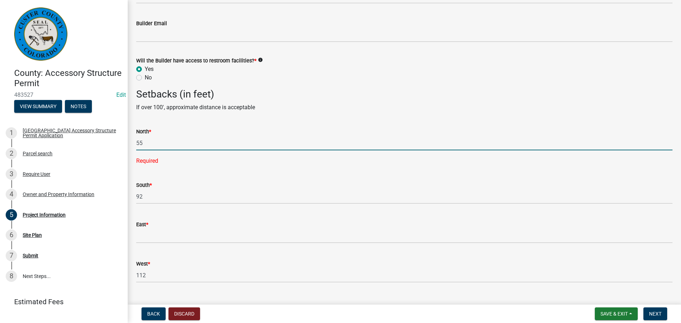
type input "55"
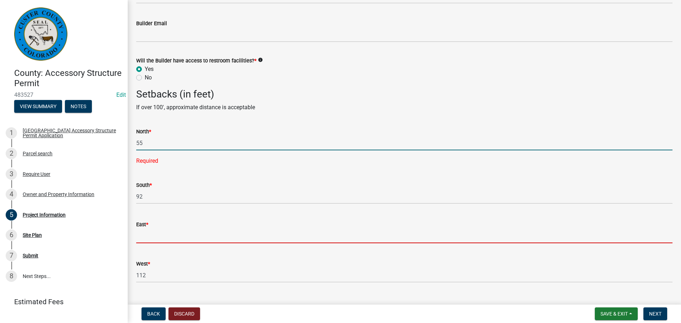
drag, startPoint x: 164, startPoint y: 235, endPoint x: 172, endPoint y: 221, distance: 16.2
click at [165, 234] on wm-data-entity-input "East *" at bounding box center [404, 229] width 537 height 39
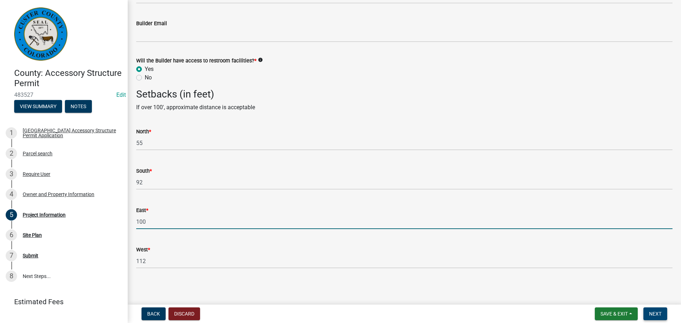
type input "100"
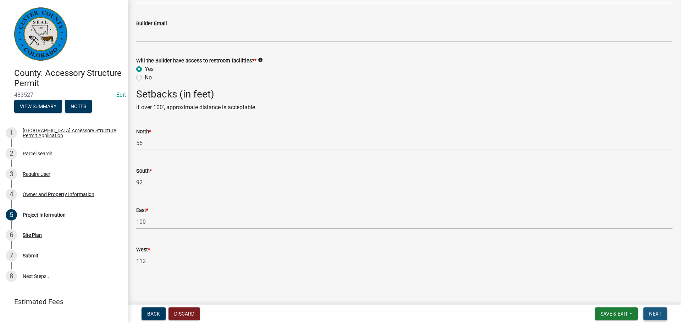
click at [663, 314] on button "Next" at bounding box center [656, 314] width 24 height 13
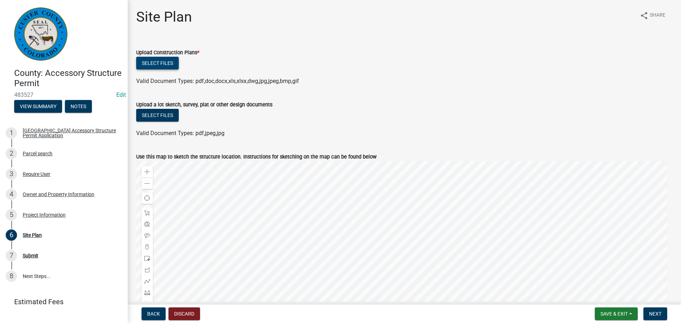
click at [143, 62] on button "Select files" at bounding box center [157, 63] width 43 height 13
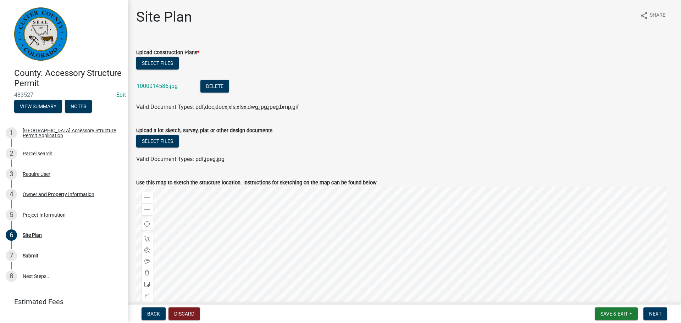
click at [283, 161] on div "Valid Document Types: pdf,jpeg,jpg" at bounding box center [404, 159] width 547 height 9
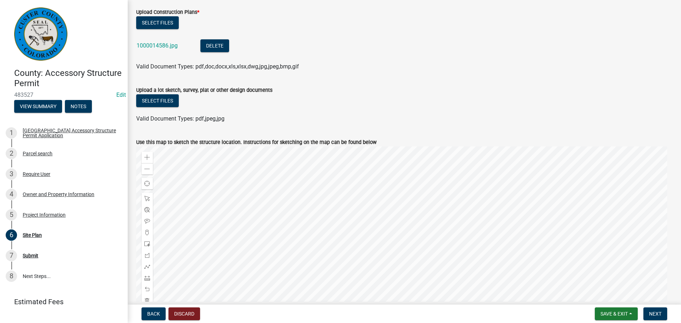
scroll to position [35, 0]
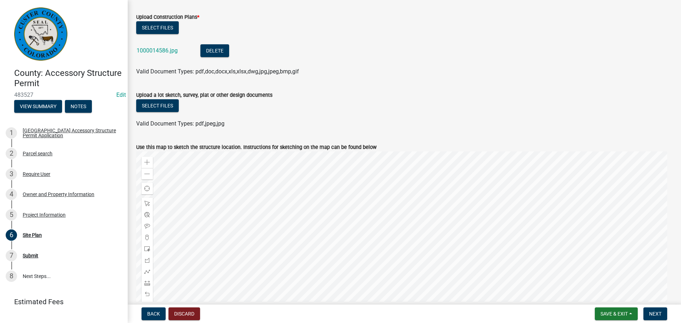
click at [290, 121] on div "Valid Document Types: pdf,jpeg,jpg" at bounding box center [404, 124] width 547 height 9
click at [170, 111] on button "Select files" at bounding box center [157, 105] width 43 height 13
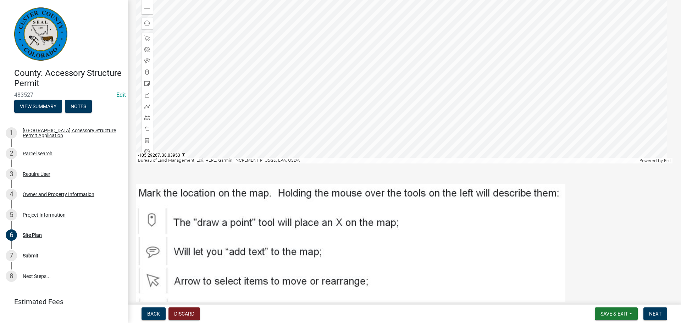
scroll to position [281, 0]
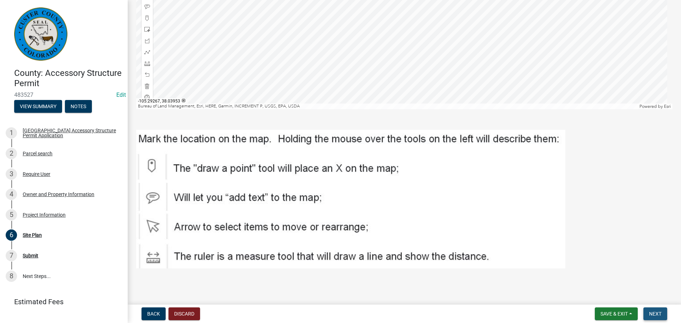
click at [650, 313] on span "Next" at bounding box center [655, 314] width 12 height 6
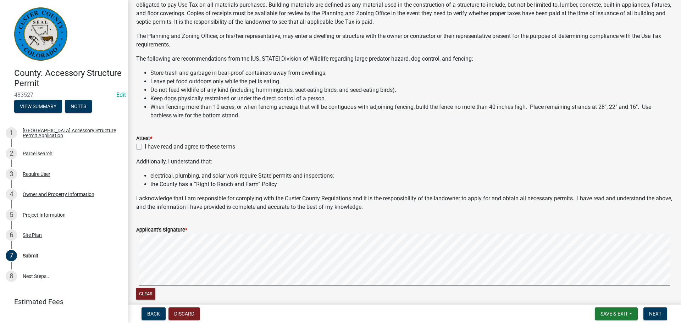
scroll to position [142, 0]
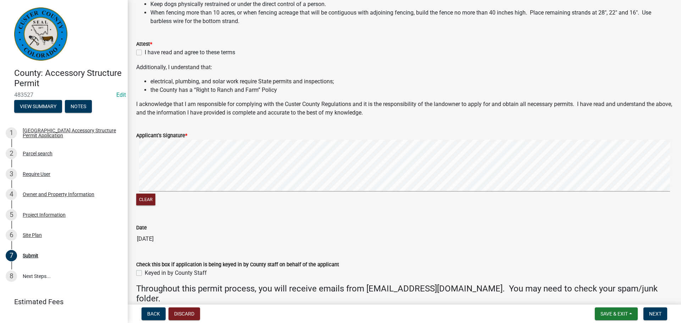
click at [145, 55] on label "I have read and agree to these terms" at bounding box center [190, 52] width 90 height 9
click at [145, 53] on input "I have read and agree to these terms" at bounding box center [147, 50] width 5 height 5
checkbox input "true"
click at [208, 193] on signature-pad at bounding box center [404, 167] width 537 height 54
click at [161, 200] on div "Clear" at bounding box center [404, 173] width 537 height 67
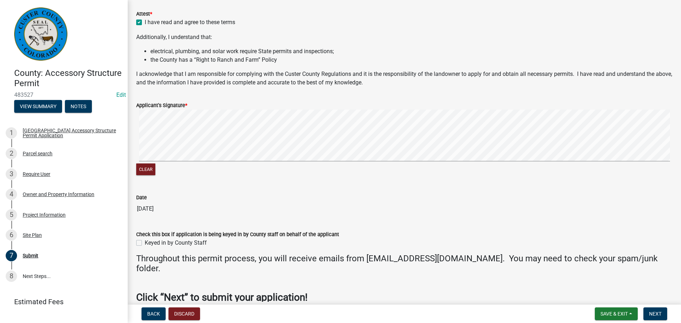
scroll to position [208, 0]
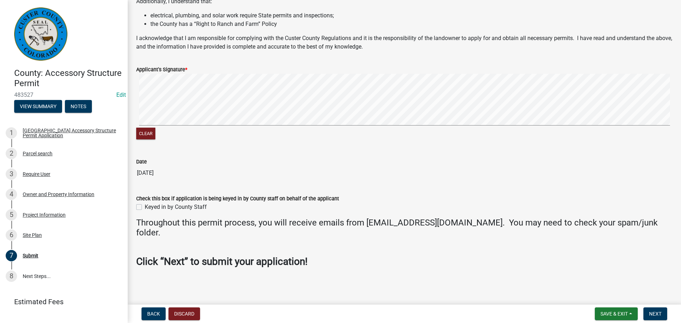
click at [145, 207] on label "Keyed in by County Staff" at bounding box center [176, 207] width 62 height 9
click at [145, 207] on input "Keyed in by County Staff" at bounding box center [147, 205] width 5 height 5
checkbox input "true"
click at [656, 312] on span "Next" at bounding box center [655, 314] width 12 height 6
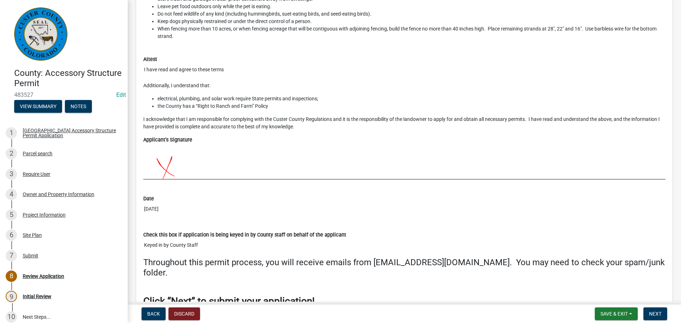
scroll to position [3192, 0]
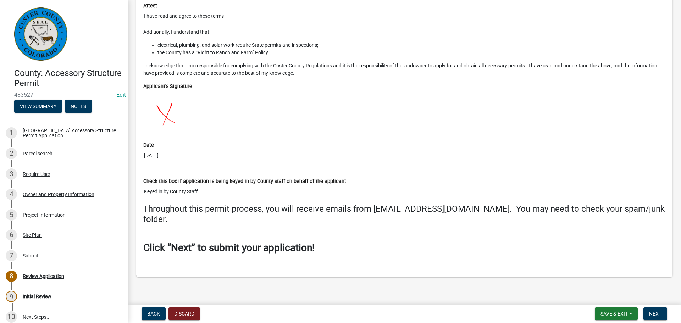
click at [512, 296] on main "Review Application share Share [GEOGRAPHIC_DATA] Accessory Structure Permit App…" at bounding box center [405, 151] width 554 height 302
click at [657, 314] on span "Next" at bounding box center [655, 314] width 12 height 6
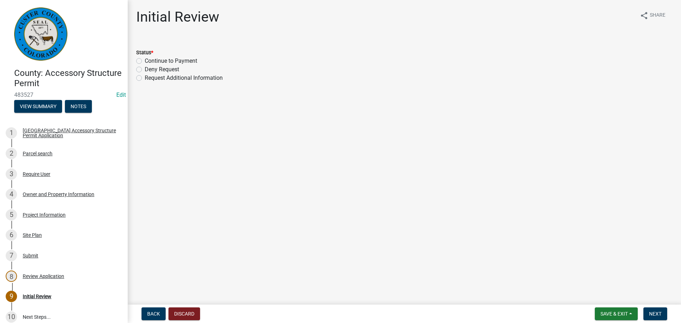
click at [145, 58] on label "Continue to Payment" at bounding box center [171, 61] width 53 height 9
click at [145, 58] on input "Continue to Payment" at bounding box center [147, 59] width 5 height 5
radio input "true"
click at [661, 316] on span "Next" at bounding box center [655, 314] width 12 height 6
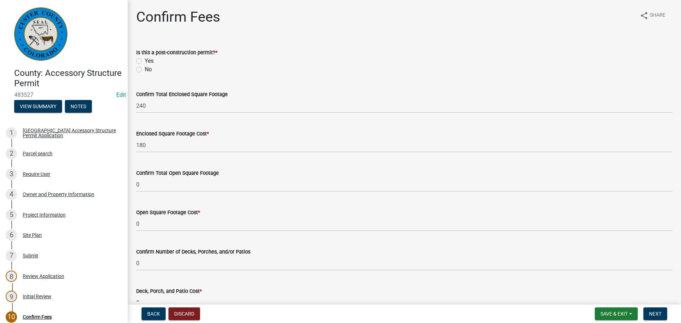
click at [145, 69] on label "No" at bounding box center [148, 69] width 7 height 9
click at [145, 69] on input "No" at bounding box center [147, 67] width 5 height 5
radio input "true"
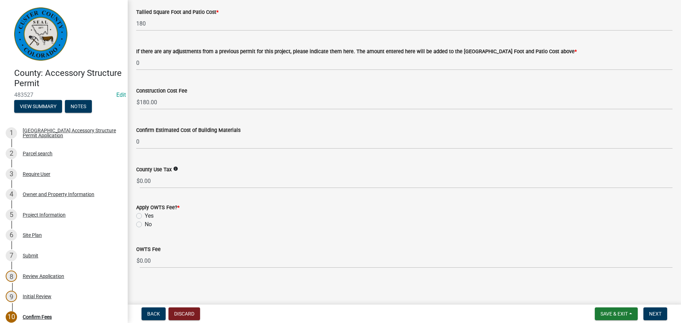
scroll to position [319, 0]
click at [145, 224] on label "No" at bounding box center [148, 224] width 7 height 9
click at [145, 224] on input "No" at bounding box center [147, 222] width 5 height 5
radio input "true"
click at [660, 312] on span "Next" at bounding box center [655, 314] width 12 height 6
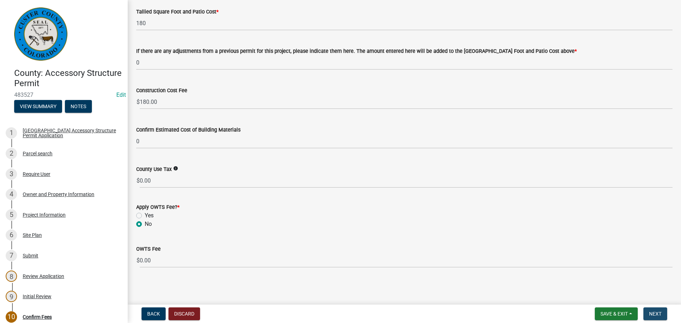
scroll to position [0, 0]
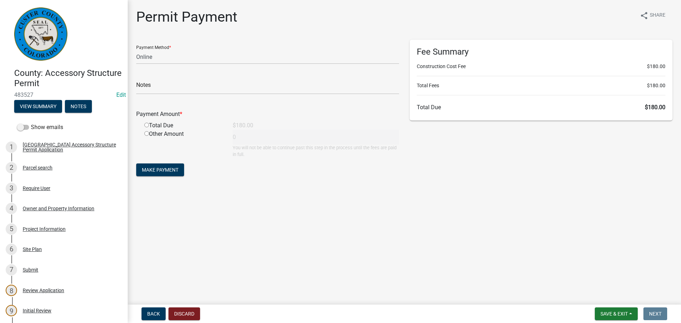
click at [409, 182] on div "Fee Summary Construction Cost Fee $180.00 Total Fees $180.00 Total Due $180.00" at bounding box center [542, 112] width 274 height 145
click at [433, 253] on main "Permit Payment share Share Payment Method * Credit Card POS Check Cash Online N…" at bounding box center [405, 151] width 554 height 302
click at [430, 258] on main "Permit Payment share Share Payment Method * Credit Card POS Check Cash Online N…" at bounding box center [405, 151] width 554 height 302
click at [439, 254] on main "Permit Payment share Share Payment Method * Credit Card POS Check Cash Online N…" at bounding box center [405, 151] width 554 height 302
click at [227, 51] on select "Credit Card POS Check Cash Online" at bounding box center [267, 57] width 263 height 15
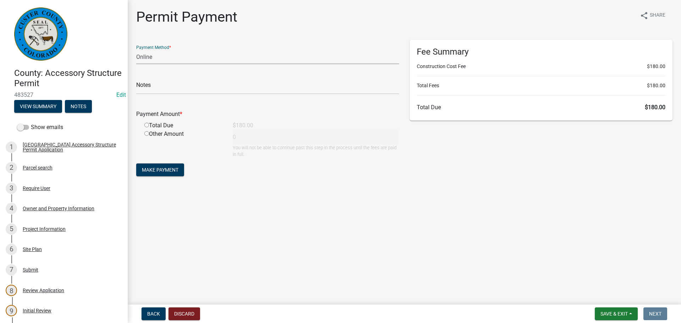
select select "2: 1"
click at [136, 50] on select "Credit Card POS Check Cash Online" at bounding box center [267, 57] width 263 height 15
click at [159, 93] on input "text" at bounding box center [267, 87] width 263 height 15
type input "Paid through Autoagent"
click at [147, 124] on input "radio" at bounding box center [146, 125] width 5 height 5
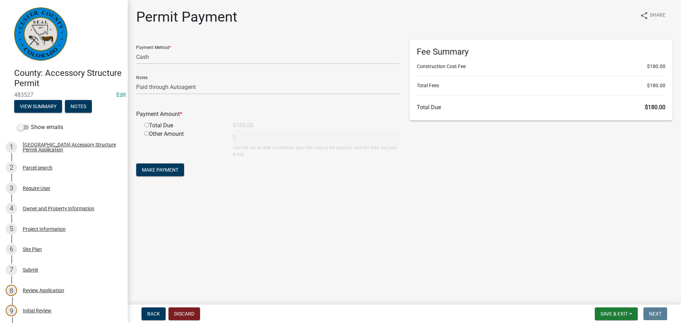
radio input "true"
type input "180"
click at [165, 170] on span "Make Payment" at bounding box center [160, 170] width 37 height 6
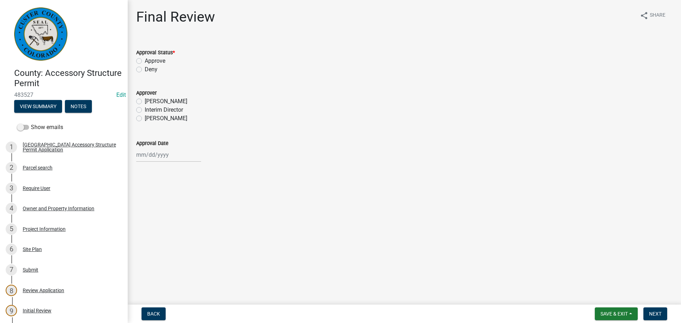
click at [139, 58] on div "Approve" at bounding box center [404, 61] width 537 height 9
click at [145, 61] on label "Approve" at bounding box center [155, 61] width 21 height 9
click at [145, 61] on input "Approve" at bounding box center [147, 59] width 5 height 5
radio input "true"
click at [145, 119] on label "[PERSON_NAME]" at bounding box center [166, 118] width 43 height 9
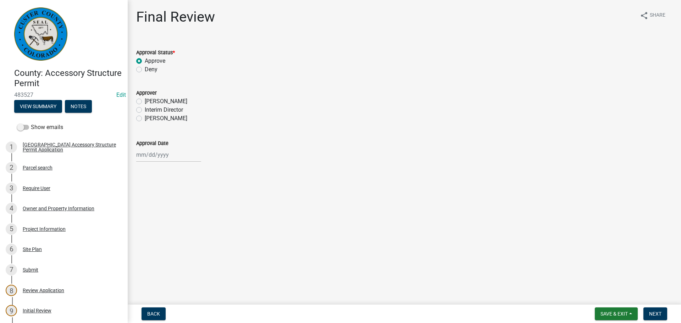
click at [145, 119] on input "[PERSON_NAME]" at bounding box center [147, 116] width 5 height 5
radio input "true"
click at [150, 158] on div at bounding box center [168, 155] width 65 height 15
select select "9"
select select "2025"
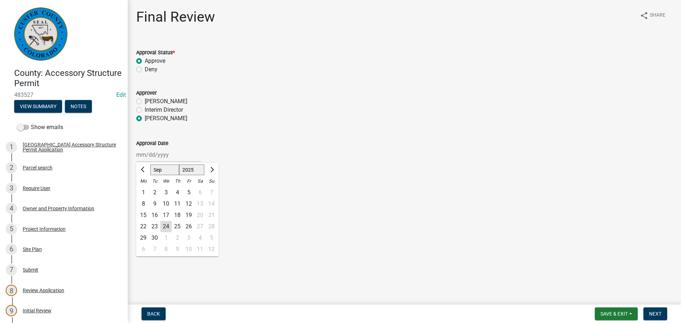
click at [167, 231] on div "24" at bounding box center [165, 226] width 11 height 11
type input "[DATE]"
click at [657, 311] on button "Next" at bounding box center [656, 314] width 24 height 13
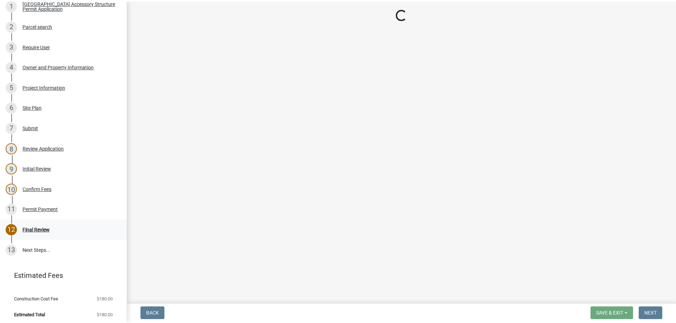
scroll to position [183, 0]
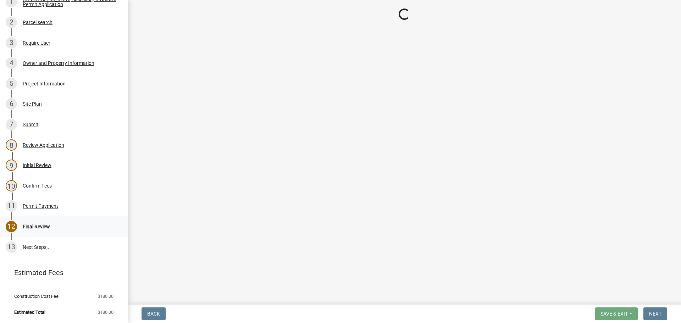
select select "cd09b013-b94f-4524-a046-a3f04ce1867e"
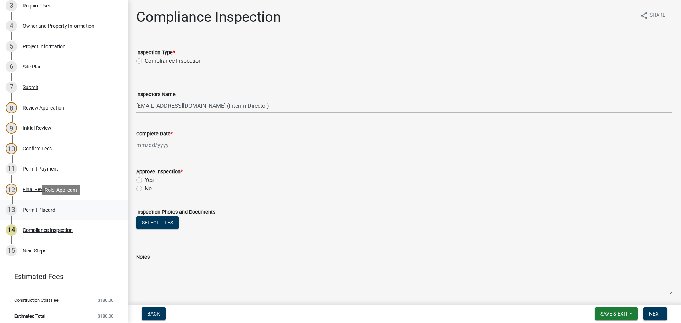
click at [46, 208] on div "Permit Placard" at bounding box center [39, 210] width 33 height 5
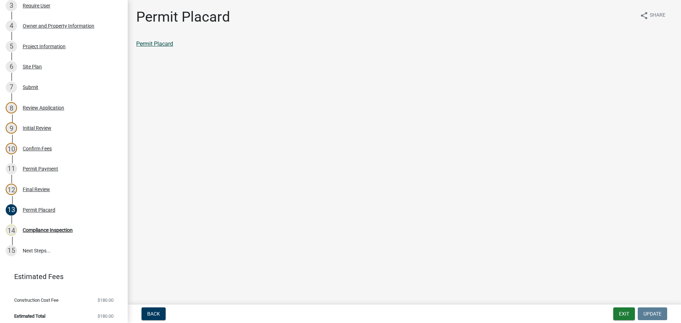
click at [154, 46] on link "Permit Placard" at bounding box center [154, 43] width 37 height 7
click at [627, 313] on button "Exit" at bounding box center [625, 314] width 22 height 13
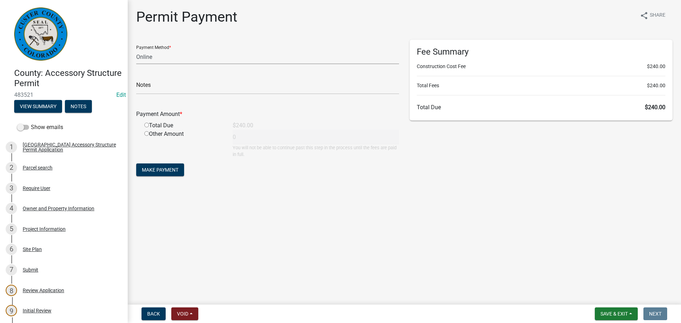
click at [154, 59] on select "Credit Card POS Check Cash Online" at bounding box center [267, 57] width 263 height 15
select select "2: 1"
click at [136, 50] on select "Credit Card POS Check Cash Online" at bounding box center [267, 57] width 263 height 15
click at [154, 86] on input "text" at bounding box center [267, 87] width 263 height 15
type input "Paid through Autoagent"
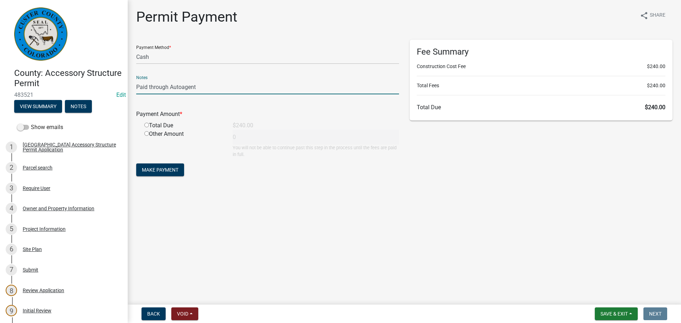
click at [147, 126] on input "radio" at bounding box center [146, 125] width 5 height 5
radio input "true"
type input "240"
click at [172, 171] on span "Make Payment" at bounding box center [160, 170] width 37 height 6
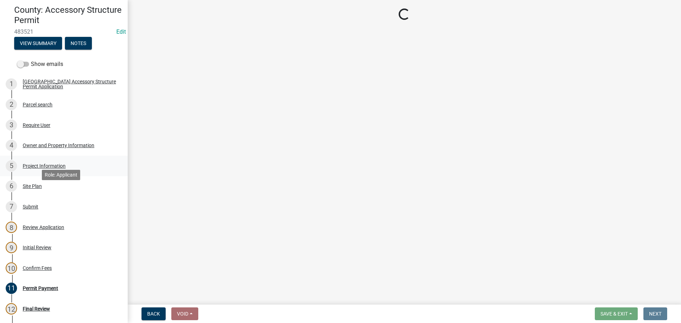
scroll to position [71, 0]
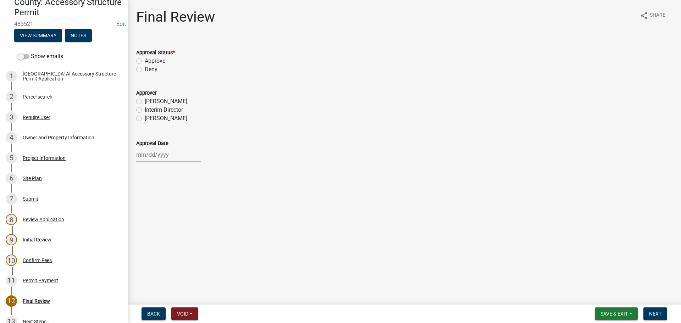
click at [145, 60] on label "Approve" at bounding box center [155, 61] width 21 height 9
click at [145, 60] on input "Approve" at bounding box center [147, 59] width 5 height 5
radio input "true"
click at [145, 119] on label "[PERSON_NAME]" at bounding box center [166, 118] width 43 height 9
click at [145, 119] on input "[PERSON_NAME]" at bounding box center [147, 116] width 5 height 5
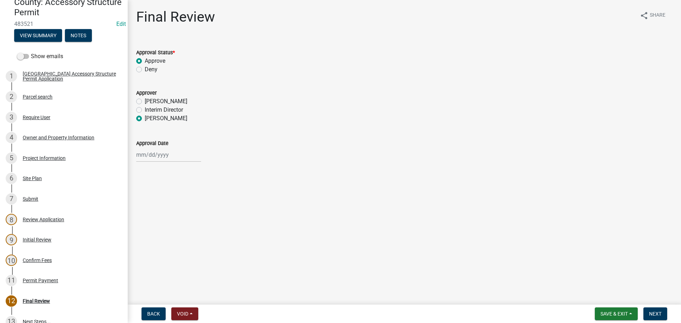
radio input "true"
click at [148, 157] on div at bounding box center [168, 155] width 65 height 15
select select "9"
select select "2025"
click at [164, 230] on div "24" at bounding box center [165, 226] width 11 height 11
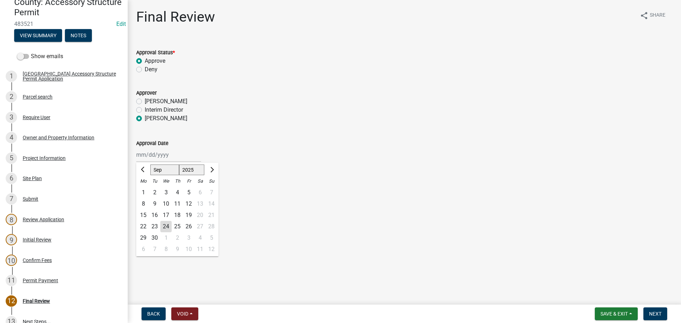
type input "[DATE]"
click at [664, 313] on button "Next" at bounding box center [656, 314] width 24 height 13
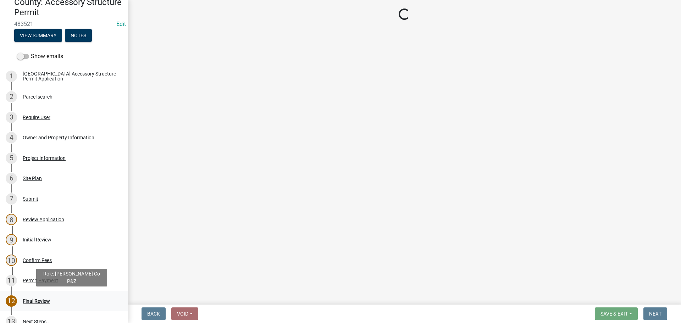
select select "cd09b013-b94f-4524-a046-a3f04ce1867e"
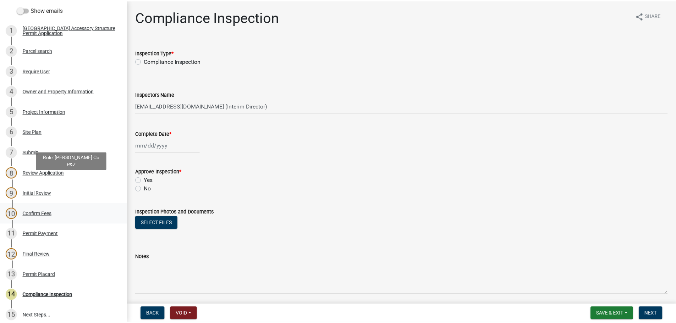
scroll to position [177, 0]
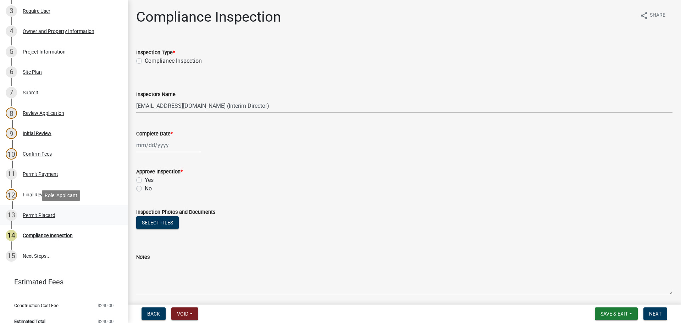
click at [35, 215] on div "Permit Placard" at bounding box center [39, 215] width 33 height 5
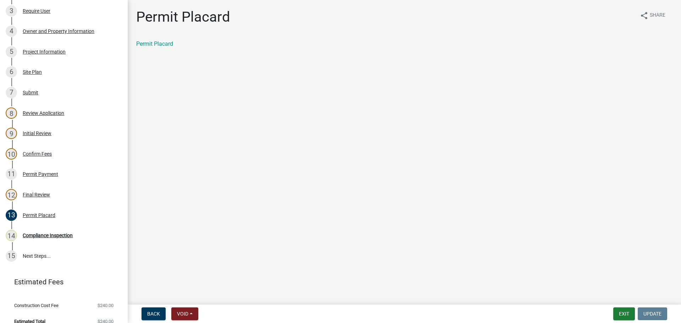
click at [147, 47] on div "Permit Placard" at bounding box center [404, 44] width 537 height 9
click at [150, 43] on link "Permit Placard" at bounding box center [154, 43] width 37 height 7
click at [624, 314] on button "Exit" at bounding box center [625, 314] width 22 height 13
